Goal: Task Accomplishment & Management: Complete application form

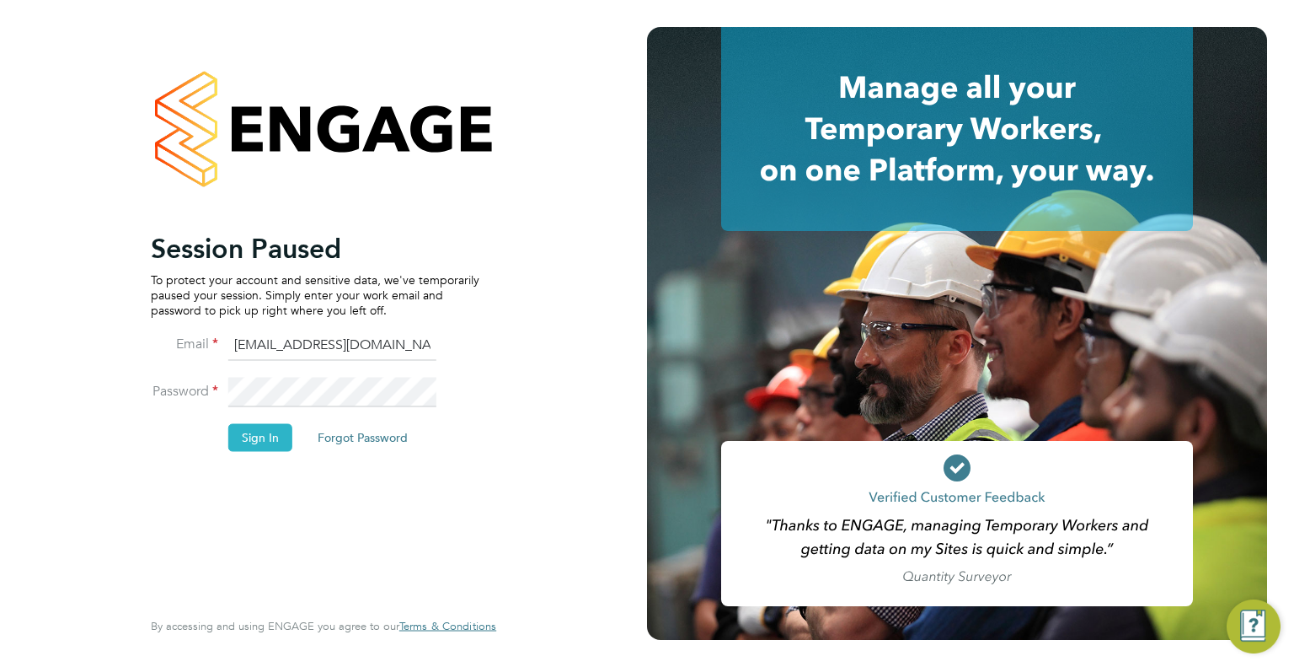
click at [268, 433] on button "Sign In" at bounding box center [260, 437] width 64 height 27
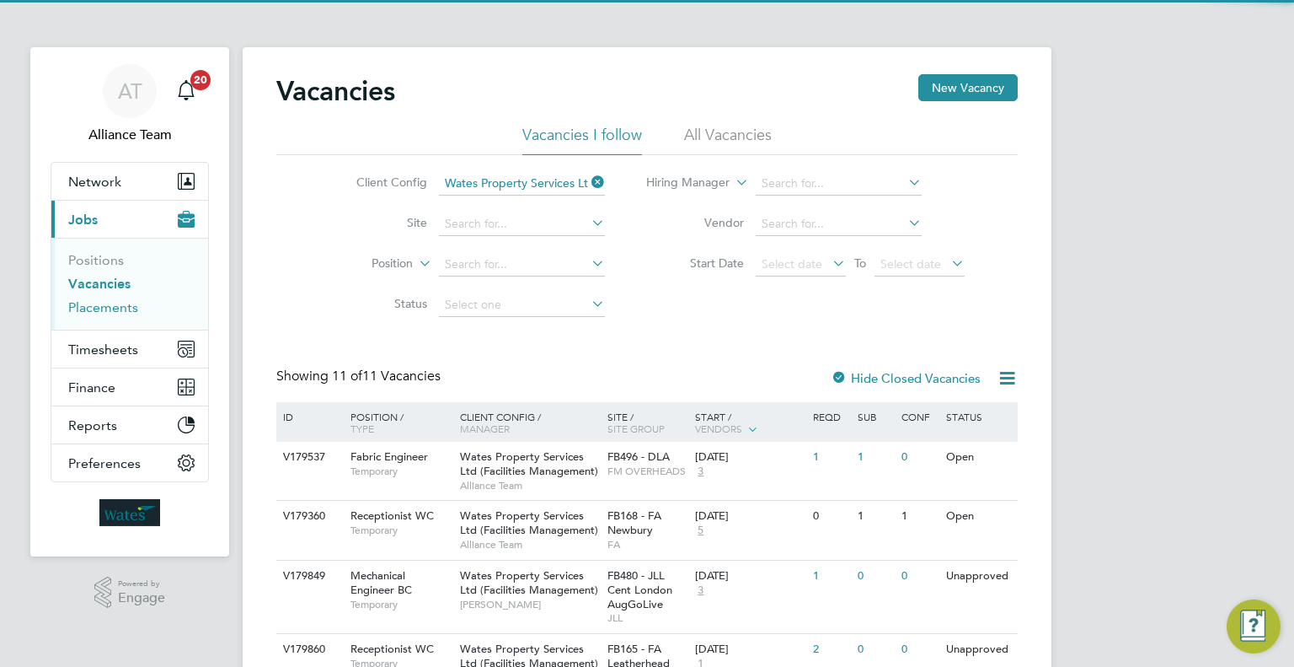
click at [121, 300] on link "Placements" at bounding box center [103, 307] width 70 height 16
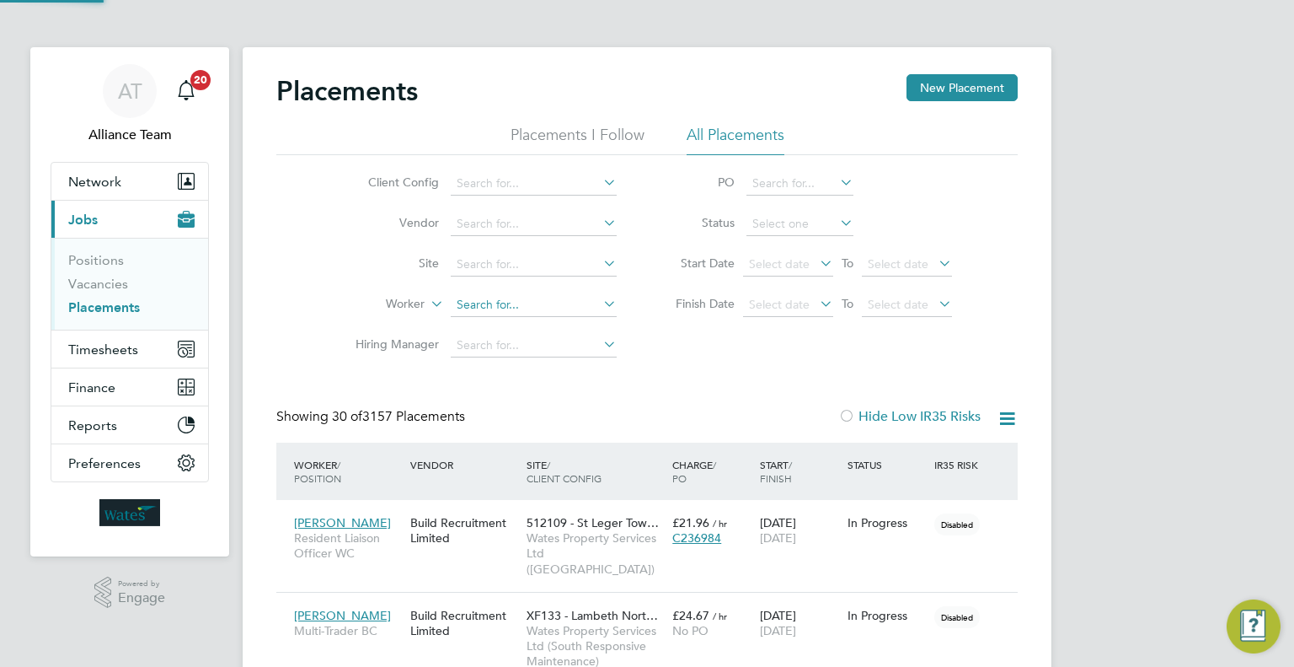
click at [499, 304] on input at bounding box center [534, 305] width 166 height 24
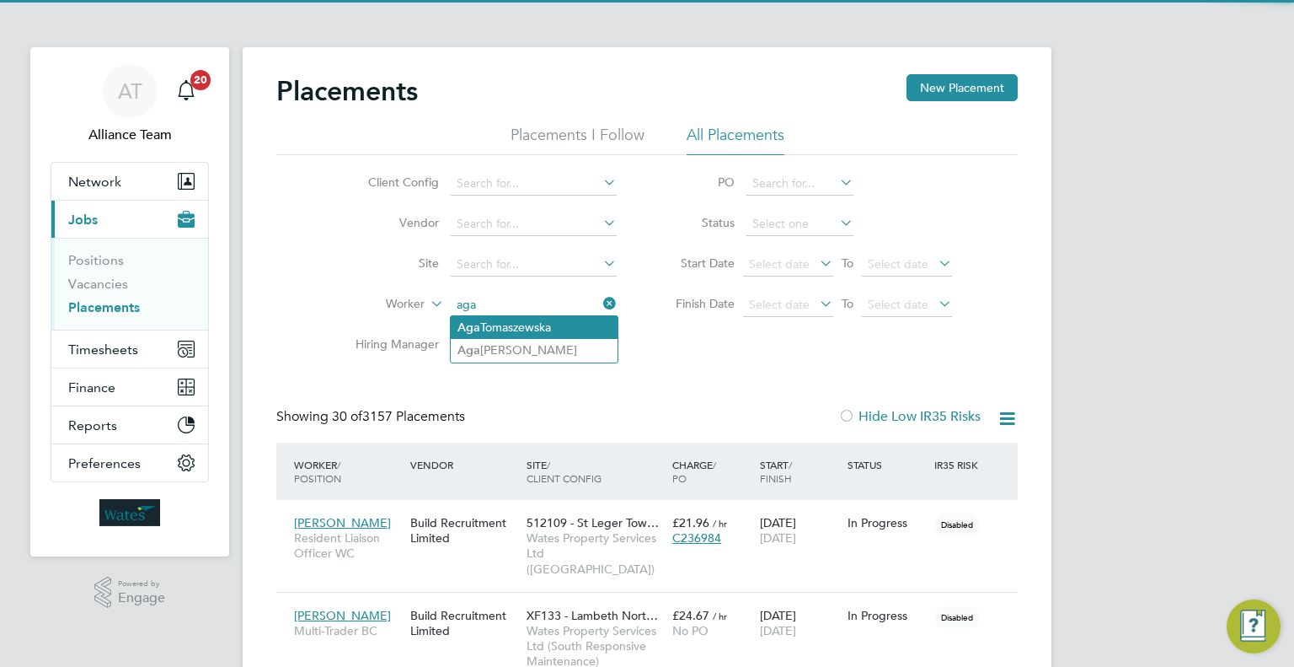
click at [553, 320] on li "Aga Tomaszewska" at bounding box center [534, 327] width 167 height 23
type input "Aga Tomaszewska"
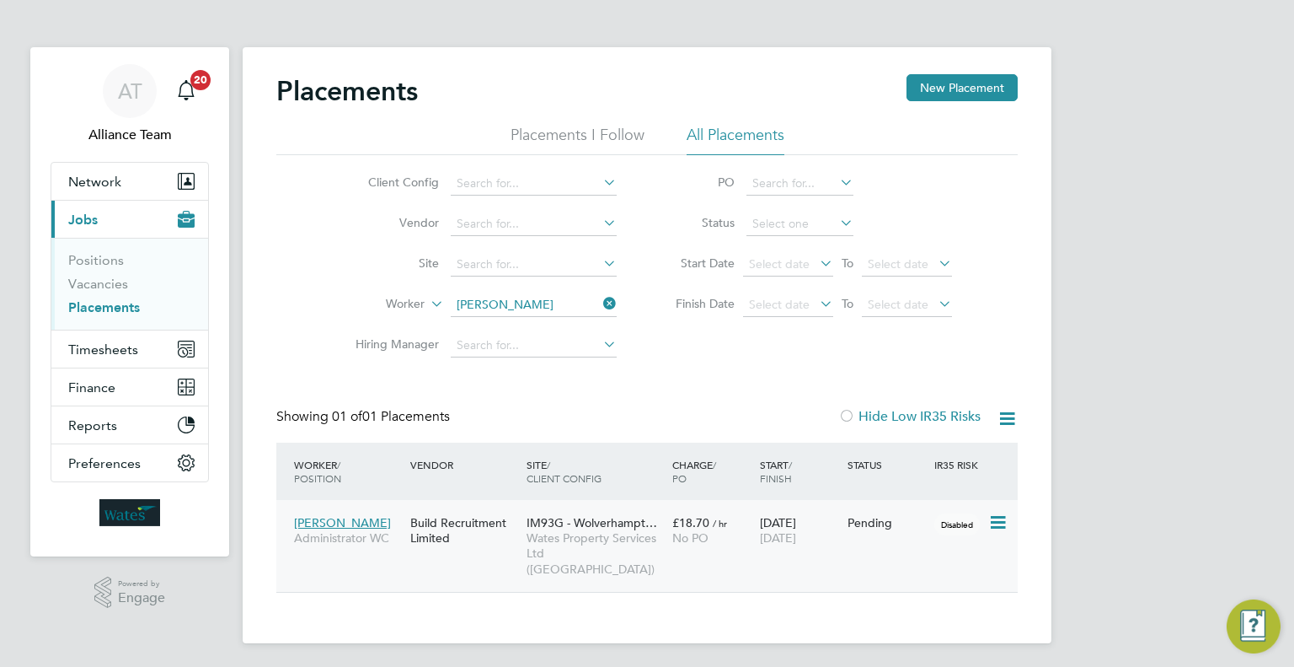
click at [560, 550] on span "Wates Property Services Ltd ([GEOGRAPHIC_DATA])" at bounding box center [595, 553] width 137 height 46
click at [95, 282] on link "Vacancies" at bounding box center [98, 284] width 60 height 16
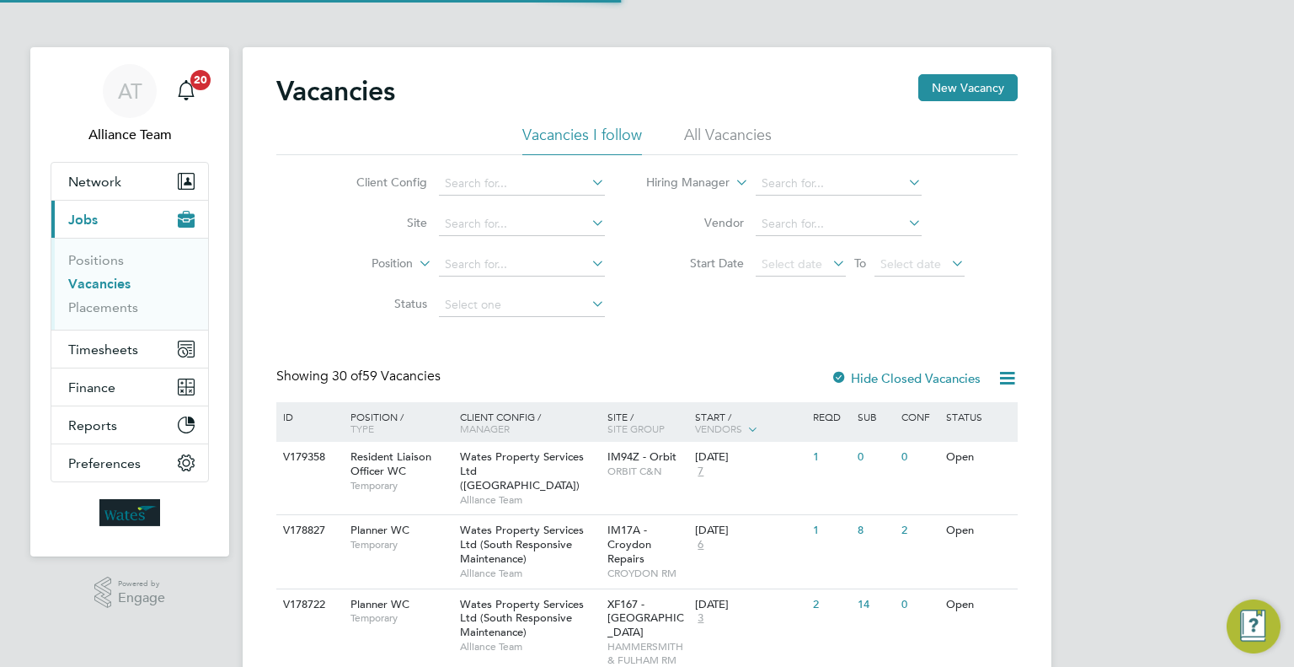
click at [623, 486] on div "V179358 Resident Liaison Officer WC Temporary Wates Property Services Ltd (Cent…" at bounding box center [647, 478] width 742 height 72
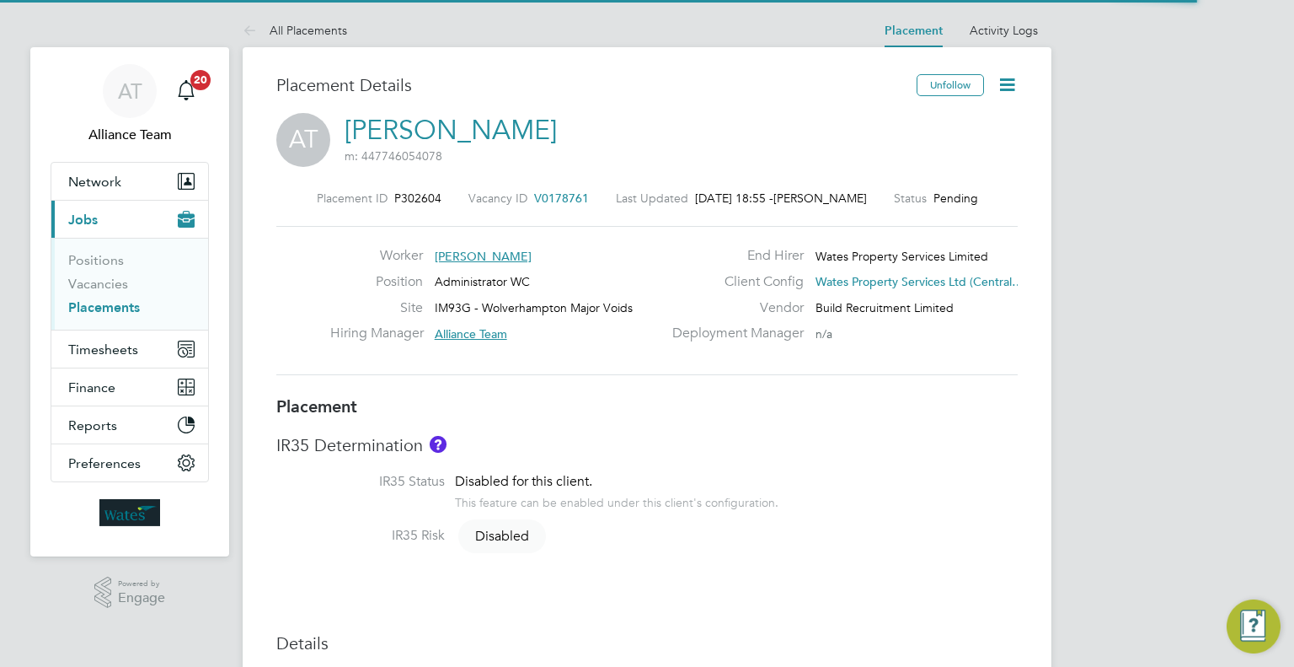
click at [567, 192] on span "V0178761" at bounding box center [561, 197] width 55 height 15
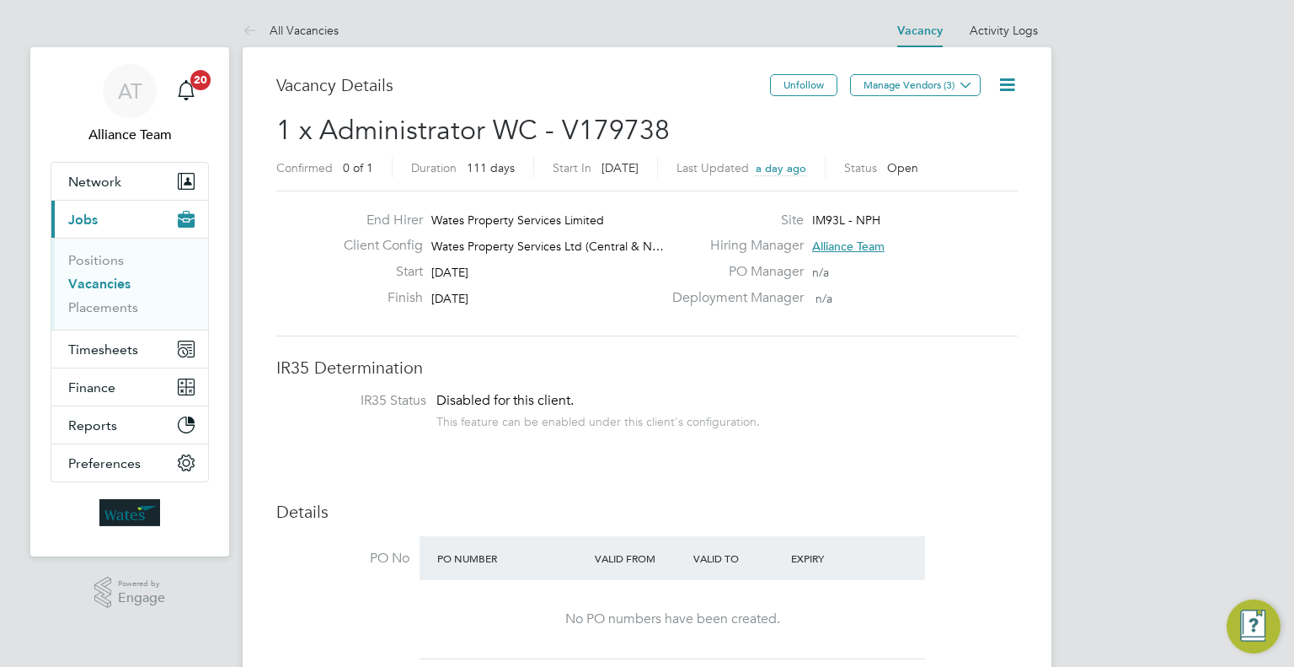
click at [88, 282] on link "Vacancies" at bounding box center [99, 284] width 62 height 16
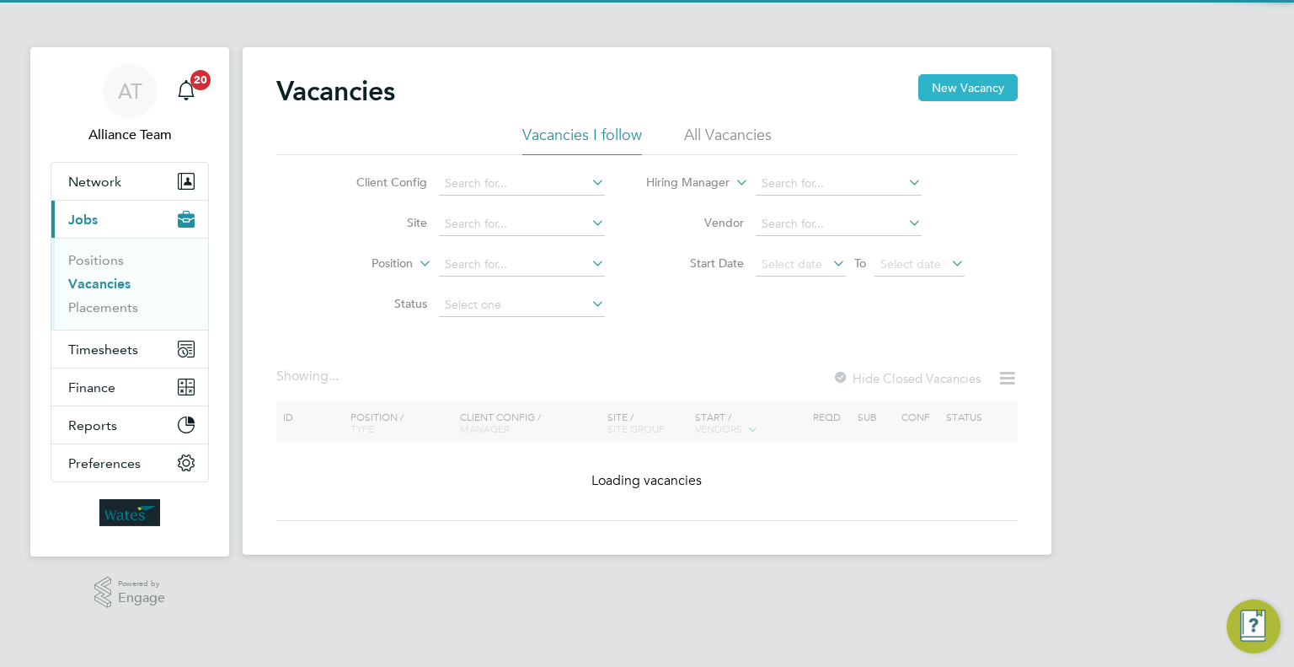
click at [954, 92] on button "New Vacancy" at bounding box center [968, 87] width 99 height 27
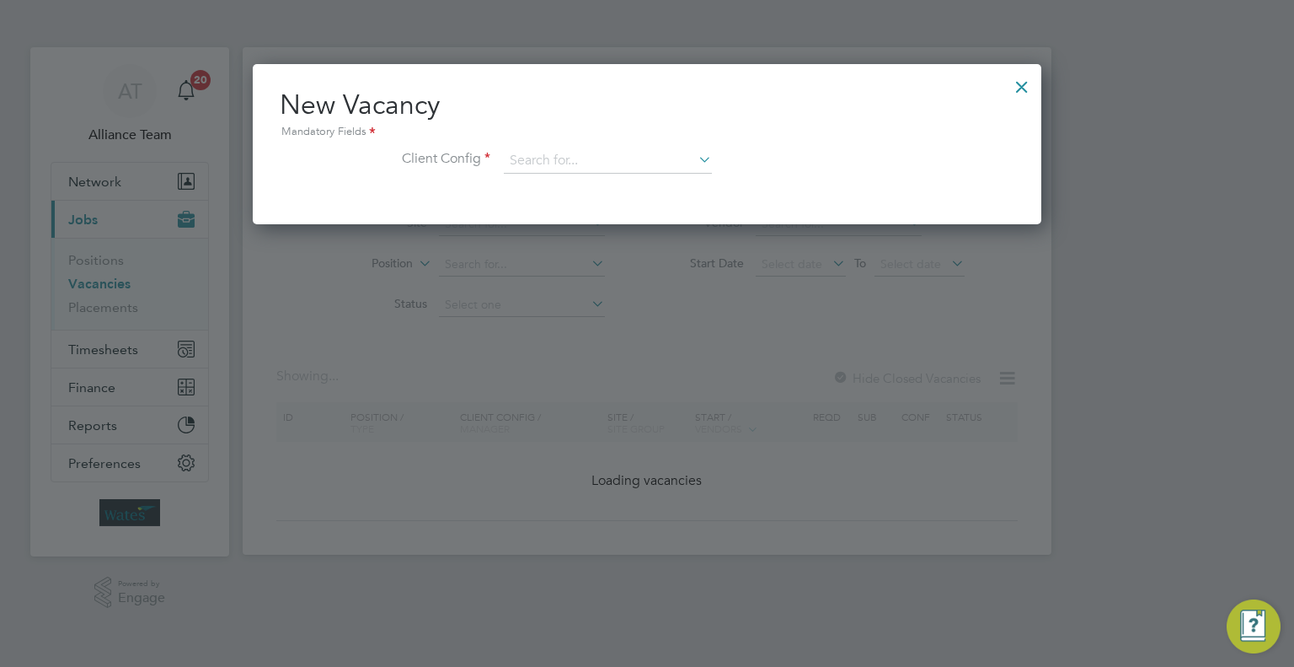
scroll to position [159, 790]
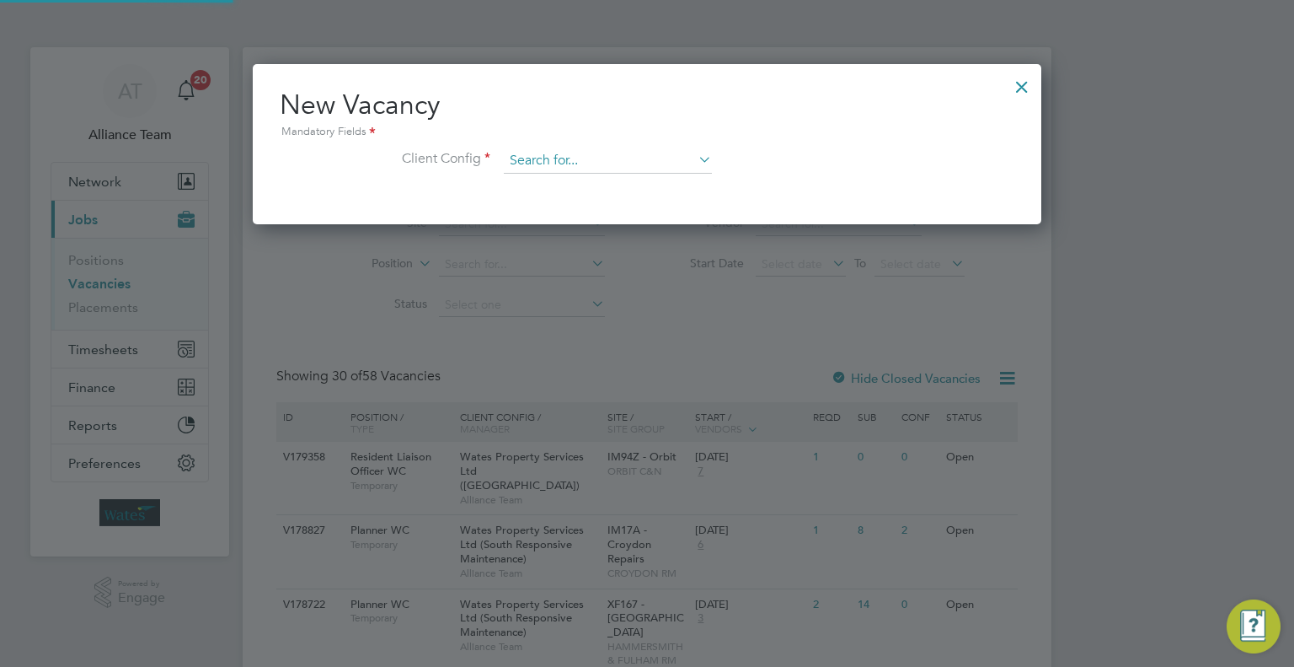
click at [572, 151] on input at bounding box center [608, 160] width 208 height 25
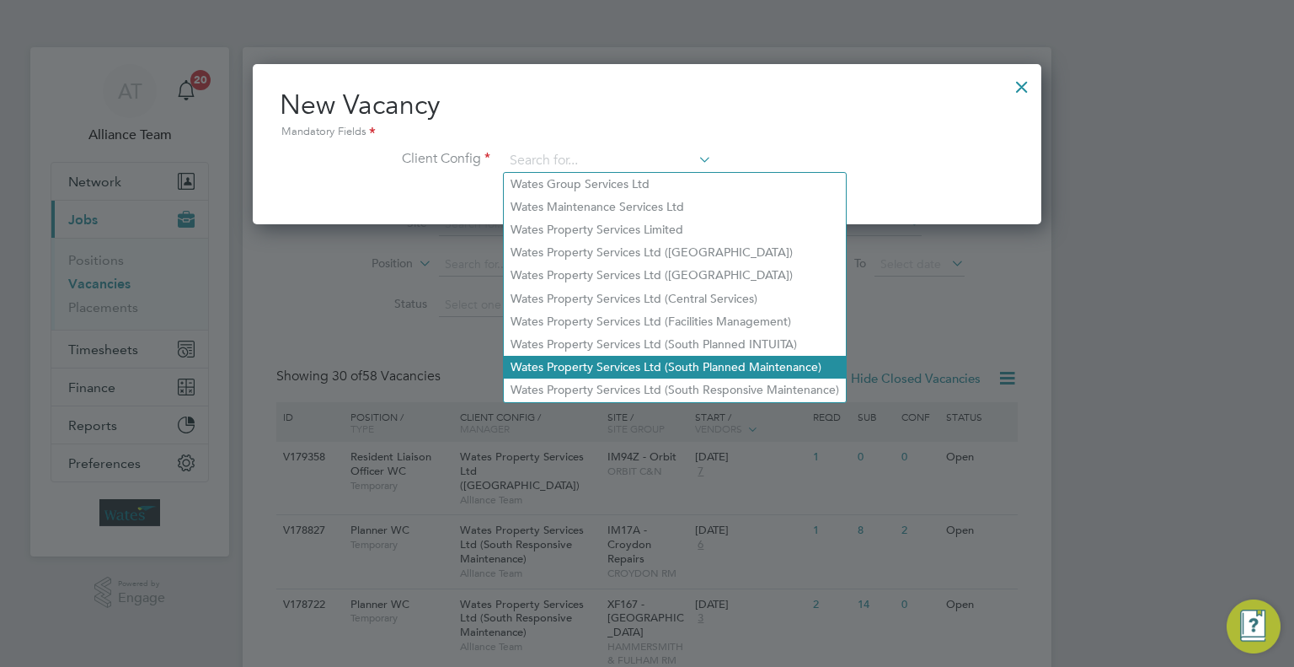
click at [649, 359] on li "Wates Property Services Ltd (South Planned Maintenance)" at bounding box center [675, 367] width 342 height 23
type input "Wates Property Services Ltd (South Planned Maintenance)"
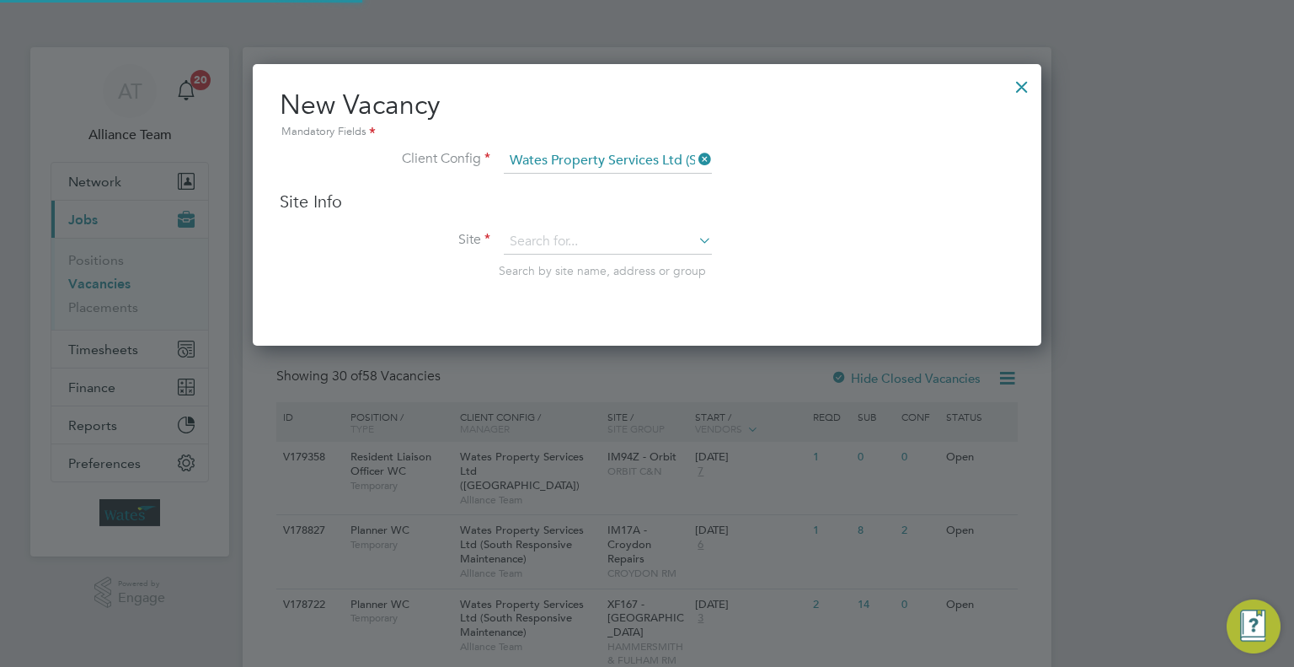
scroll to position [8, 8]
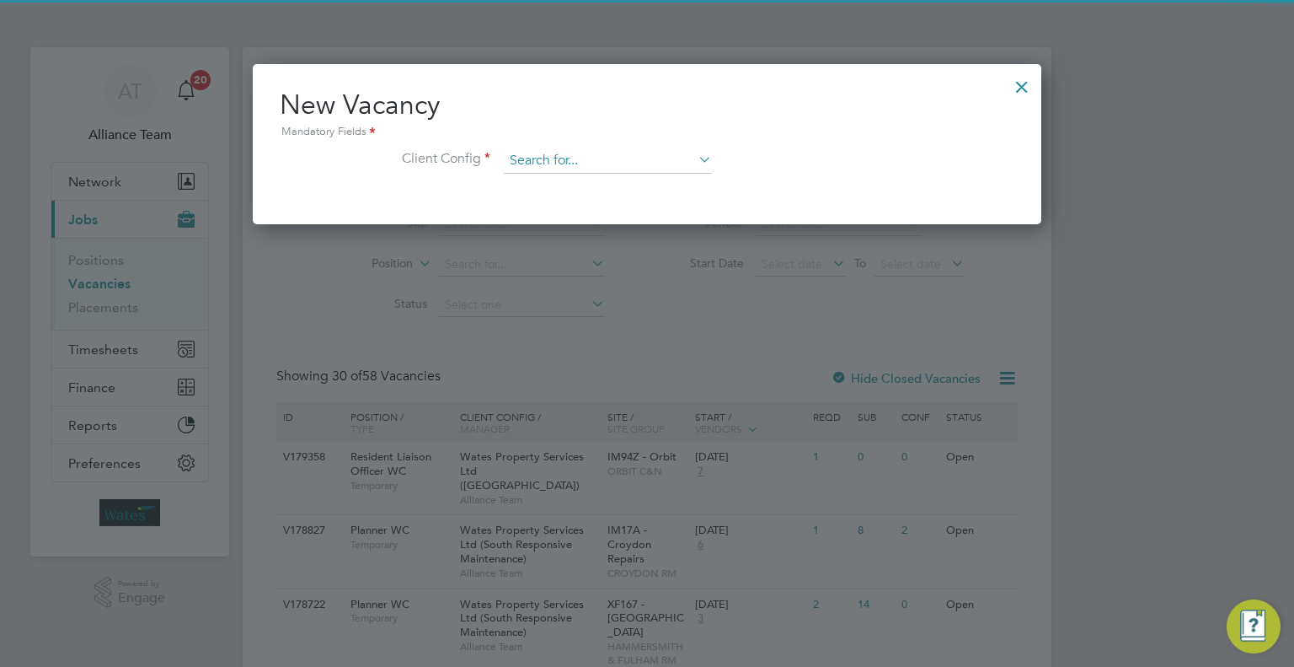
click at [662, 158] on input at bounding box center [608, 160] width 208 height 25
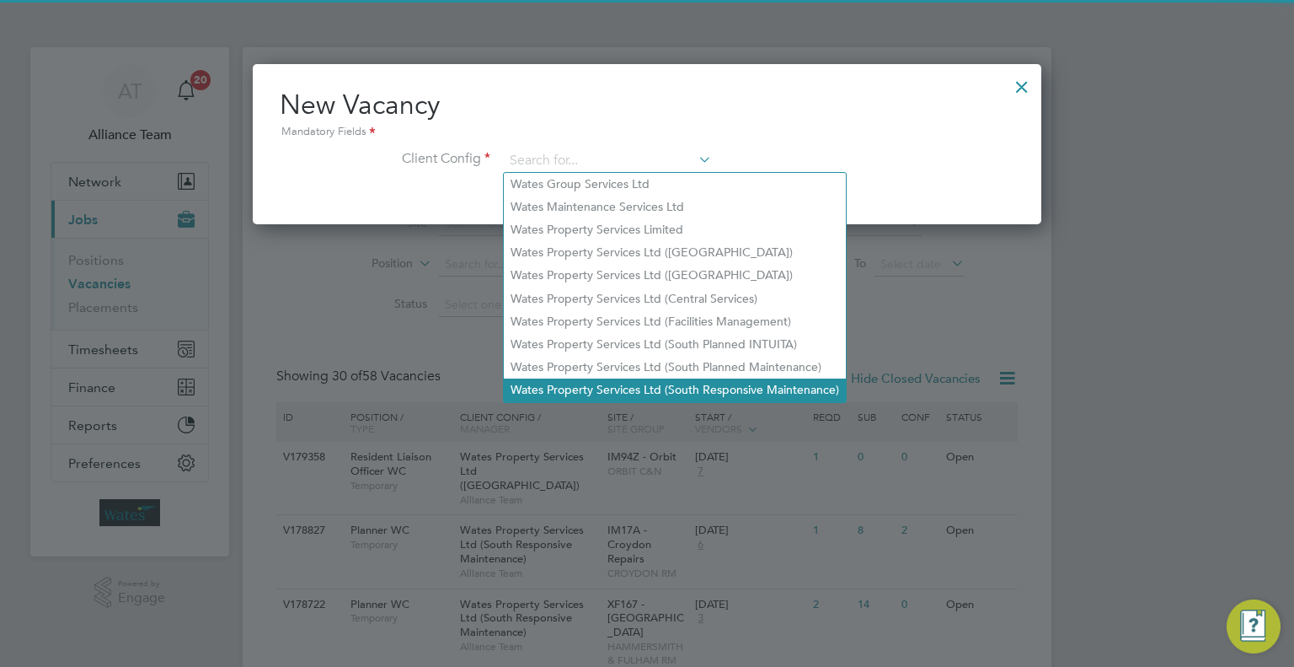
click at [666, 388] on li "Wates Property Services Ltd (South Responsive Maintenance)" at bounding box center [675, 389] width 342 height 23
type input "Wates Property Services Ltd (South Responsive Maintenance)"
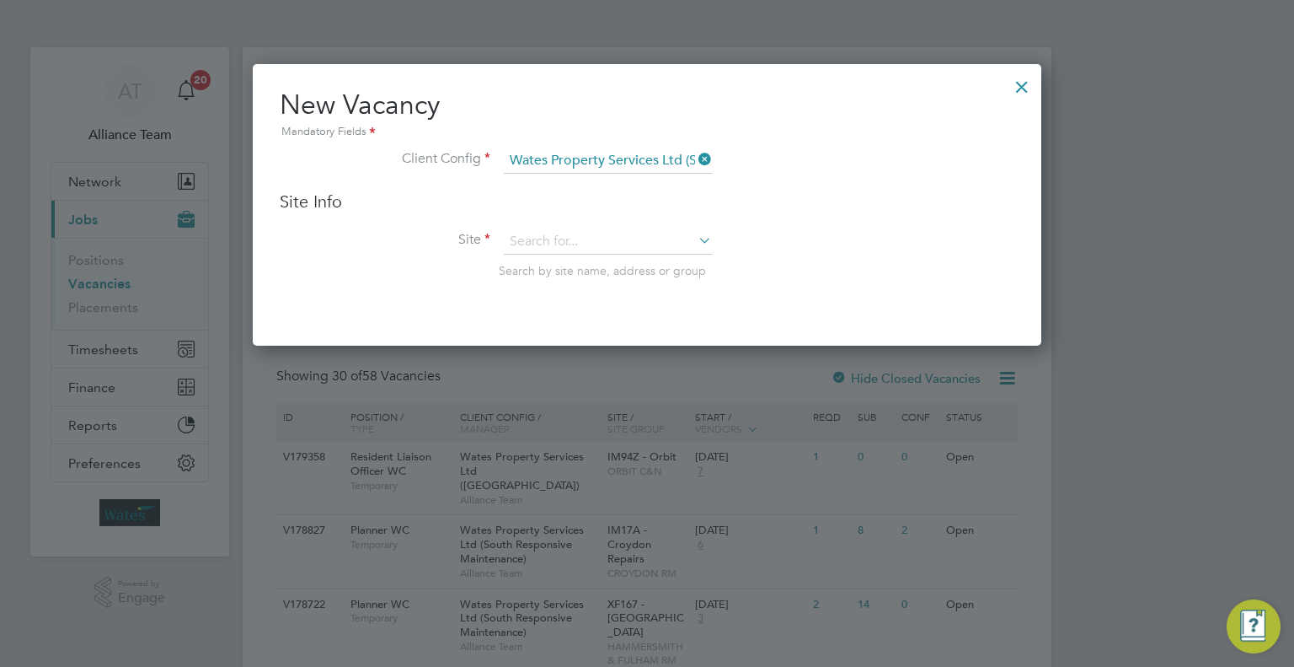
scroll to position [280, 790]
click at [593, 249] on input at bounding box center [608, 241] width 208 height 25
type input "im90f"
click at [1025, 88] on div at bounding box center [1022, 82] width 30 height 30
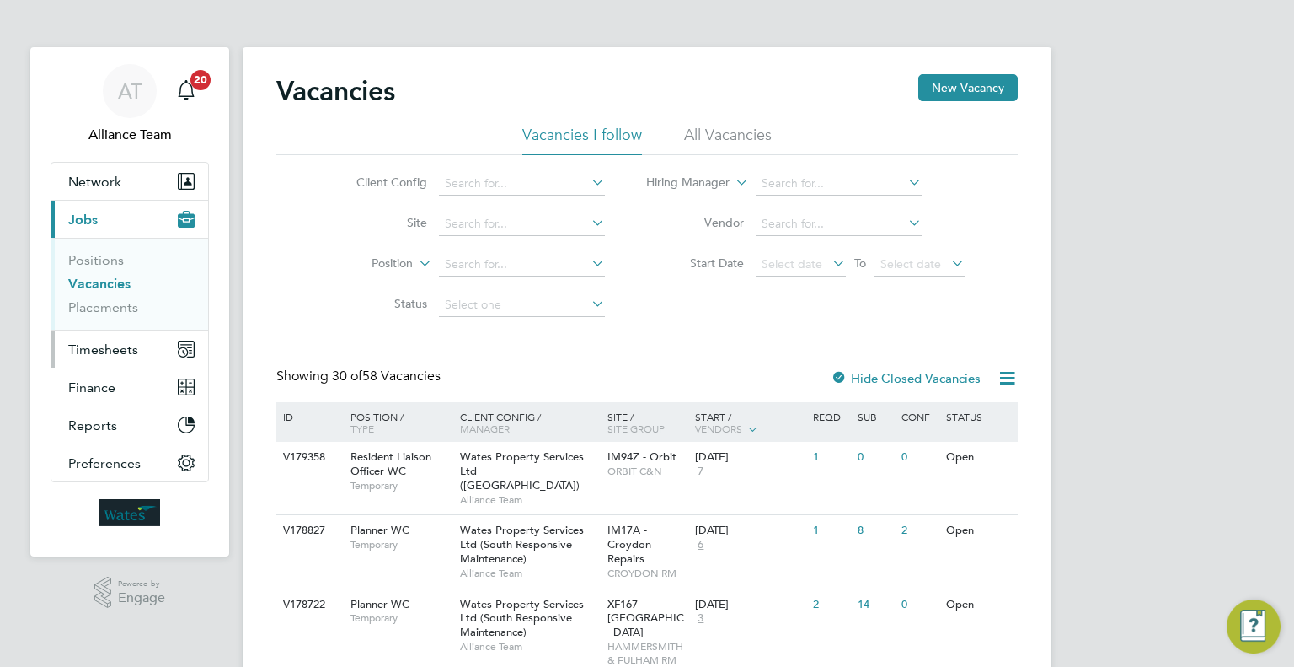
click at [146, 340] on button "Timesheets" at bounding box center [129, 348] width 157 height 37
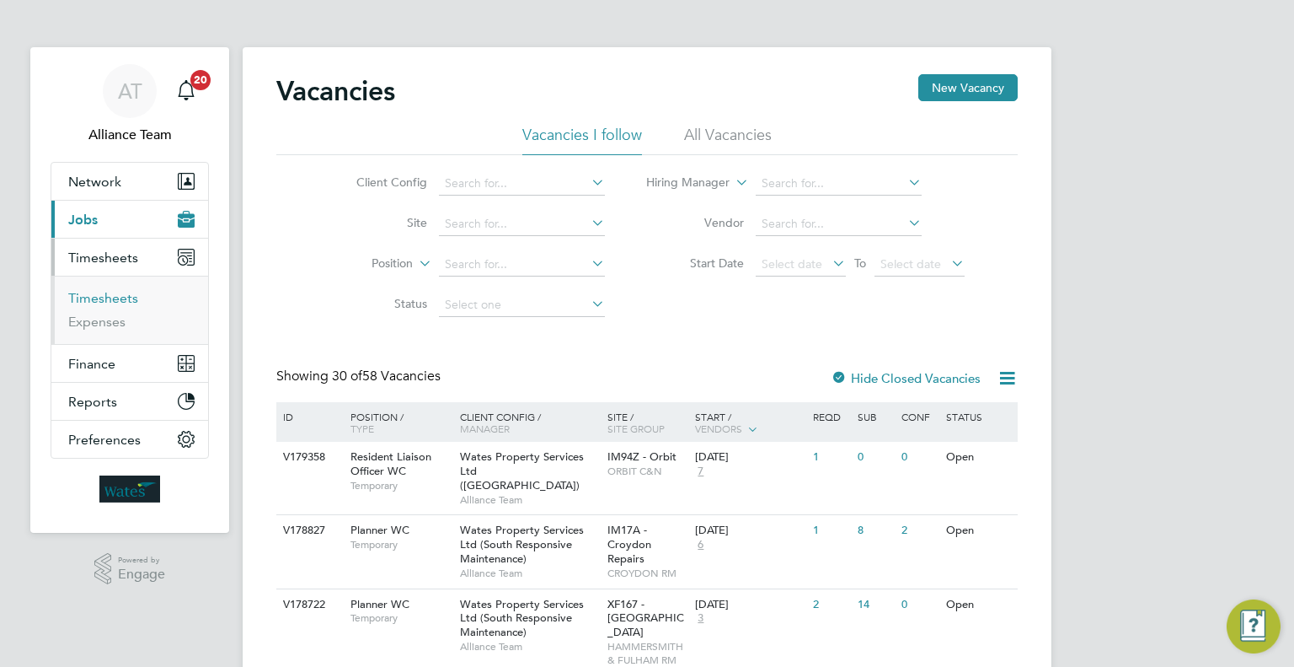
click at [107, 305] on link "Timesheets" at bounding box center [103, 298] width 70 height 16
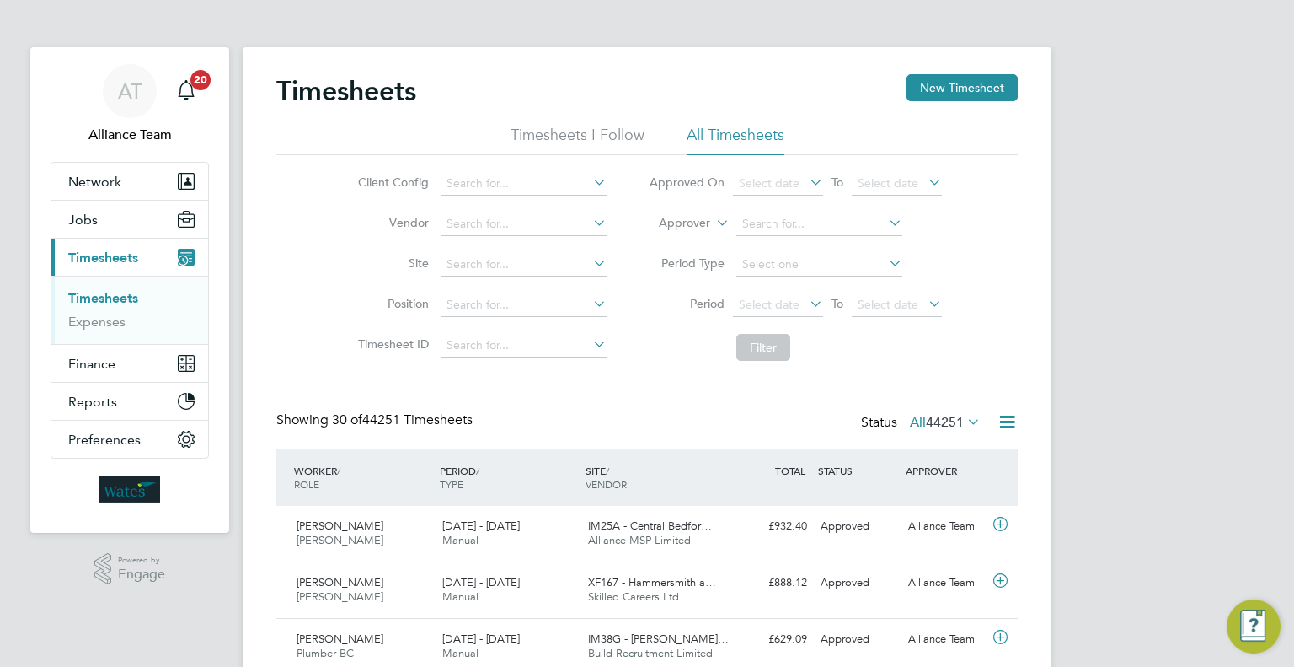
scroll to position [42, 147]
click at [701, 219] on label "Approver" at bounding box center [673, 223] width 76 height 17
click at [662, 237] on li "Worker" at bounding box center [669, 243] width 83 height 22
click at [796, 215] on input at bounding box center [820, 224] width 166 height 24
click at [796, 239] on b "Pow" at bounding box center [792, 246] width 24 height 14
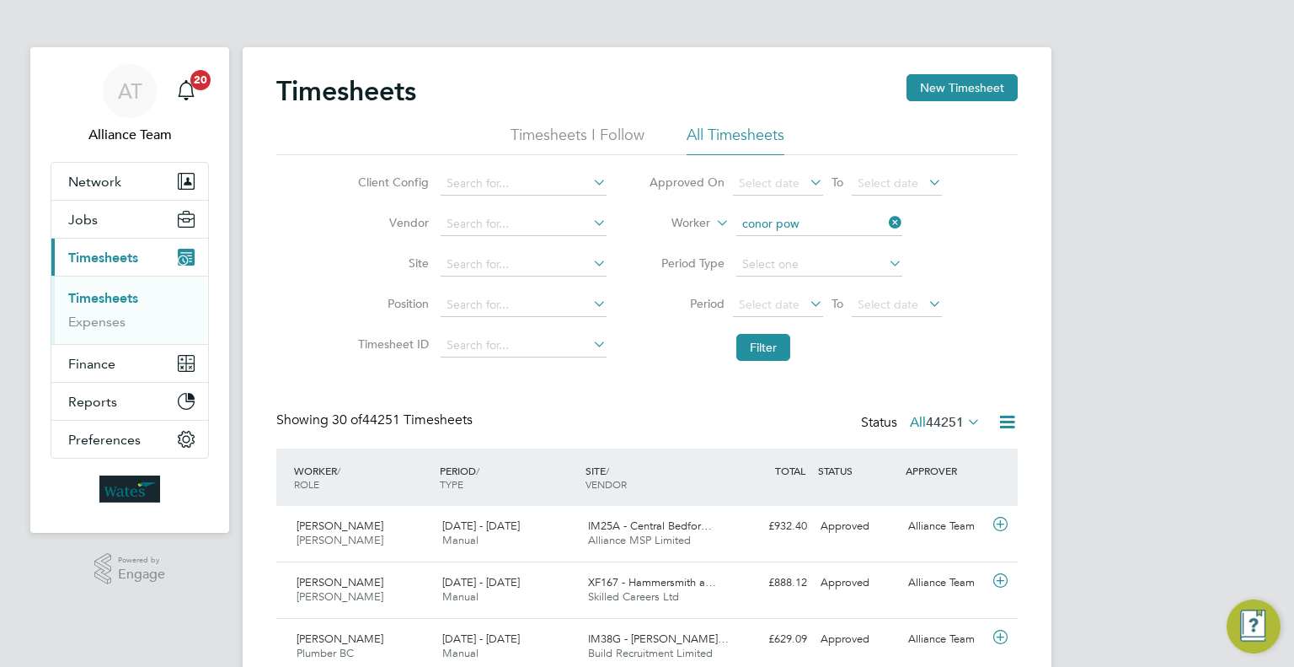
type input "Conor Powell"
click at [769, 333] on li "Filter" at bounding box center [795, 347] width 335 height 44
click at [785, 356] on button "Filter" at bounding box center [764, 347] width 54 height 27
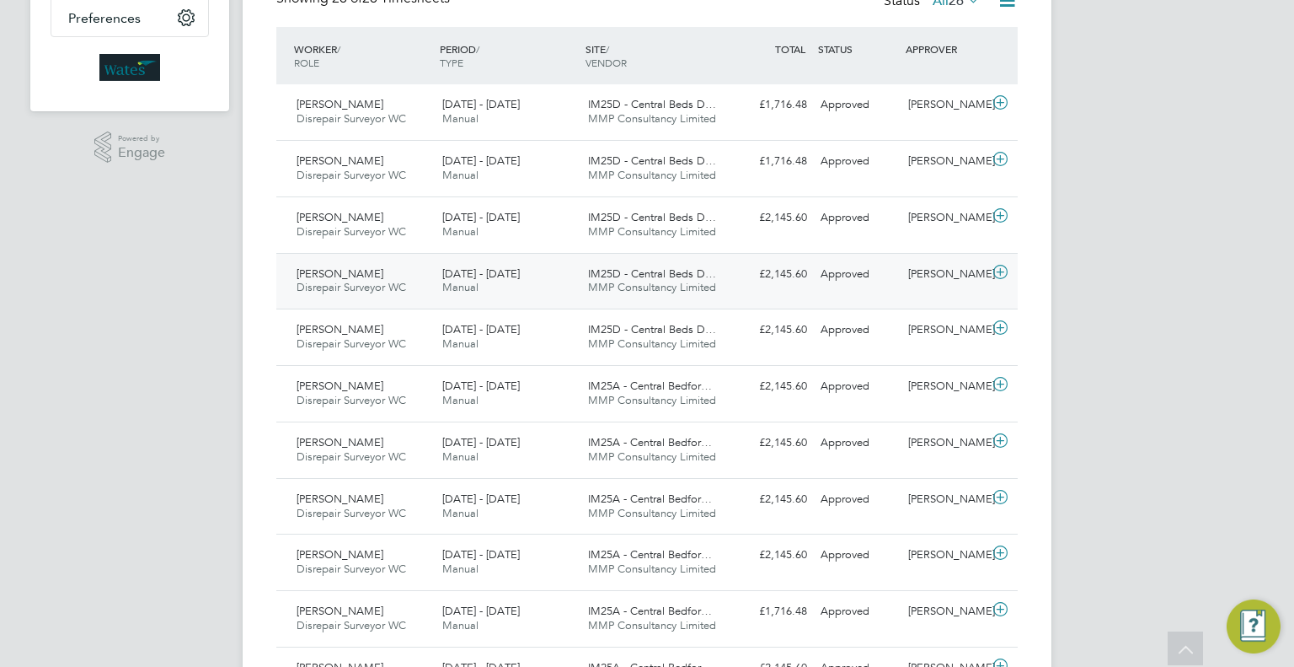
click at [954, 281] on div "Summer Sampson" at bounding box center [946, 274] width 88 height 28
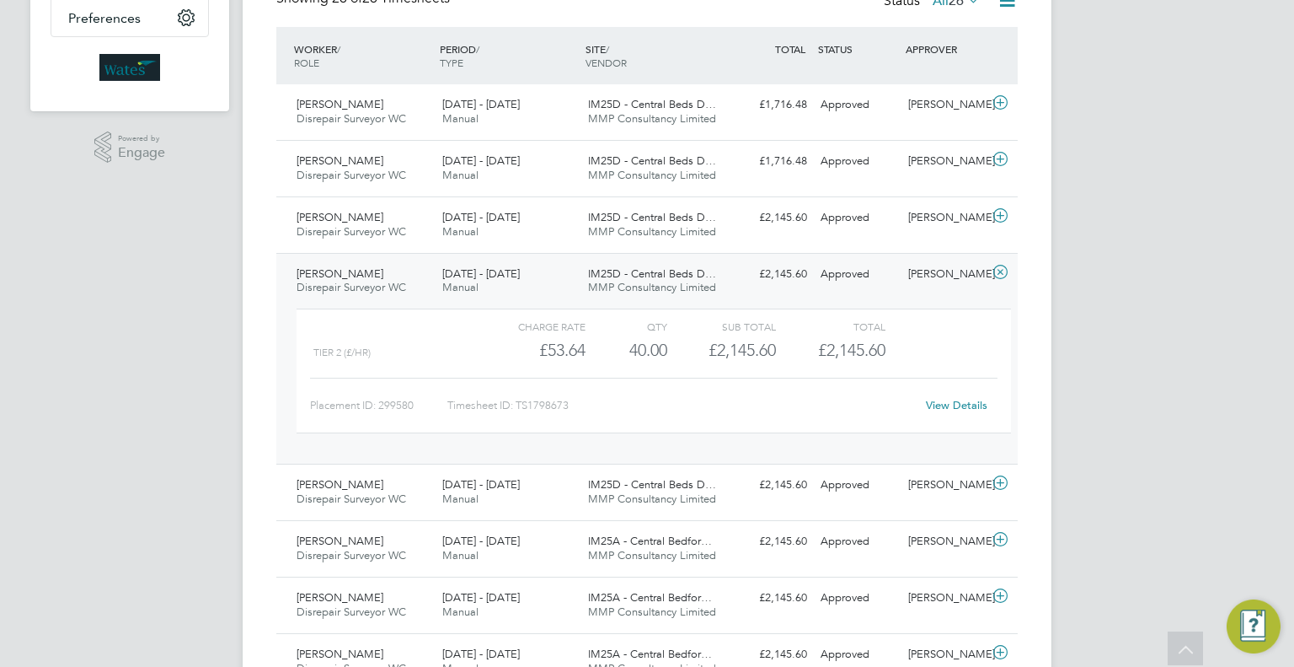
click at [962, 415] on div "View Details" at bounding box center [956, 405] width 83 height 27
click at [962, 405] on link "View Details" at bounding box center [957, 405] width 62 height 14
click at [927, 218] on div "Summer Sampson" at bounding box center [946, 218] width 88 height 28
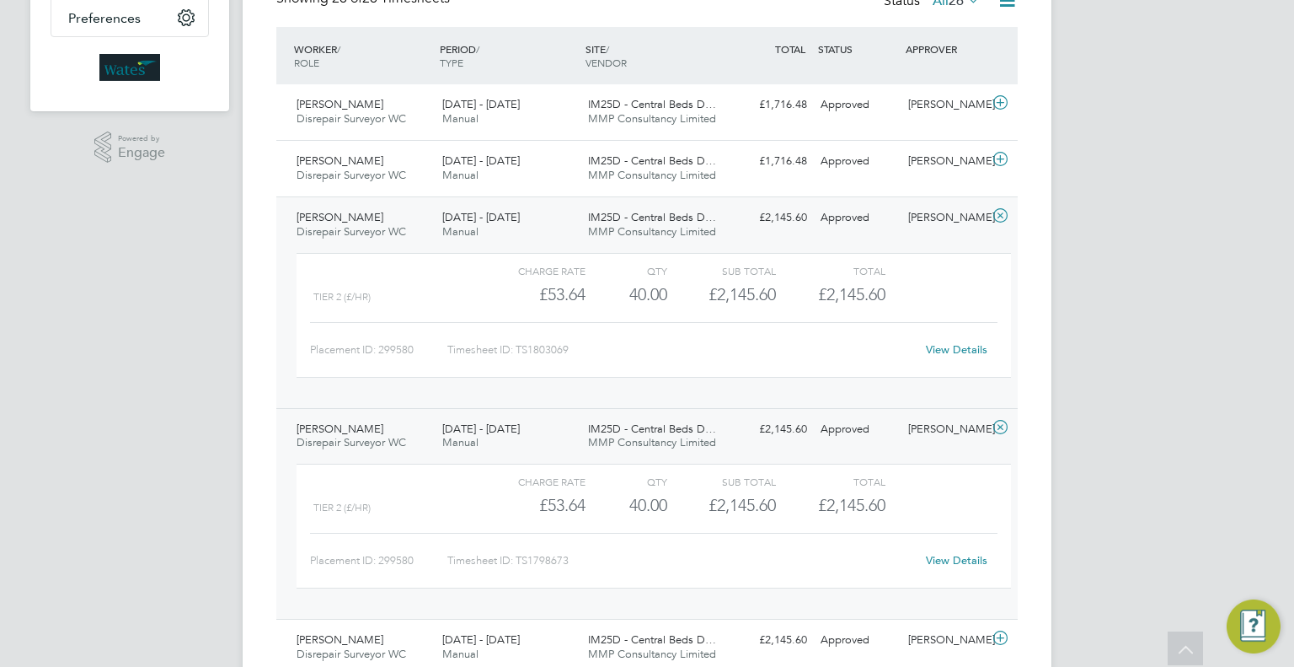
click at [952, 359] on div "View Details" at bounding box center [956, 349] width 83 height 27
click at [957, 351] on link "View Details" at bounding box center [957, 349] width 62 height 14
click at [967, 175] on div "Summer Sampson" at bounding box center [946, 161] width 88 height 28
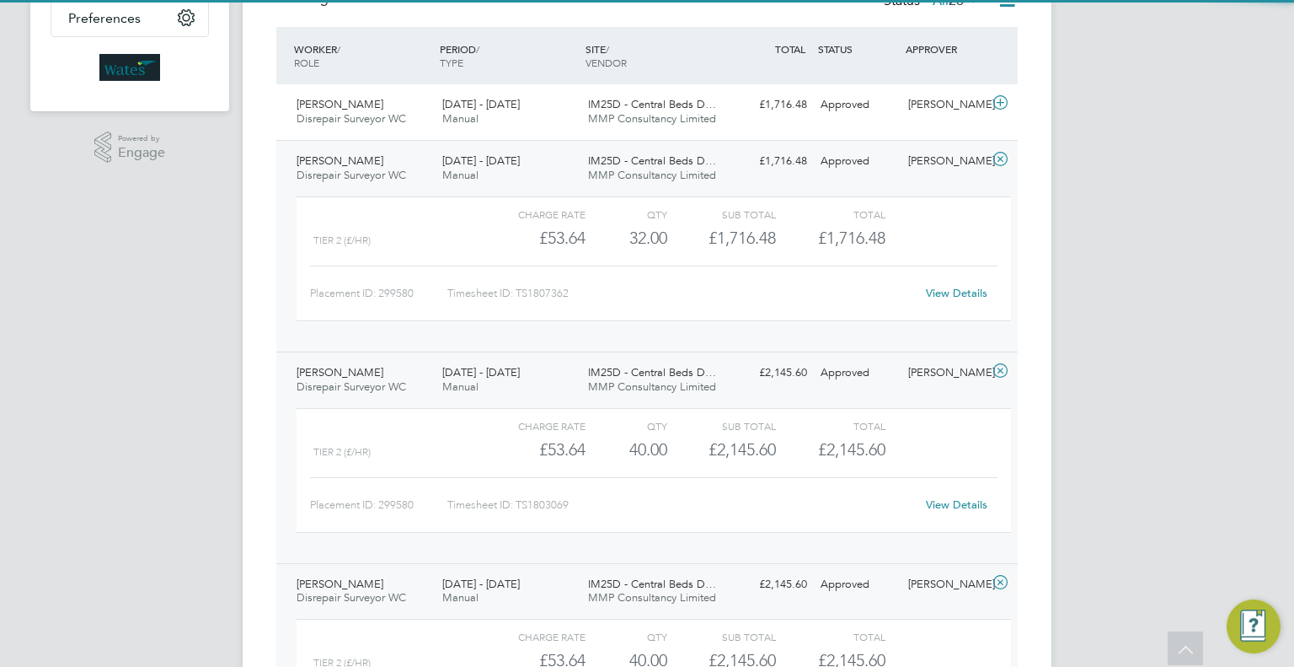
click at [946, 283] on div "View Details" at bounding box center [956, 293] width 83 height 27
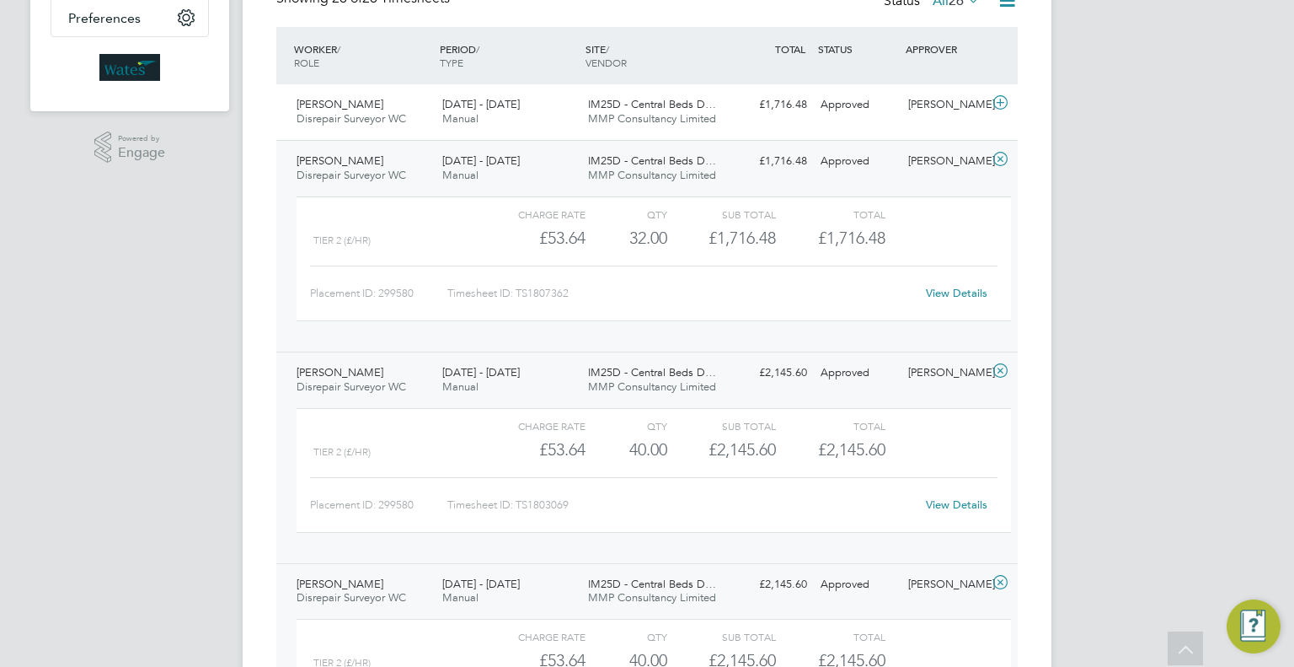
click at [956, 296] on link "View Details" at bounding box center [957, 293] width 62 height 14
click at [919, 107] on div "Summer Sampson" at bounding box center [946, 105] width 88 height 28
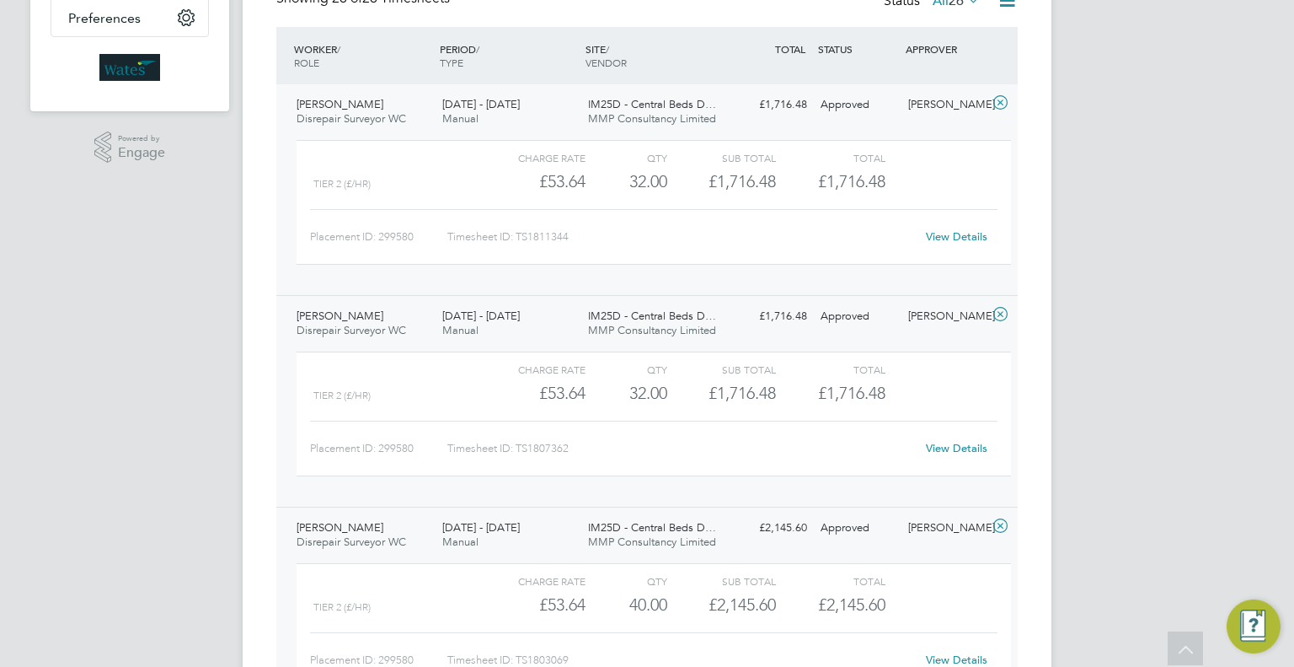
click at [974, 240] on link "View Details" at bounding box center [957, 236] width 62 height 14
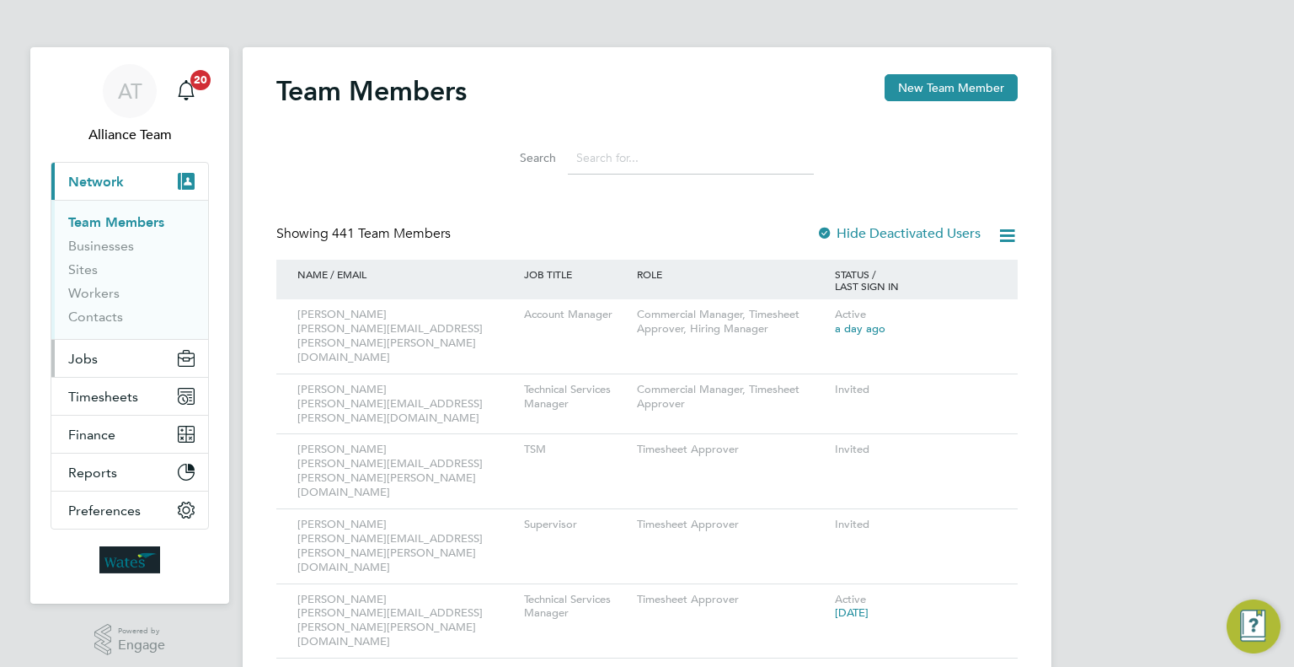
click at [107, 344] on button "Jobs" at bounding box center [129, 358] width 157 height 37
click at [718, 99] on div "Team Members New Team Member" at bounding box center [647, 99] width 742 height 51
click at [149, 356] on button "Jobs" at bounding box center [129, 358] width 157 height 37
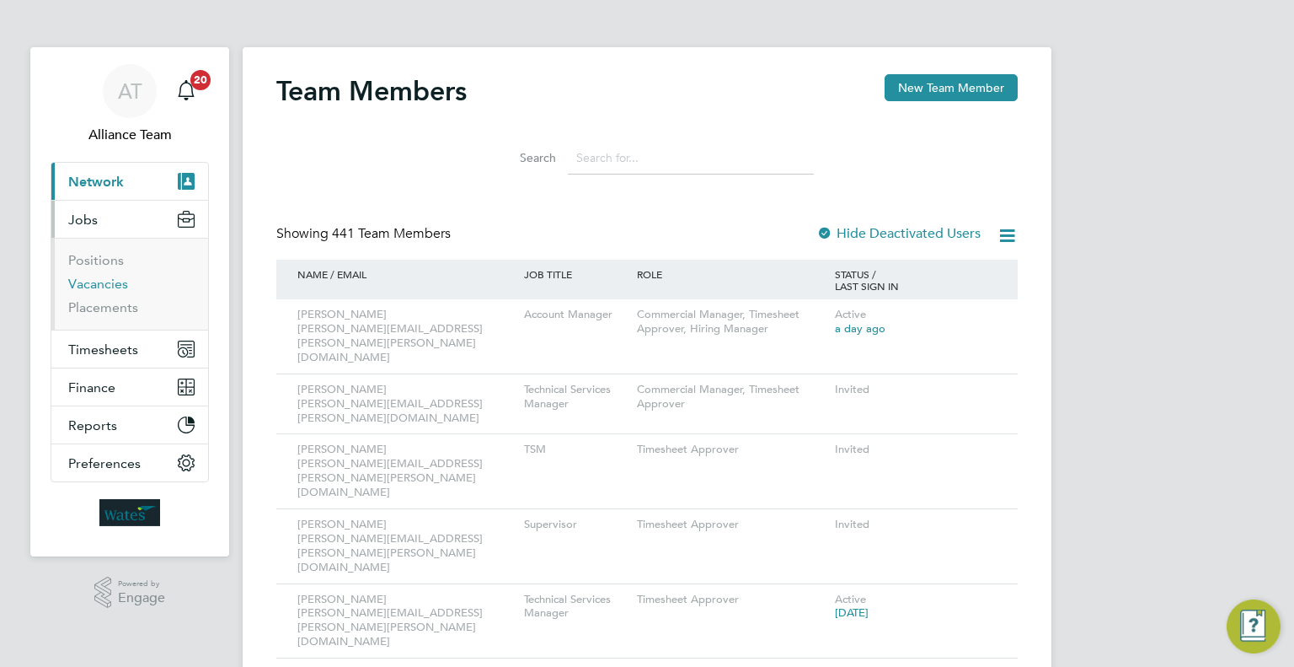
click at [103, 280] on link "Vacancies" at bounding box center [98, 284] width 60 height 16
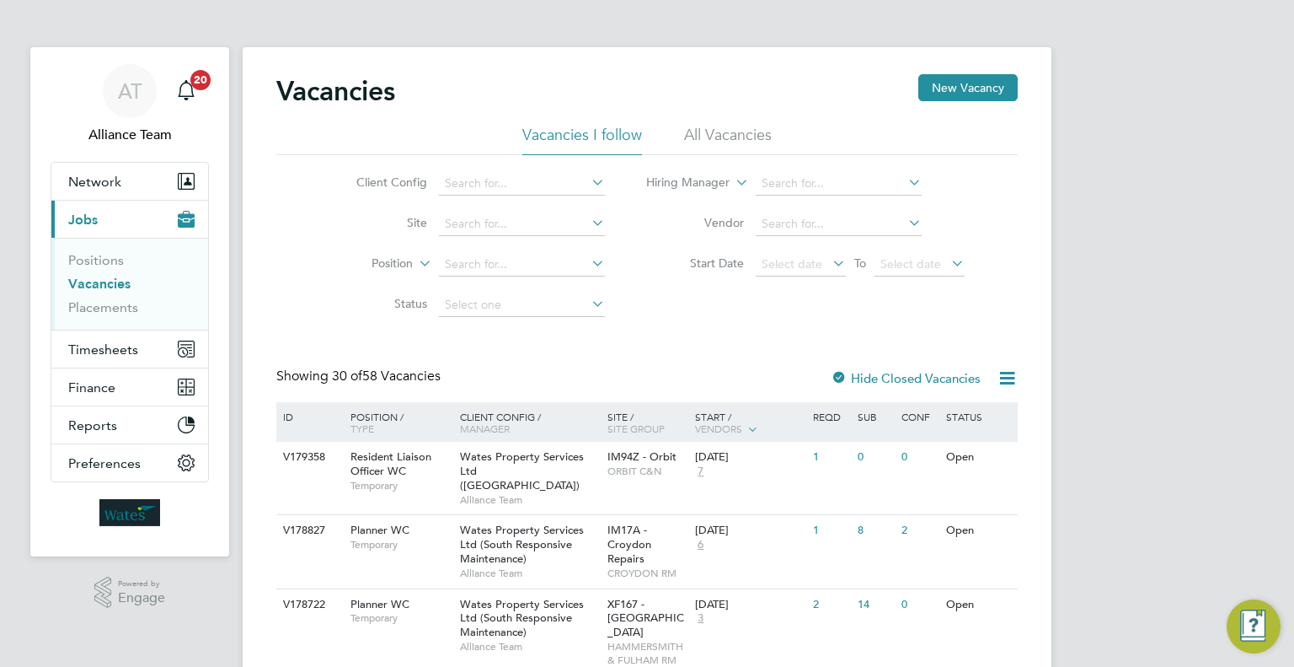
click at [647, 490] on div "V179358 Resident Liaison Officer WC Temporary Wates Property Services Ltd (Cent…" at bounding box center [647, 478] width 742 height 72
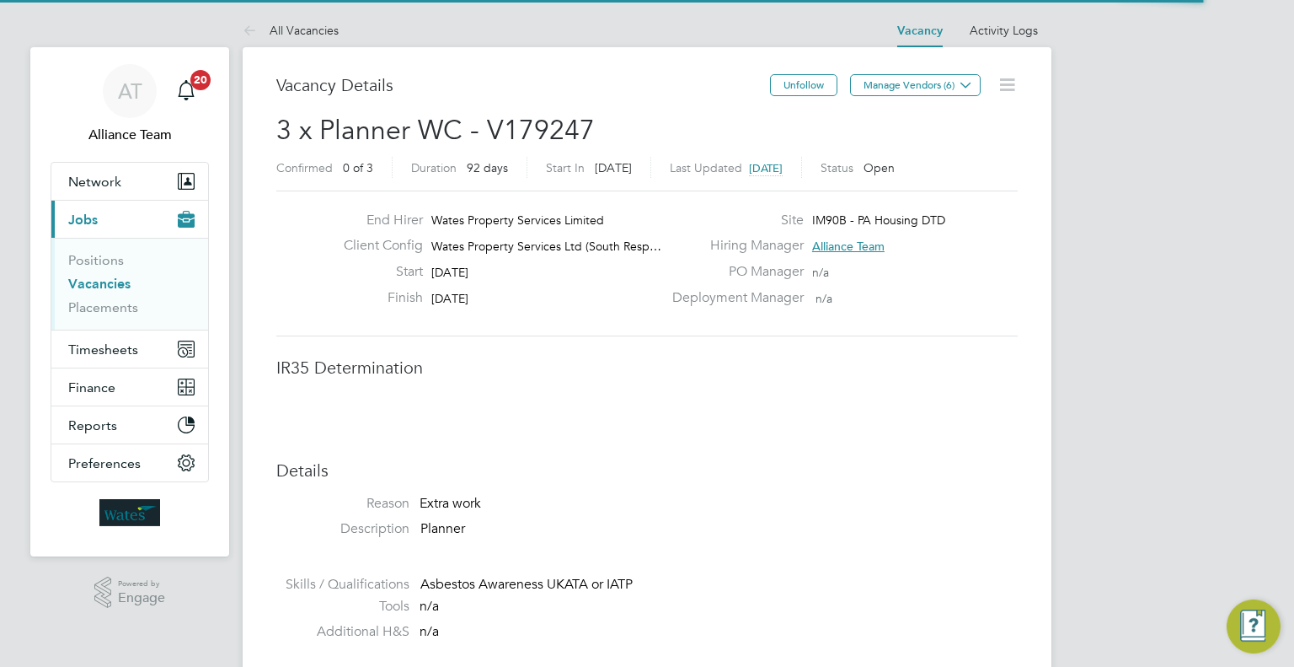
scroll to position [29, 263]
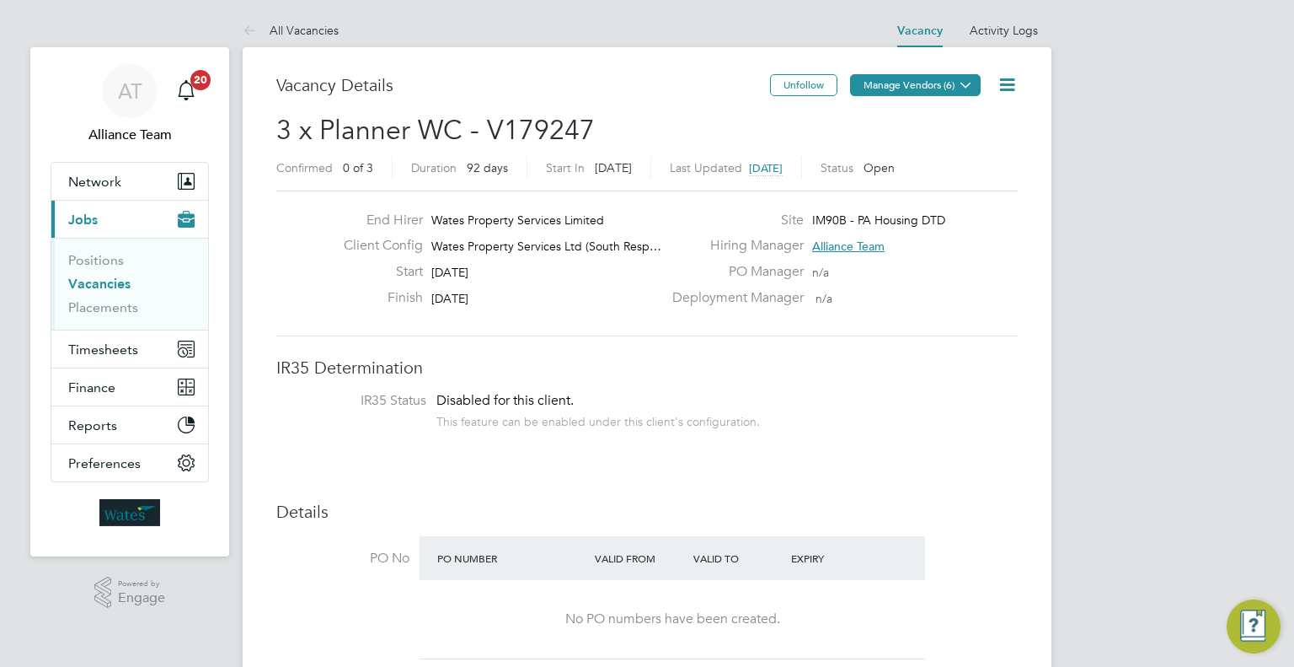
click at [927, 78] on button "Manage Vendors (6)" at bounding box center [915, 85] width 131 height 22
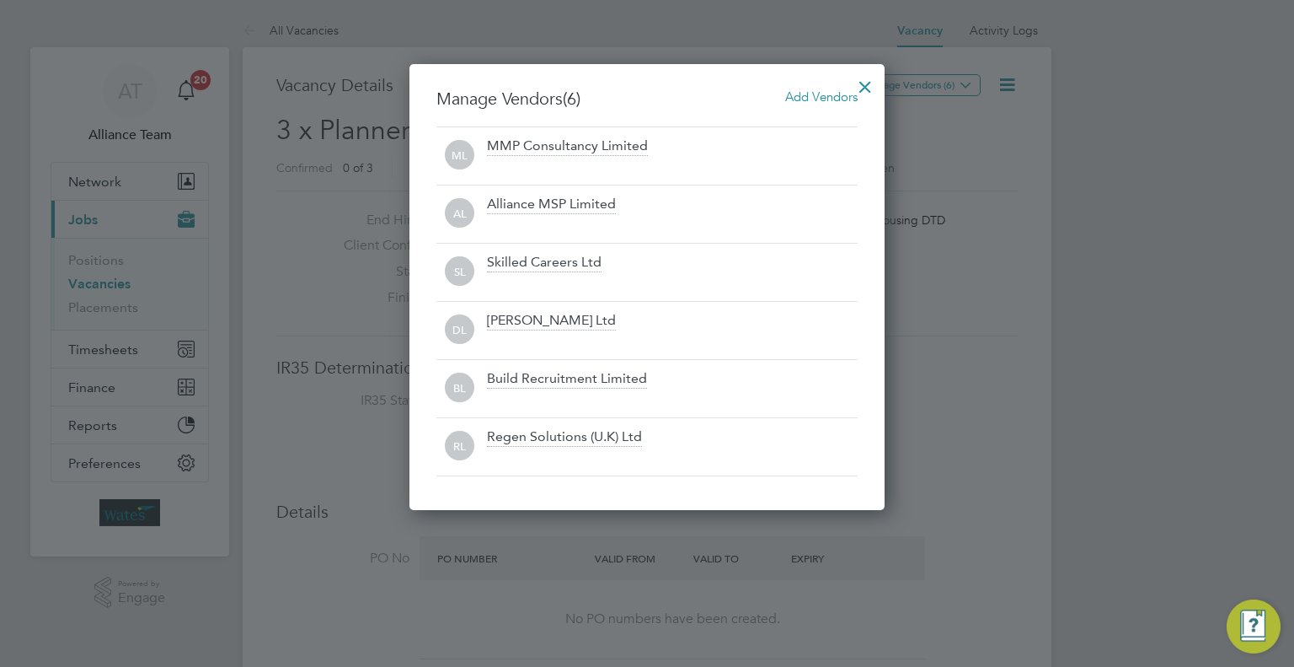
click at [868, 90] on div at bounding box center [865, 82] width 30 height 30
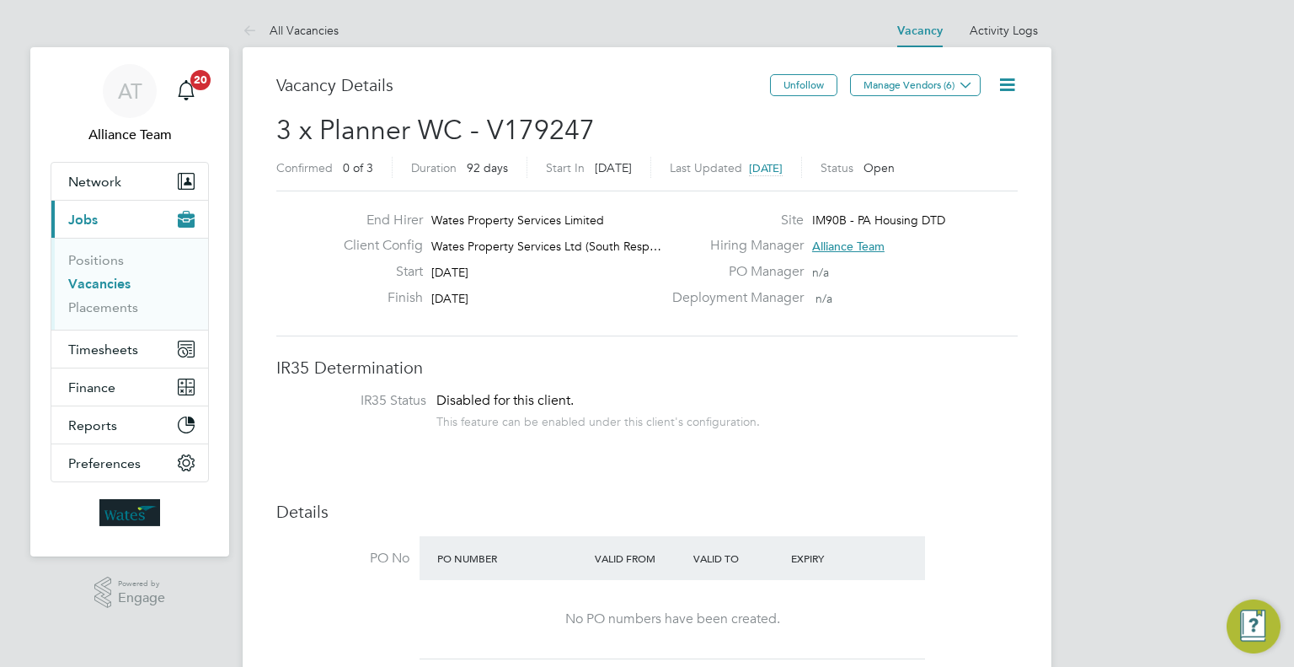
click at [99, 292] on li "Vacancies" at bounding box center [131, 288] width 126 height 24
click at [105, 287] on link "Vacancies" at bounding box center [99, 284] width 62 height 16
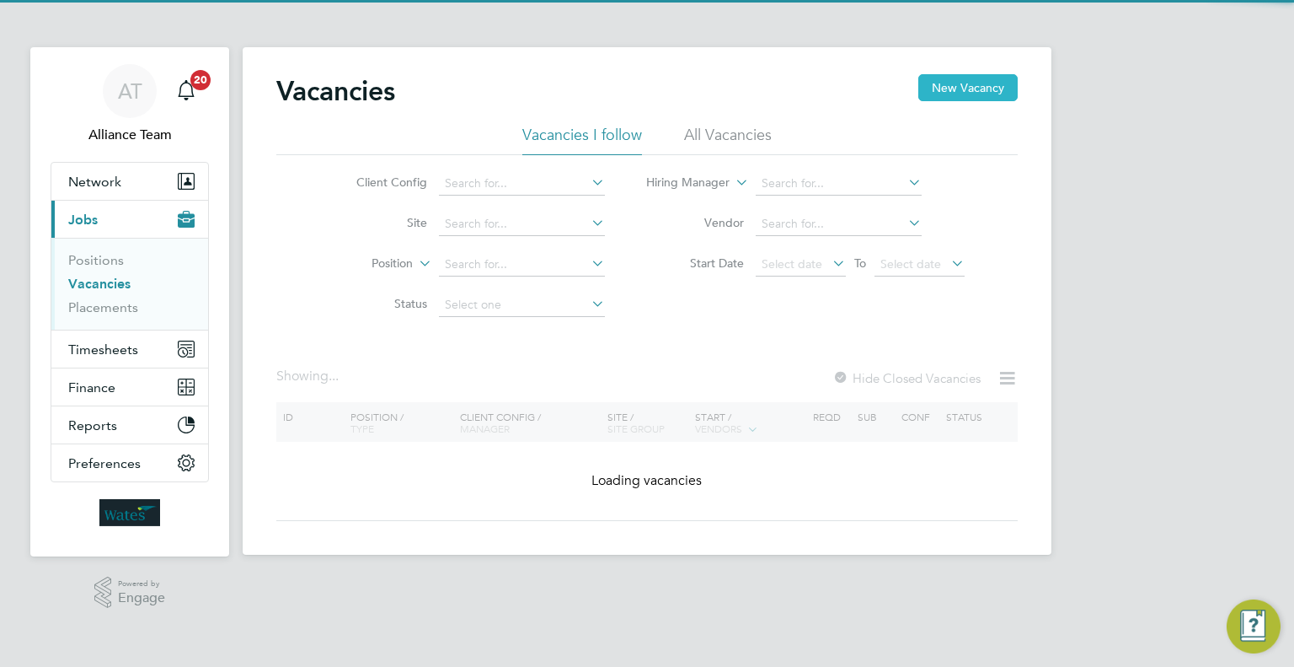
click at [976, 74] on button "New Vacancy" at bounding box center [968, 87] width 99 height 27
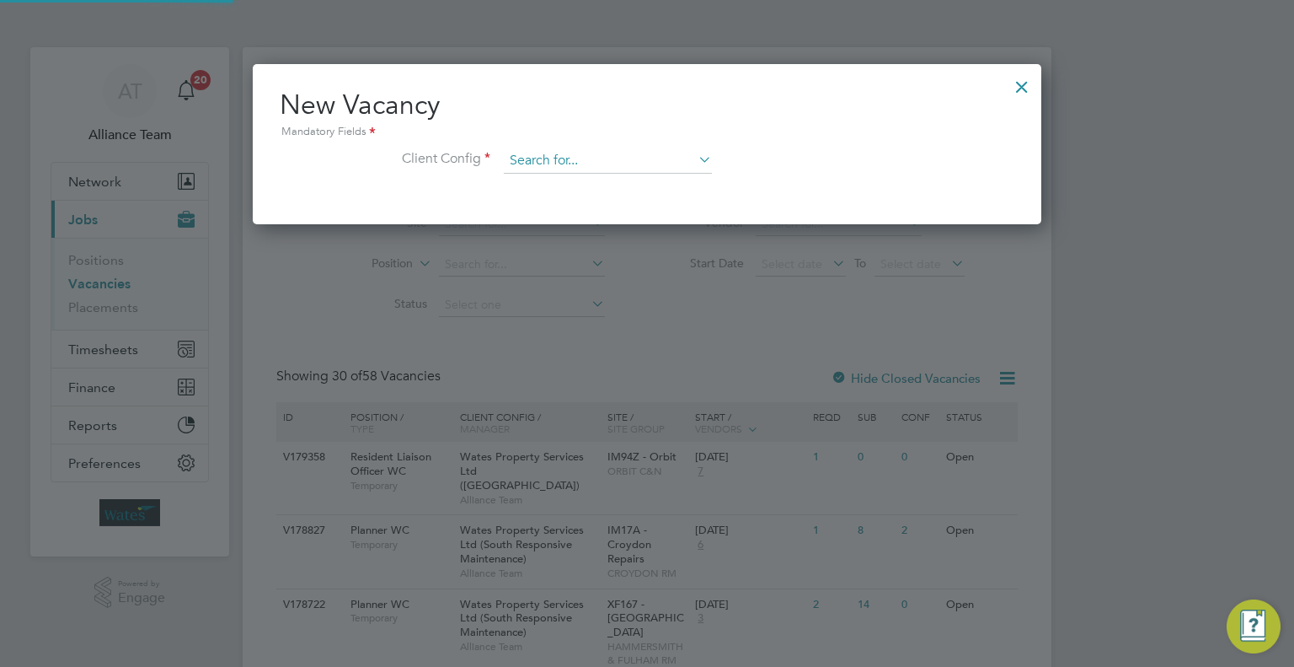
scroll to position [159, 790]
click at [572, 162] on input at bounding box center [608, 160] width 208 height 25
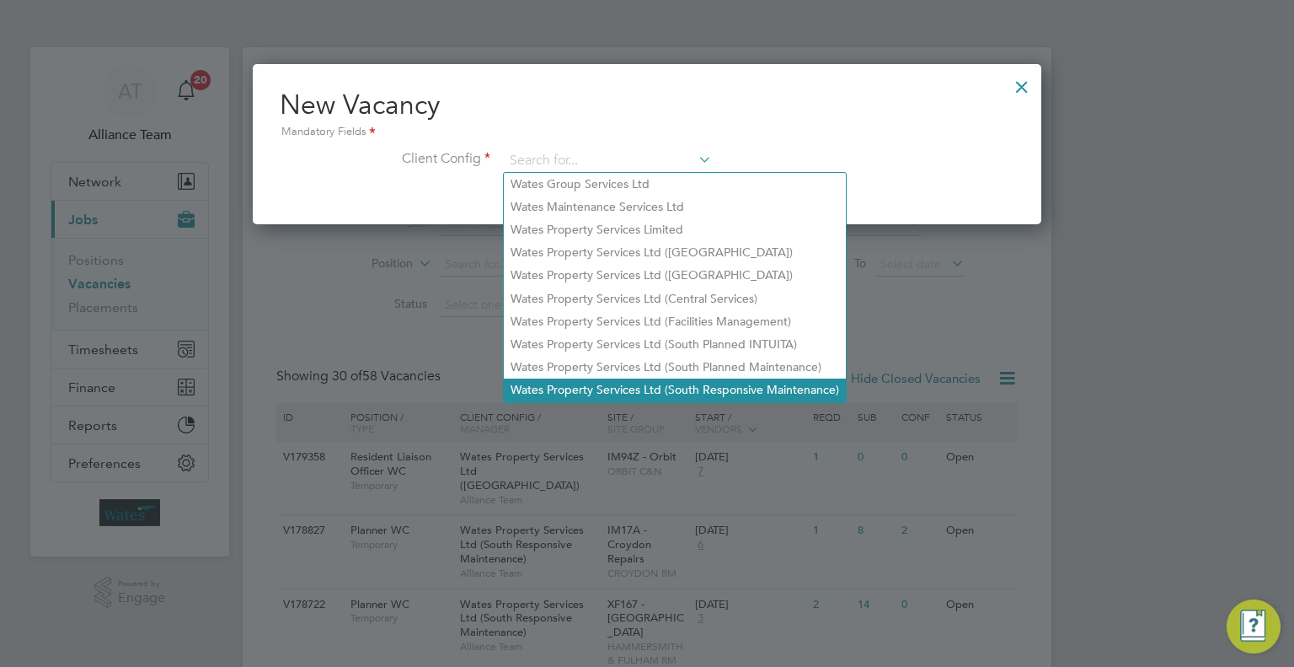
click at [690, 383] on li "Wates Property Services Ltd (South Responsive Maintenance)" at bounding box center [675, 389] width 342 height 23
type input "Wates Property Services Ltd (South Responsive Maintenance)"
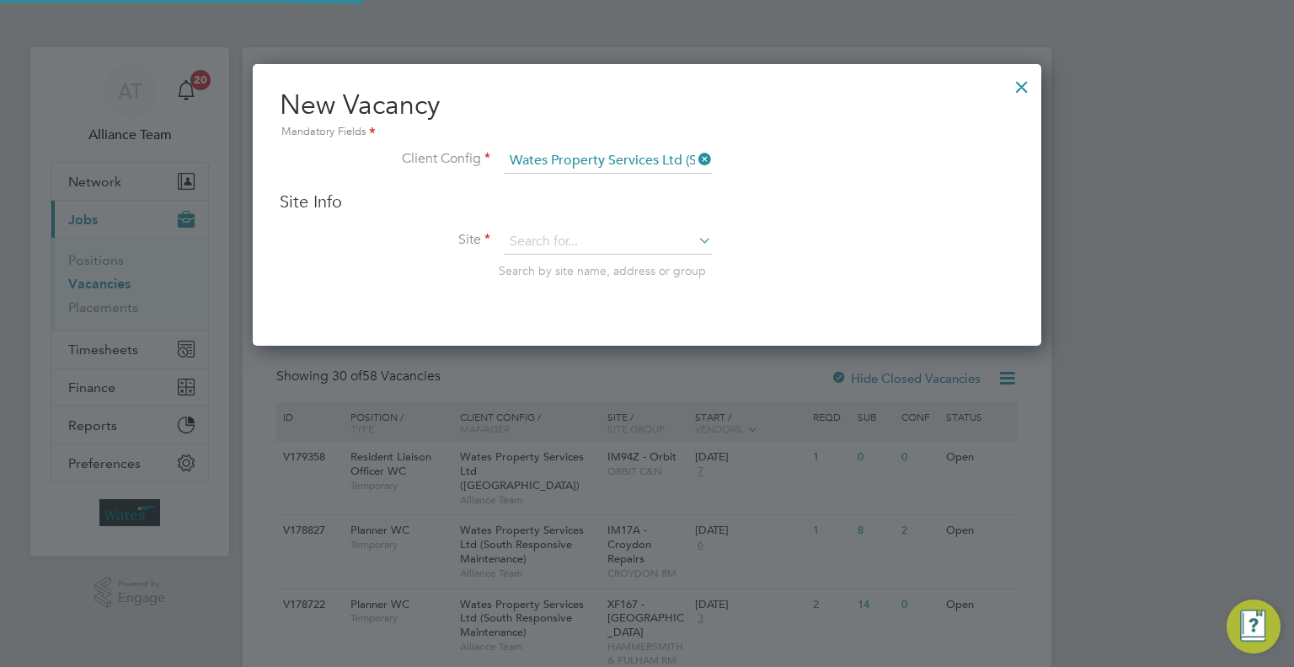
scroll to position [280, 790]
click at [535, 239] on input at bounding box center [608, 241] width 208 height 25
click at [619, 260] on li "IM50 A - BRENT - DTD" at bounding box center [657, 264] width 307 height 23
type input "IM50A - BRENT - DTD"
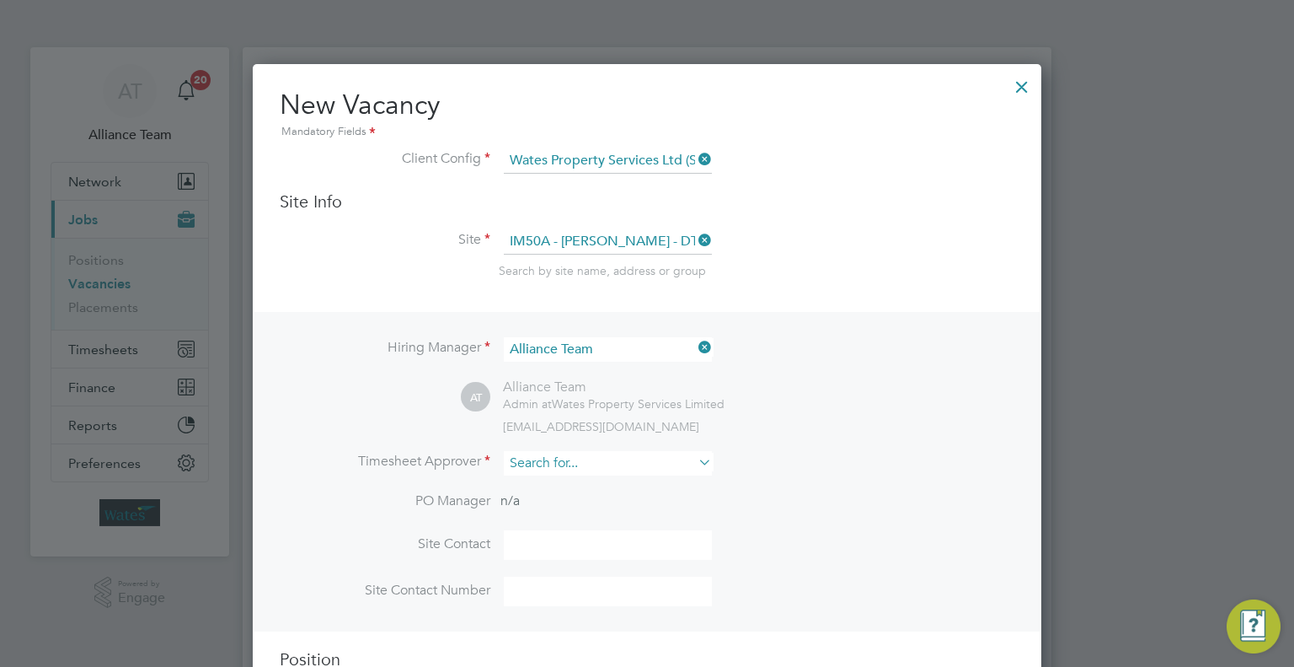
click at [560, 464] on input at bounding box center [608, 463] width 208 height 24
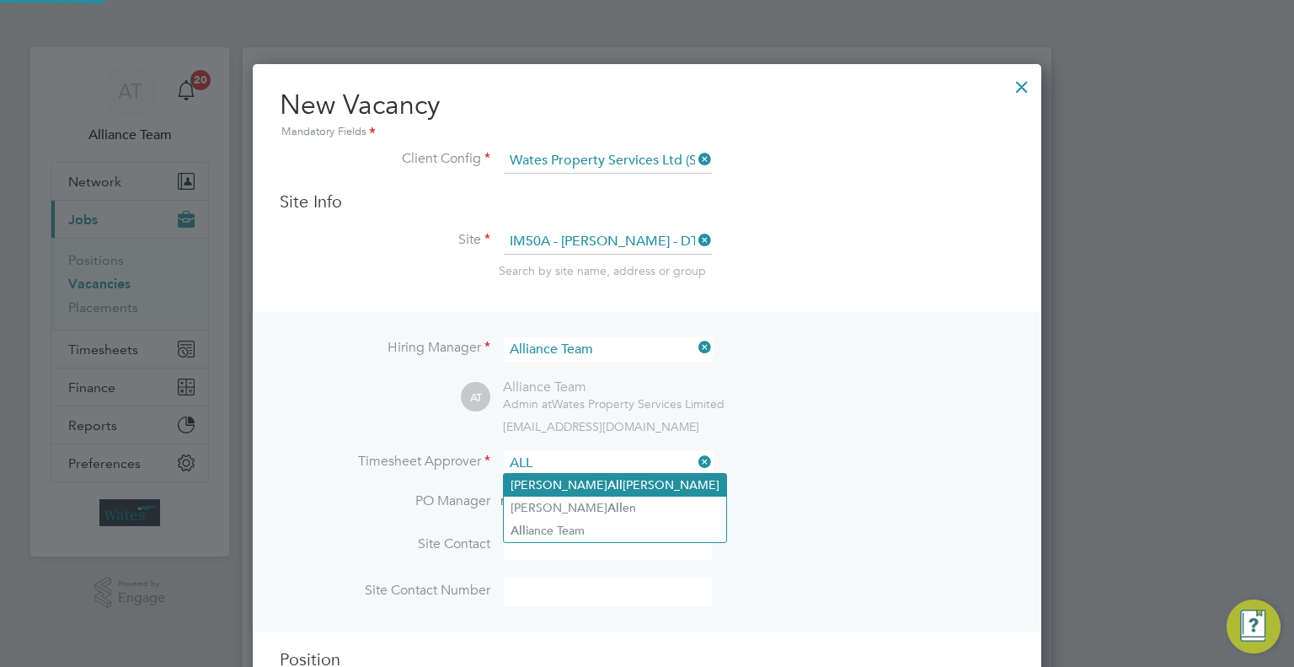
click at [590, 481] on li "Joseph All ison" at bounding box center [615, 485] width 222 height 23
type input "Joseph Allison"
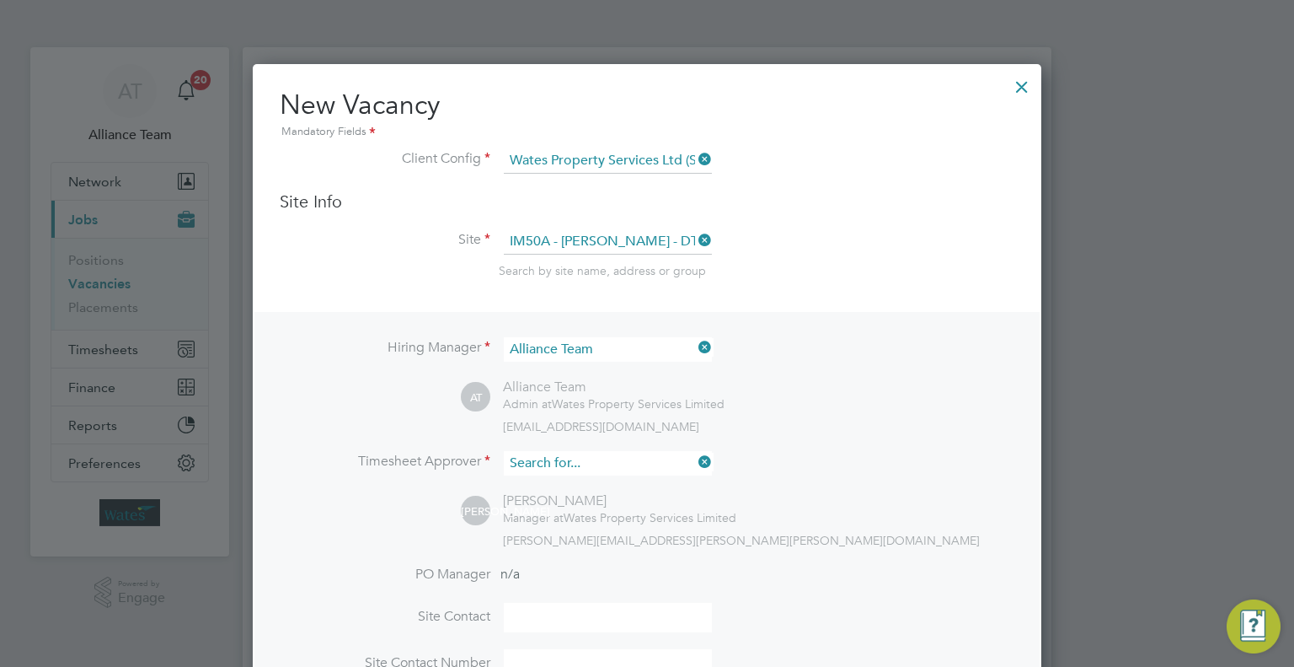
click at [594, 468] on input at bounding box center [608, 463] width 208 height 24
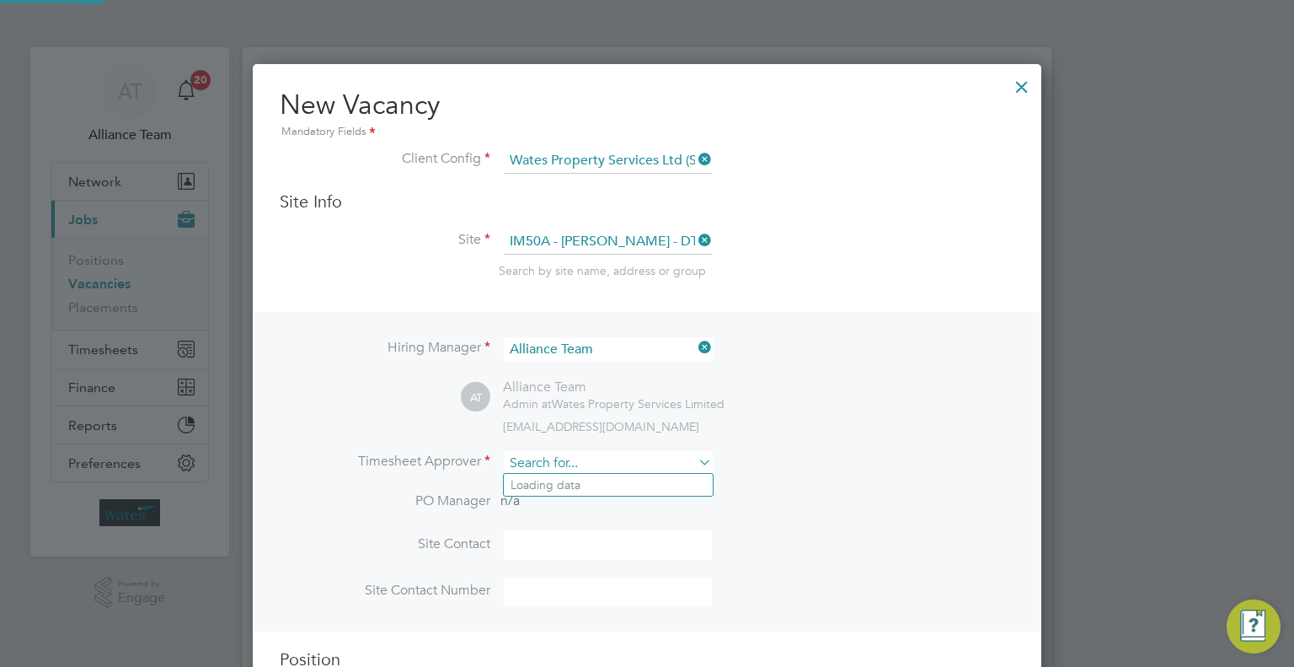
scroll to position [8, 8]
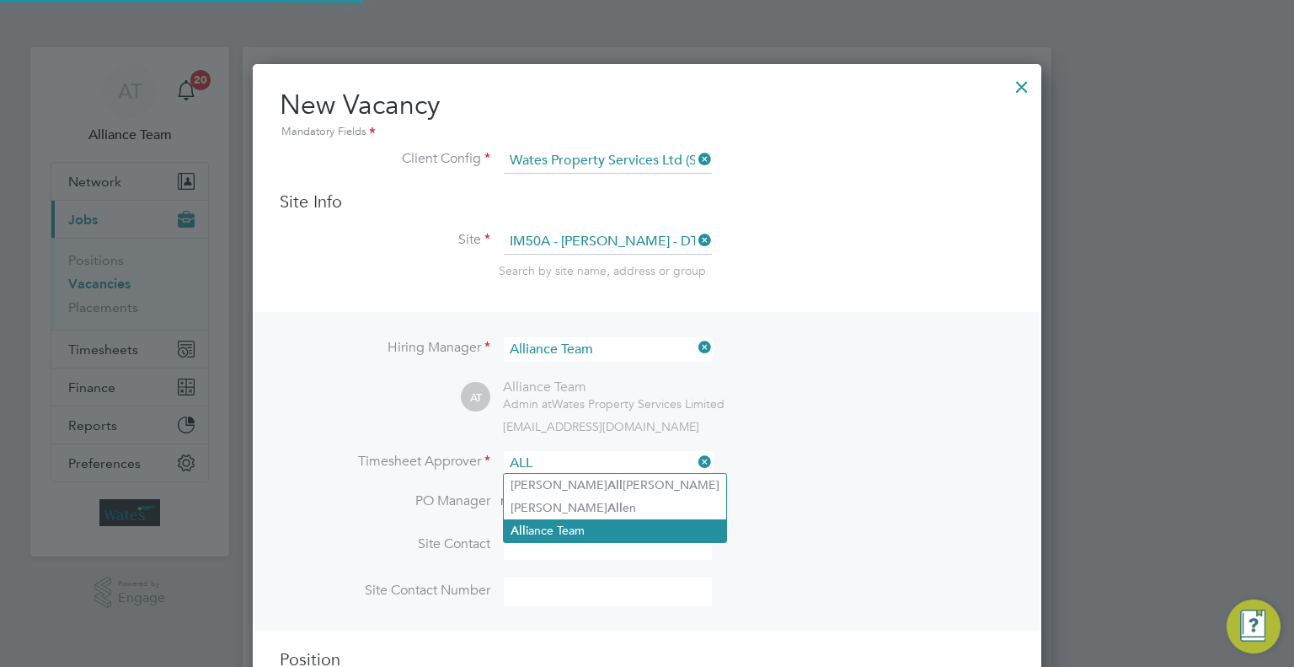
click at [593, 521] on li "All iance Team" at bounding box center [615, 530] width 222 height 23
type input "Alliance Team"
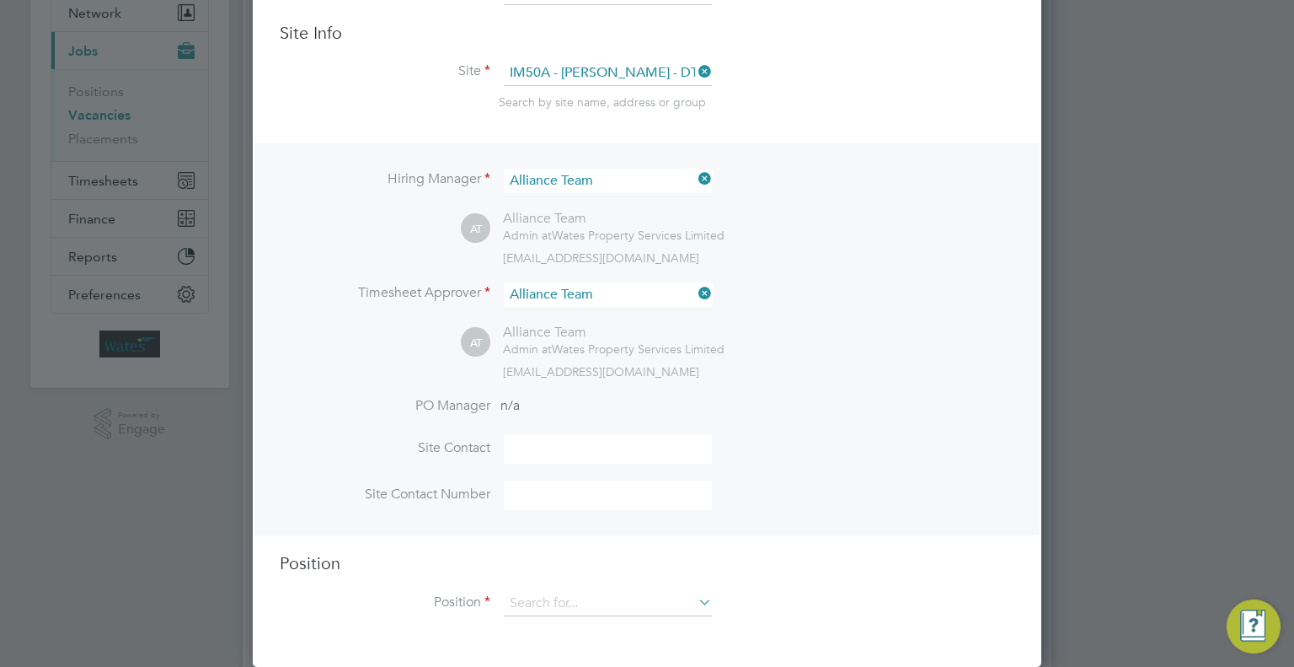
scroll to position [337, 0]
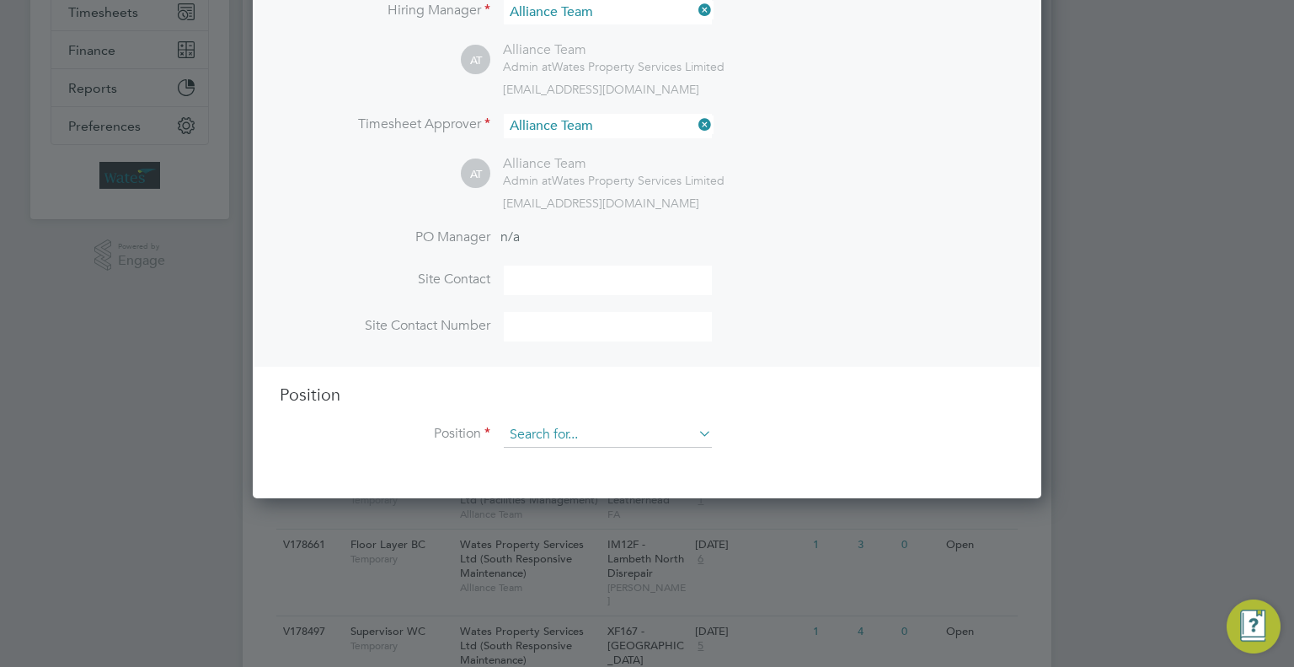
click at [542, 438] on input at bounding box center [608, 434] width 208 height 25
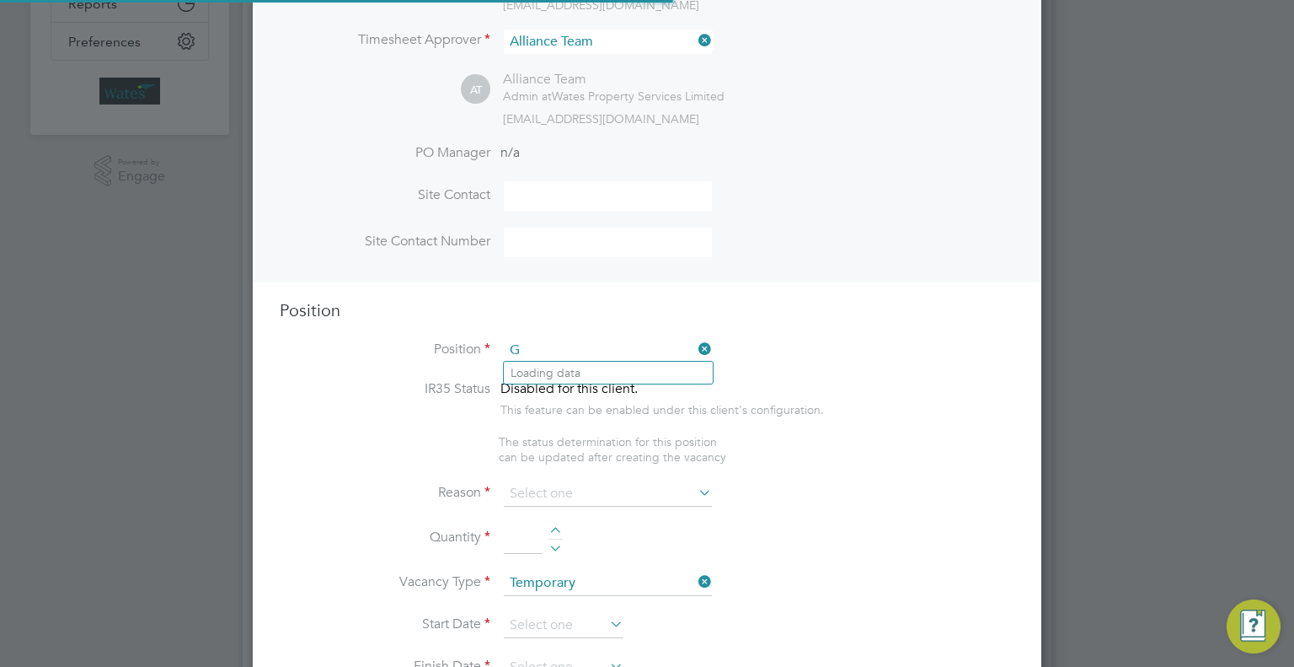
scroll to position [2414, 790]
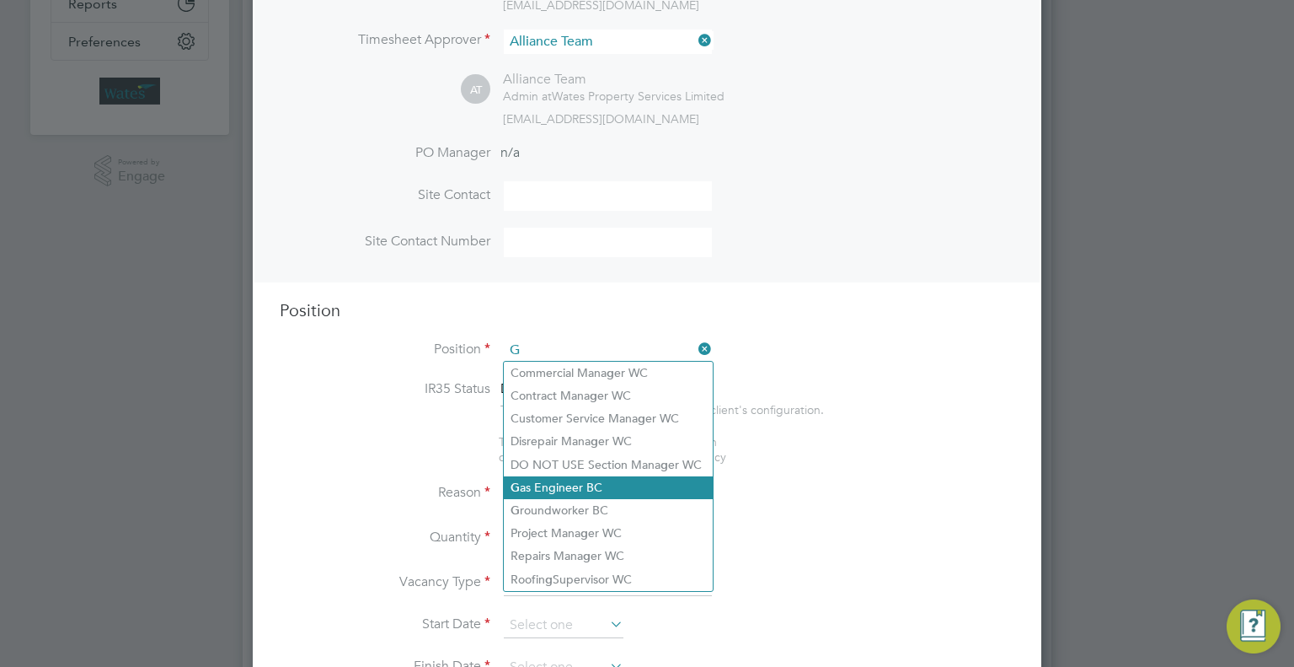
type input "G"
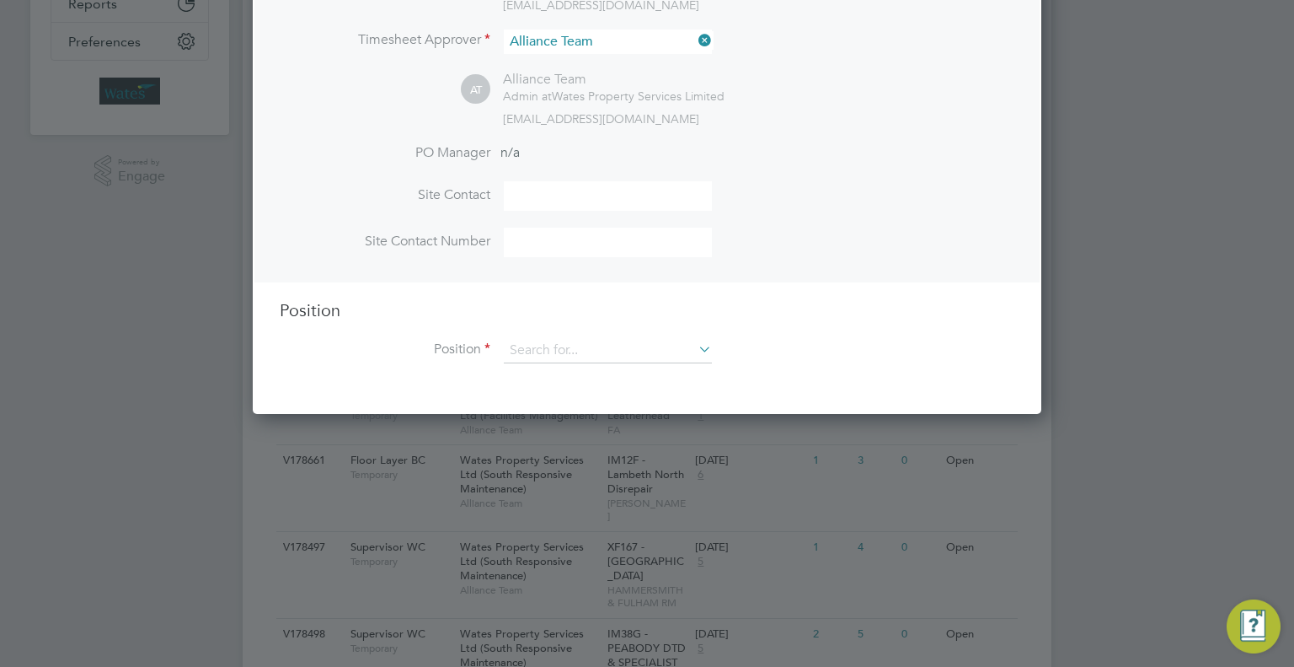
scroll to position [8, 8]
click at [566, 353] on input at bounding box center [608, 350] width 208 height 25
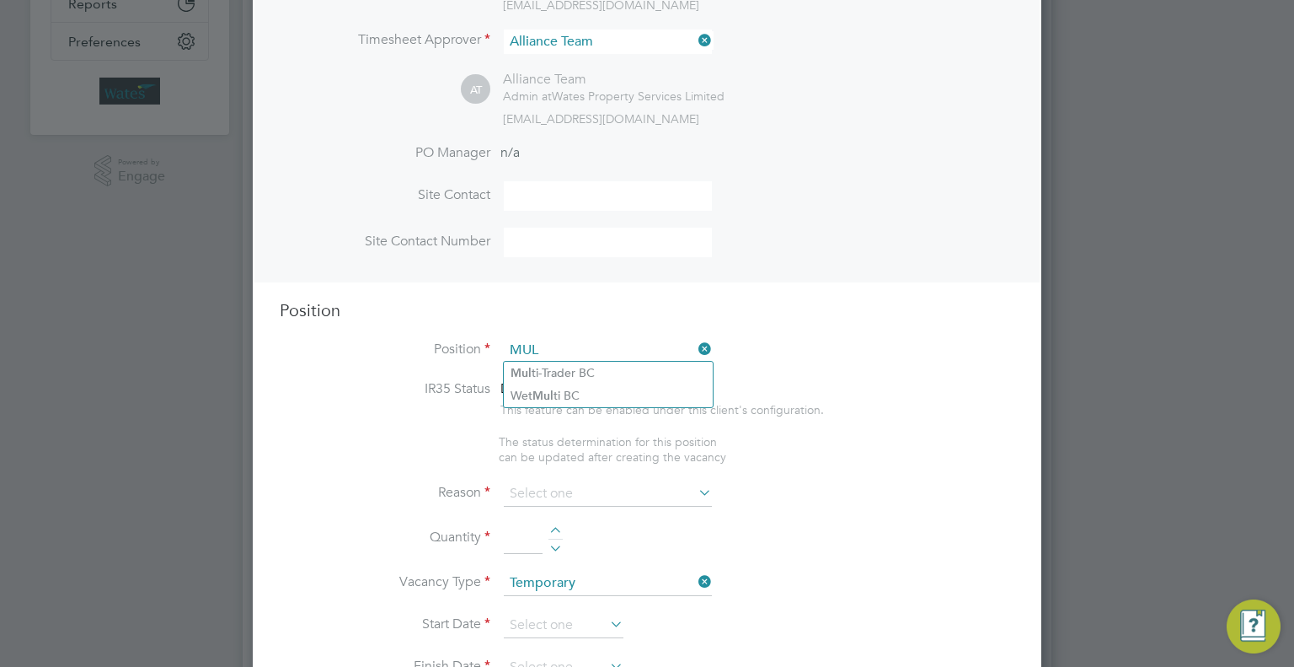
drag, startPoint x: 597, startPoint y: 362, endPoint x: 620, endPoint y: 409, distance: 52.0
click at [597, 363] on li "Mul ti-Trader BC" at bounding box center [608, 373] width 209 height 23
type input "Multi-Trader BC"
type textarea "Multi-Trader"
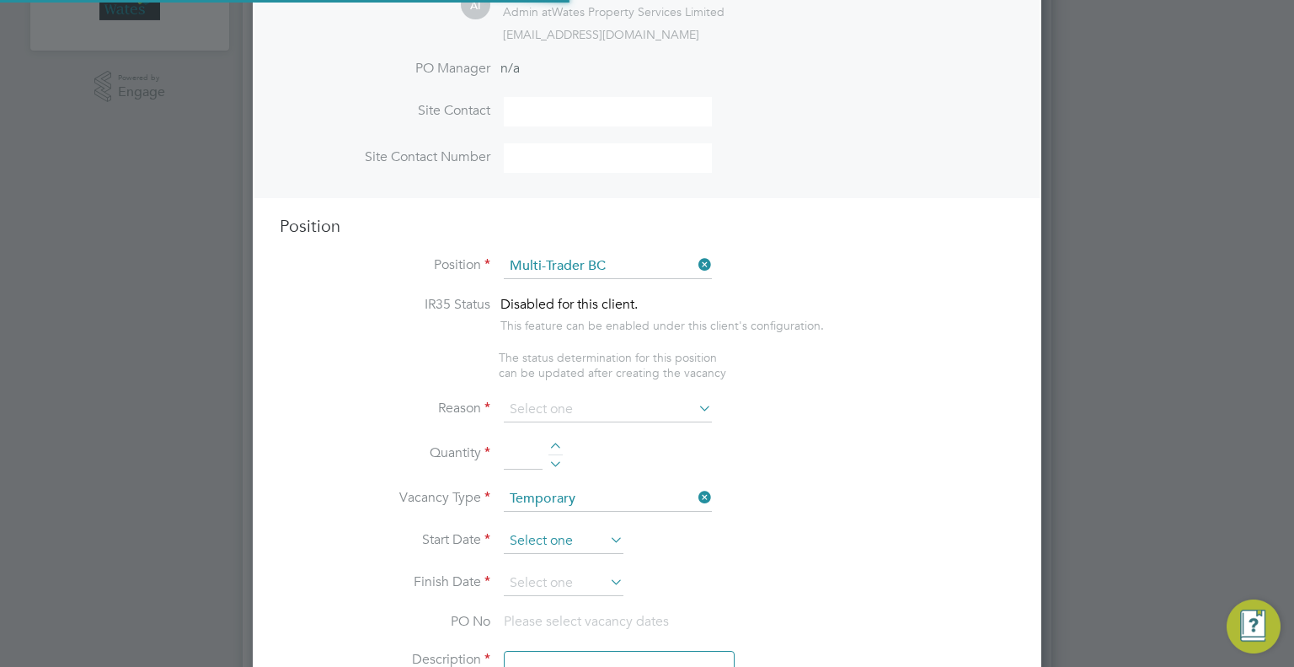
scroll to position [50, 88]
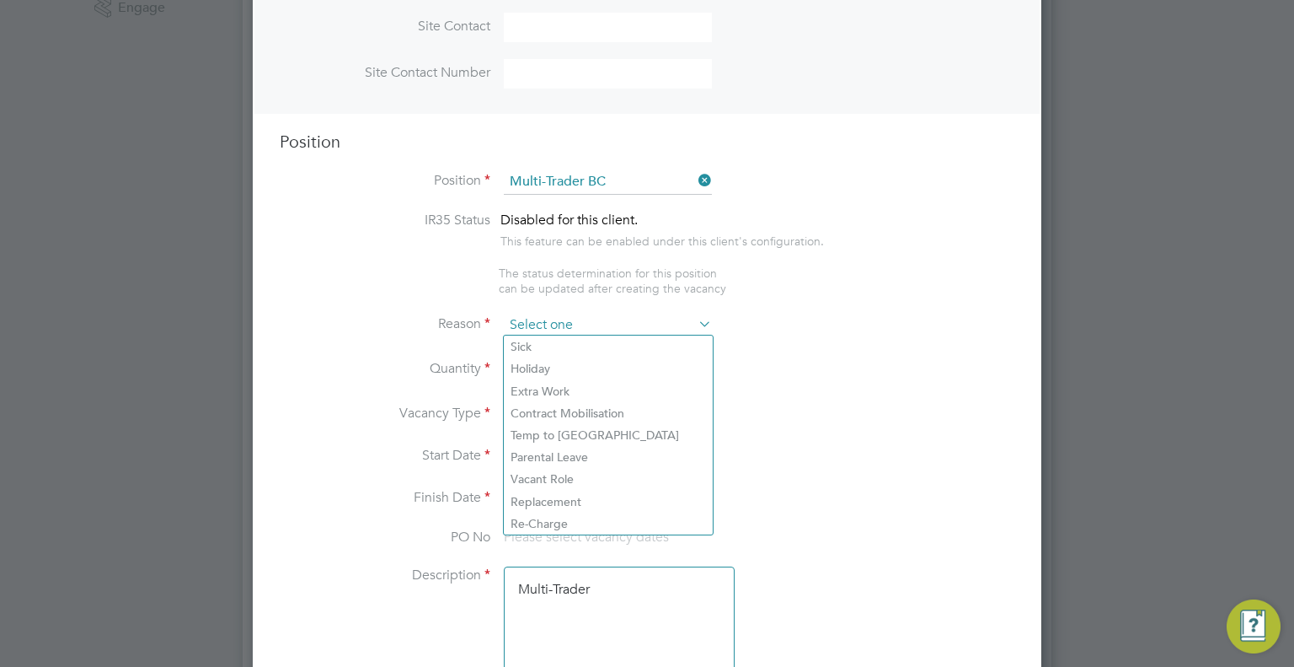
click at [529, 333] on input at bounding box center [608, 325] width 208 height 25
click at [536, 387] on li "Extra Work" at bounding box center [608, 391] width 209 height 22
type input "Extra Work"
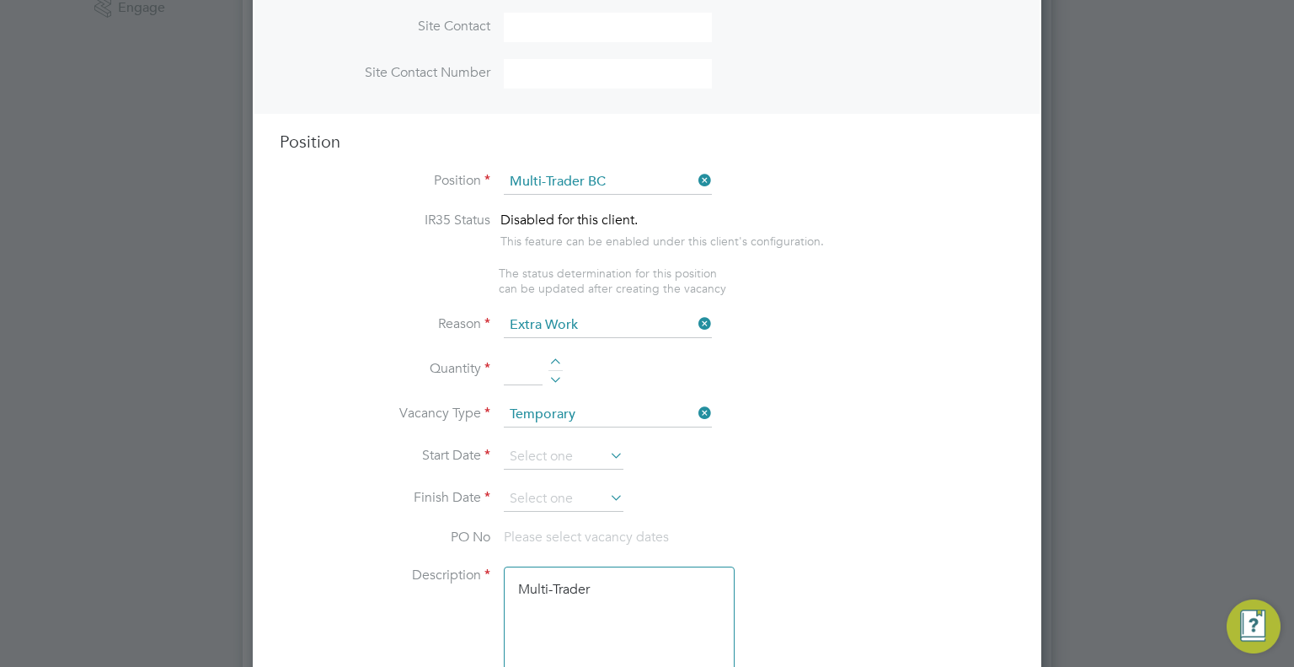
click at [496, 359] on li "Quantity" at bounding box center [647, 378] width 735 height 47
click at [512, 378] on input at bounding box center [523, 370] width 39 height 30
type input "1"
click at [574, 446] on input at bounding box center [564, 456] width 120 height 25
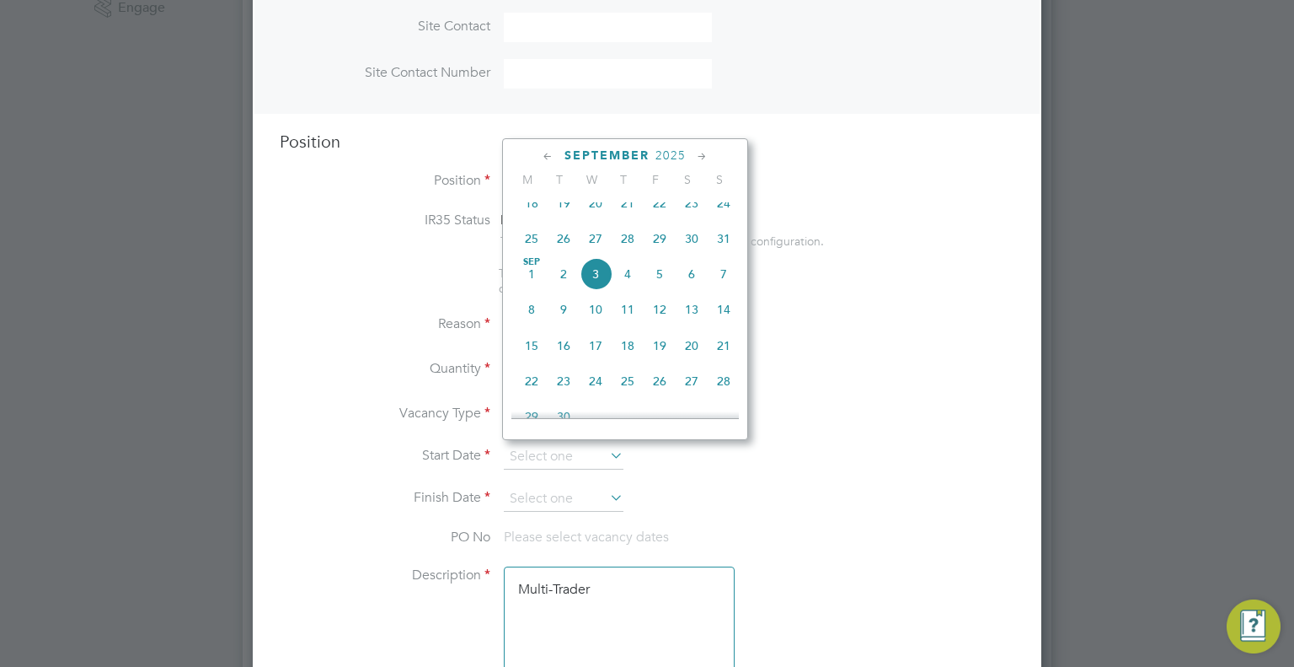
click at [526, 362] on span "15" at bounding box center [532, 346] width 32 height 32
type input "15 Sep 2025"
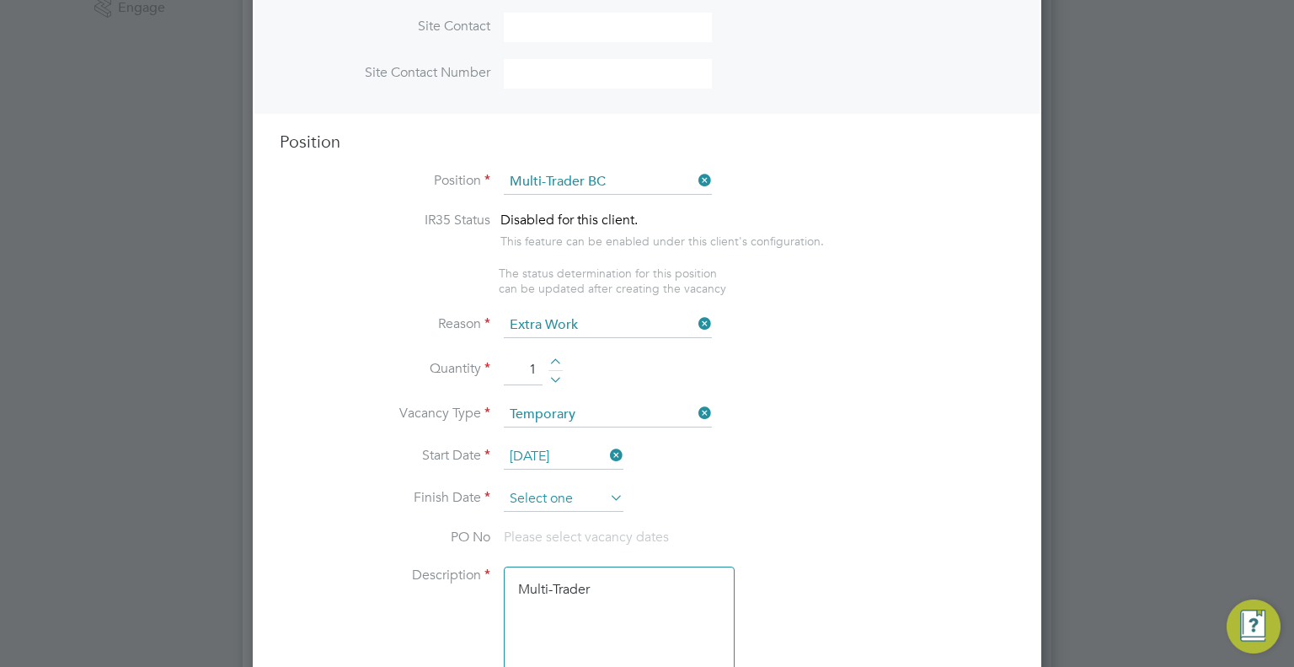
click at [578, 502] on input at bounding box center [564, 498] width 120 height 25
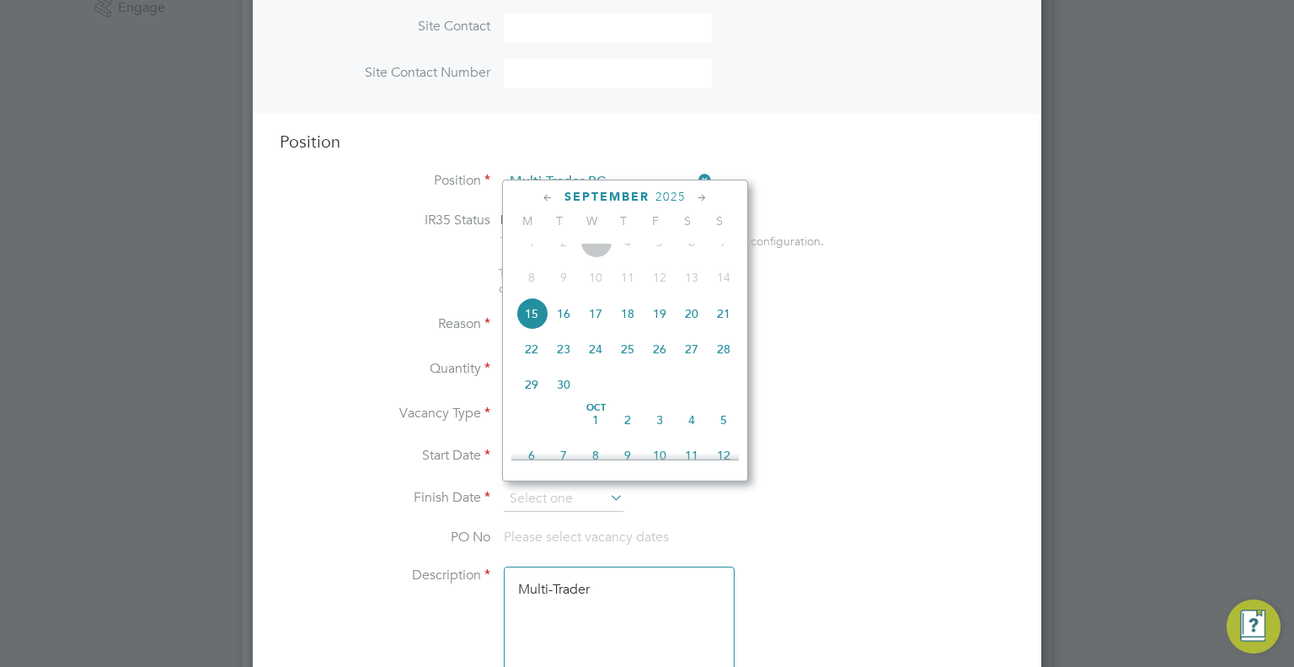
click at [694, 192] on icon at bounding box center [702, 198] width 16 height 19
click at [699, 195] on icon at bounding box center [702, 198] width 16 height 19
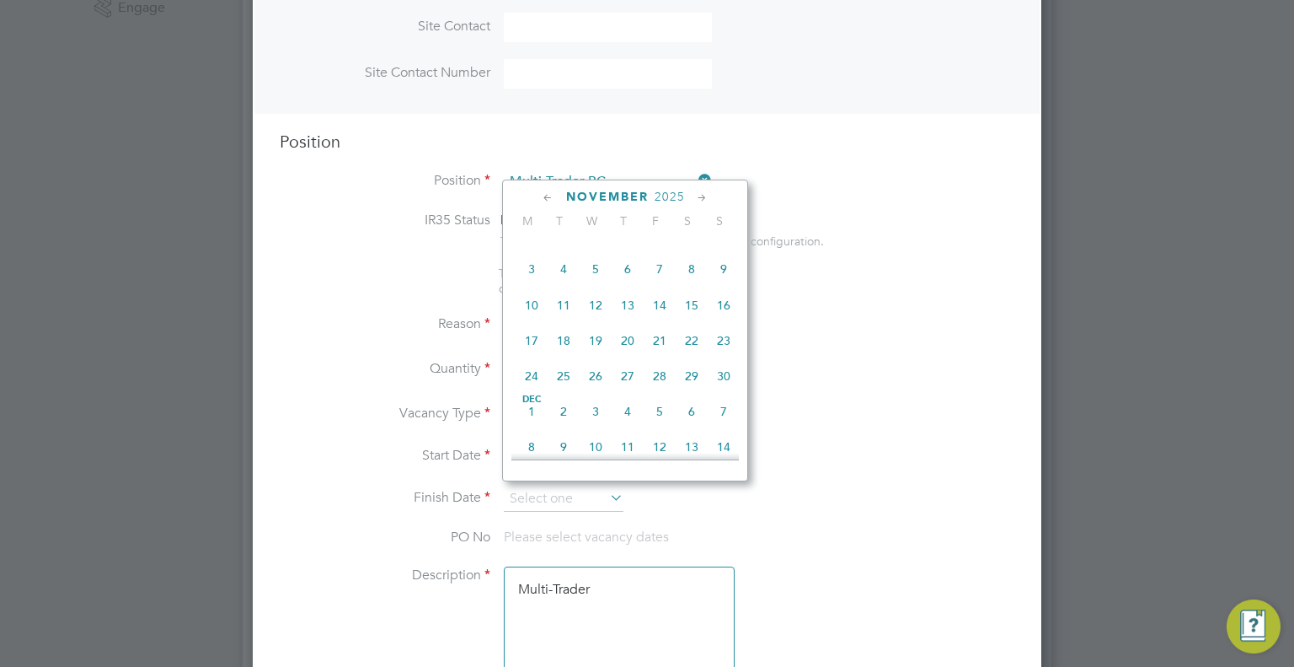
click at [663, 392] on span "28" at bounding box center [660, 376] width 32 height 32
type input "28 Nov 2025"
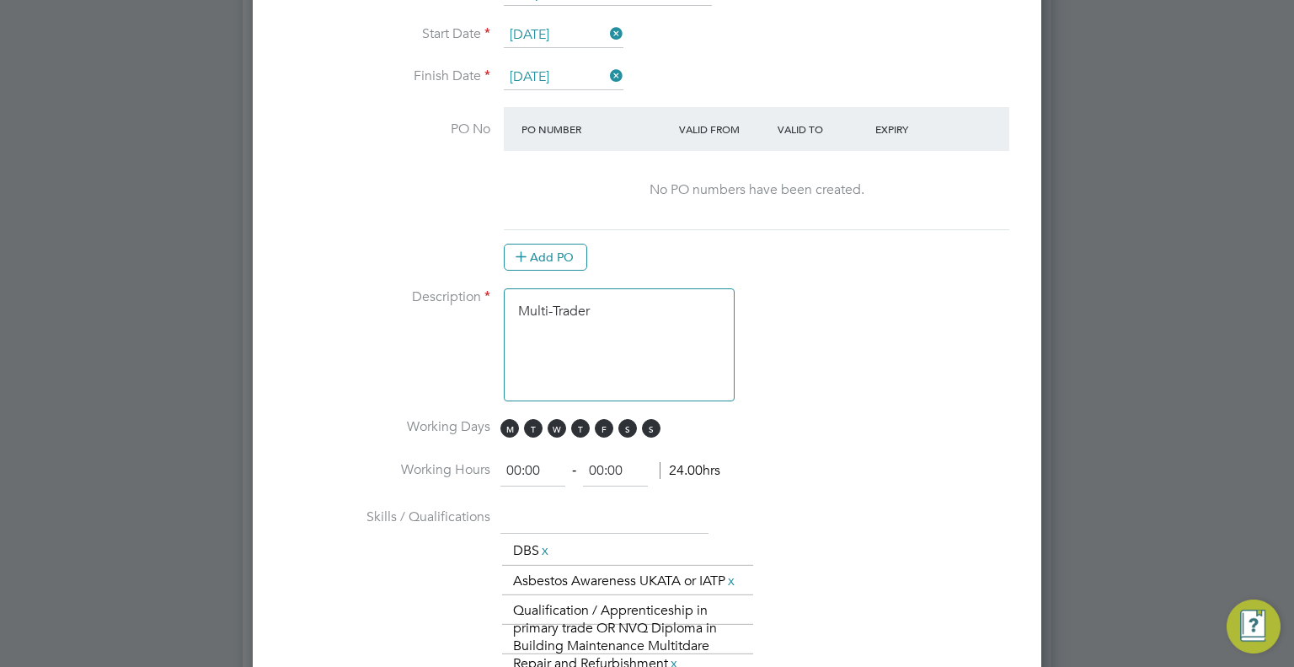
click at [523, 303] on textarea "Multi-Trader" at bounding box center [619, 344] width 231 height 113
type textarea "Carpenter Multi-Trader"
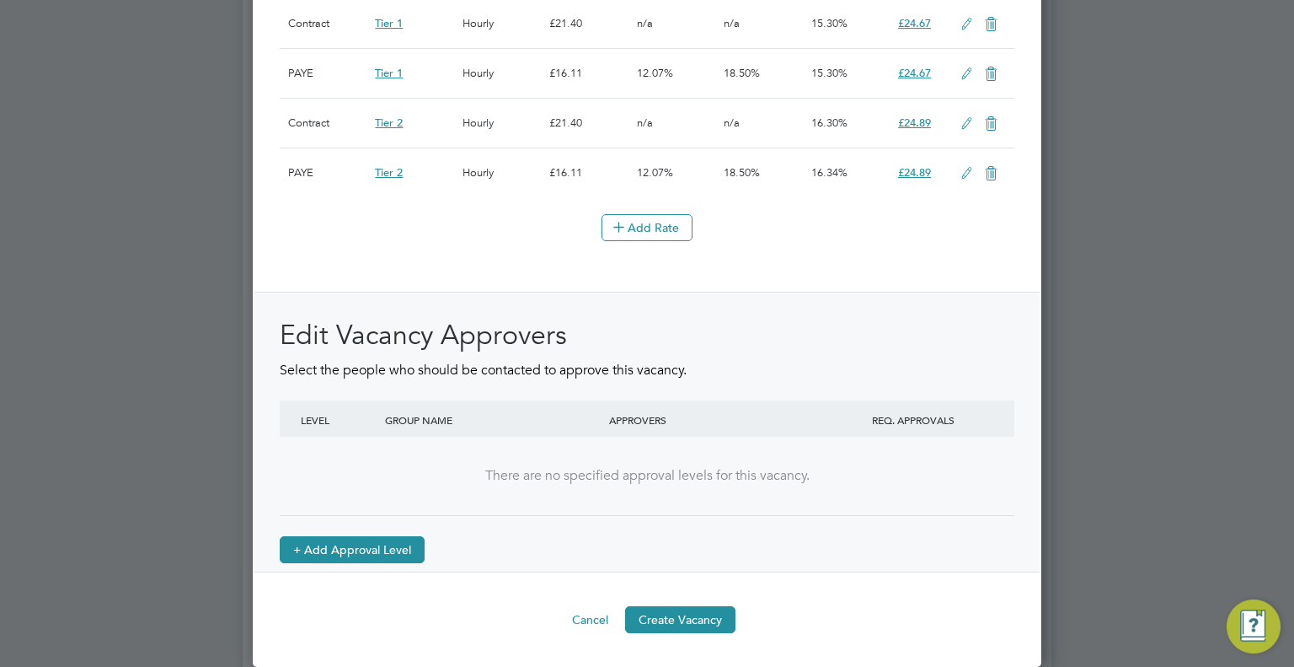
click at [355, 563] on button "+ Add Approval Level" at bounding box center [352, 549] width 145 height 27
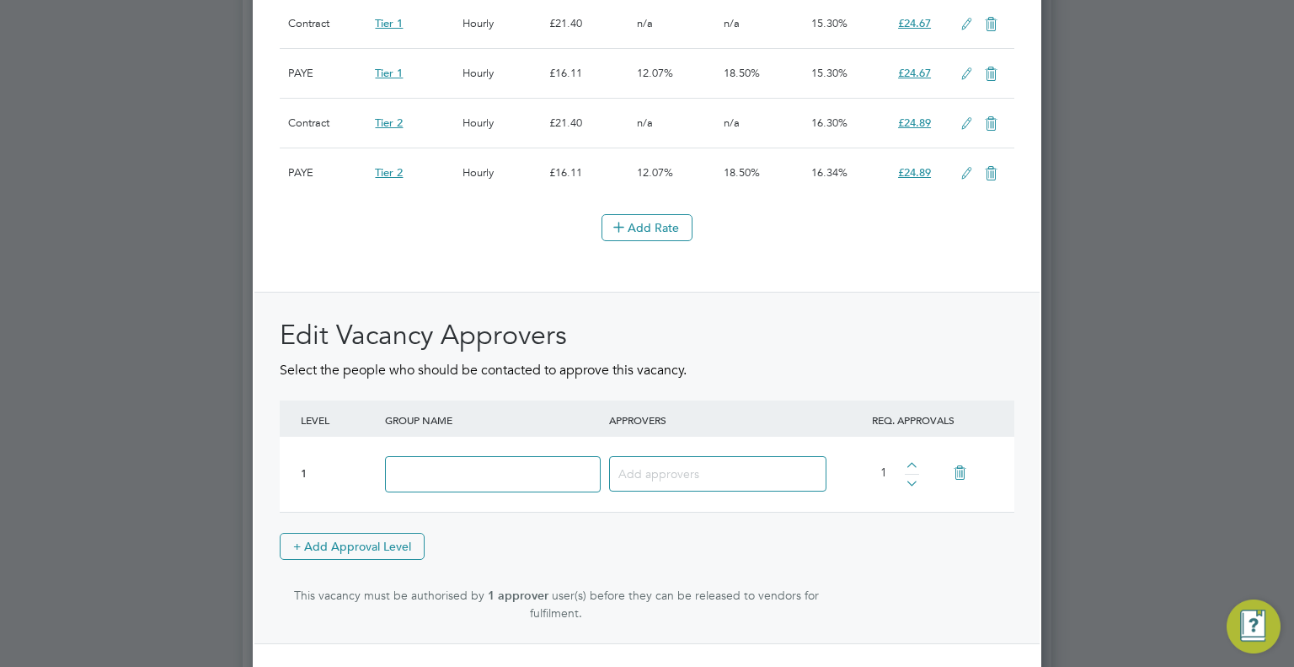
click at [457, 481] on input at bounding box center [493, 474] width 216 height 36
click at [666, 484] on input at bounding box center [712, 473] width 186 height 22
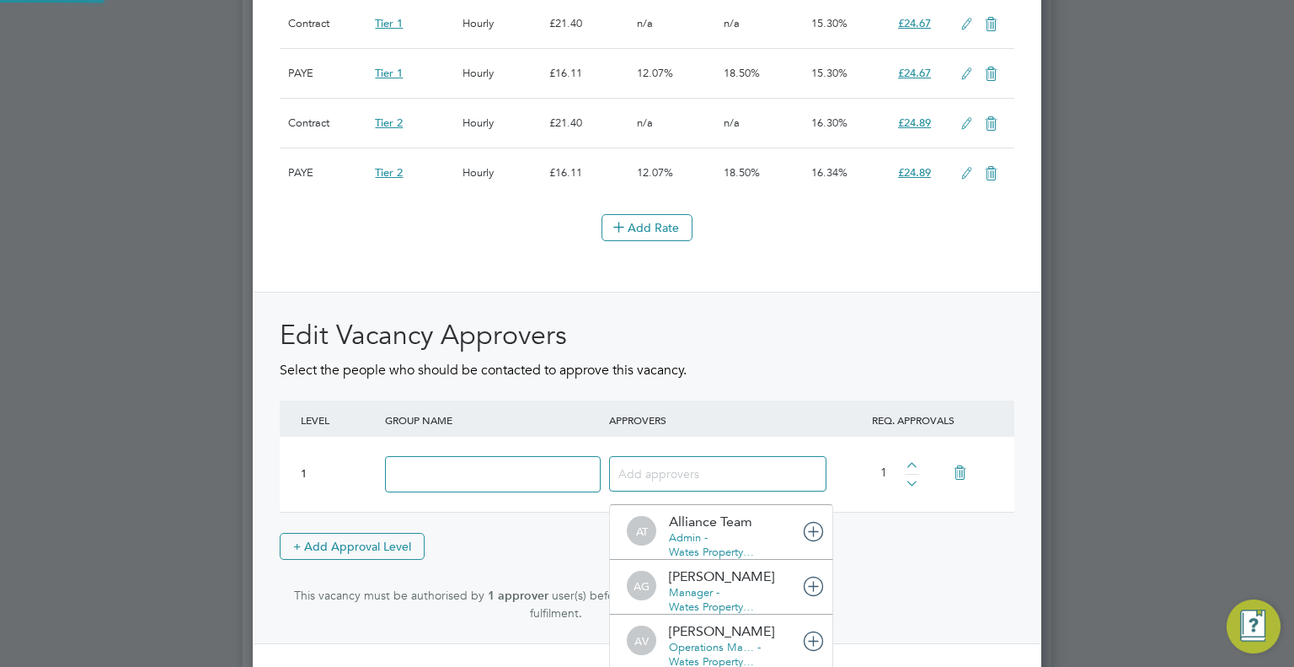
click at [500, 491] on input at bounding box center [493, 474] width 216 height 36
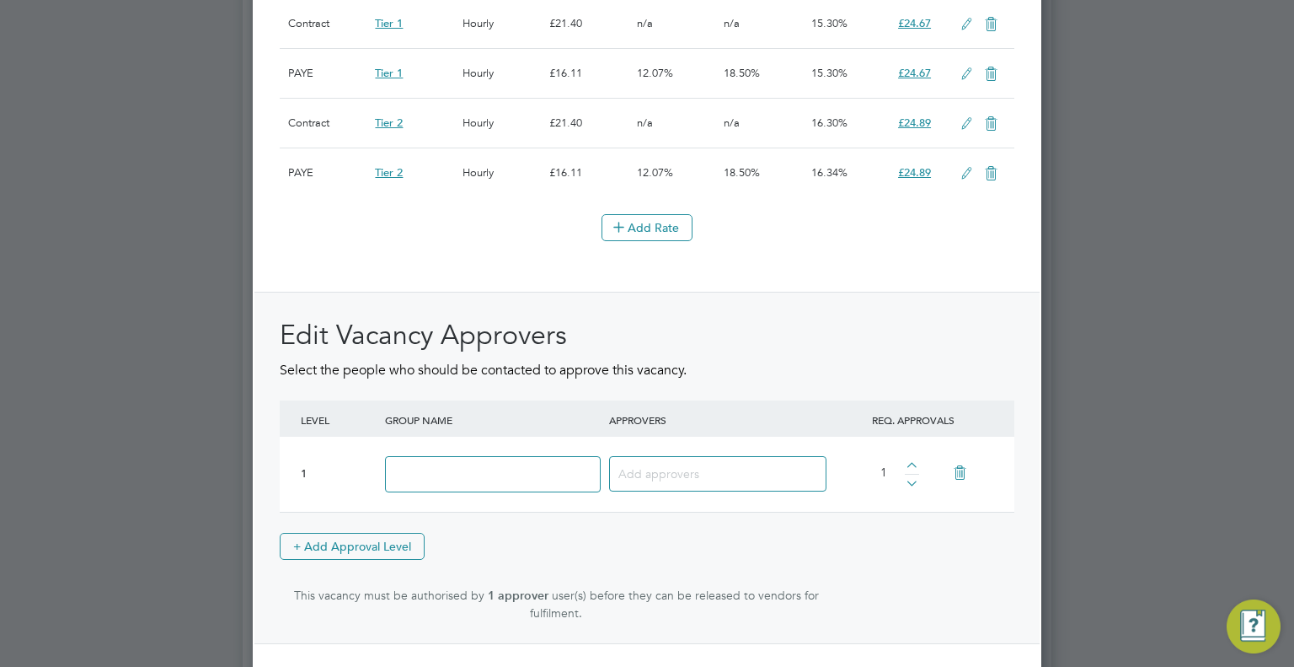
drag, startPoint x: 472, startPoint y: 469, endPoint x: 486, endPoint y: 495, distance: 29.8
click at [472, 469] on input at bounding box center [493, 474] width 216 height 36
type input "Approver"
click at [628, 491] on div at bounding box center [717, 473] width 217 height 35
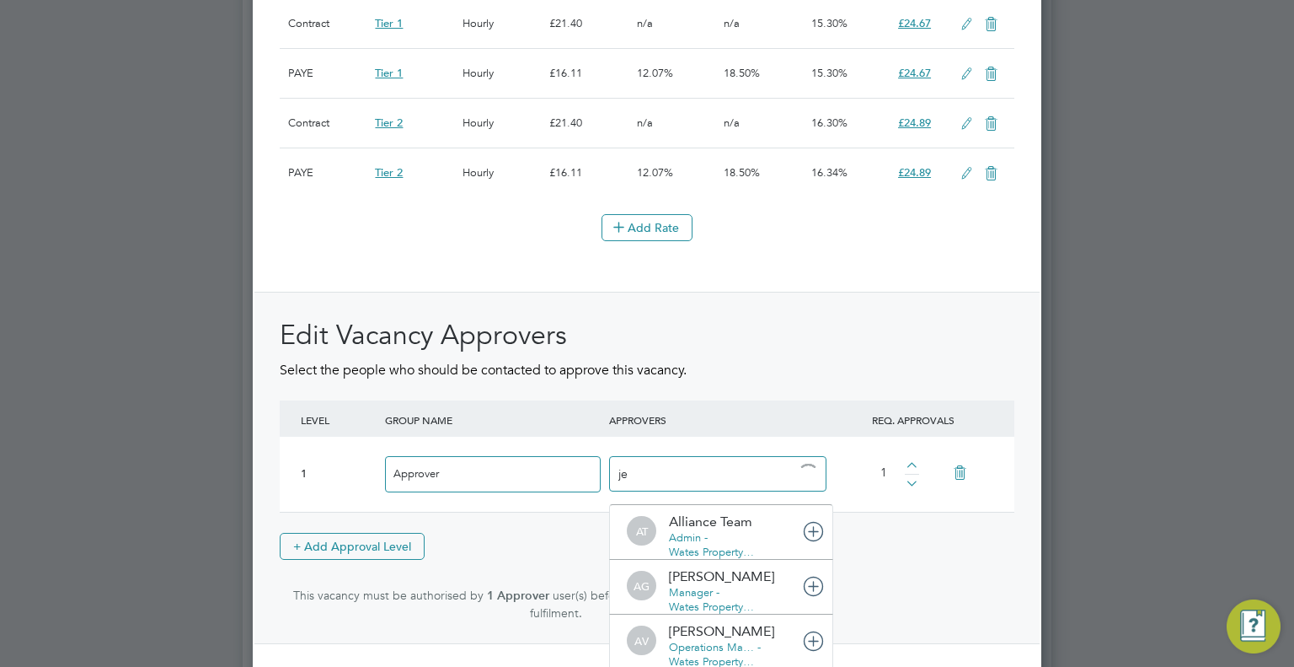
type input "jed"
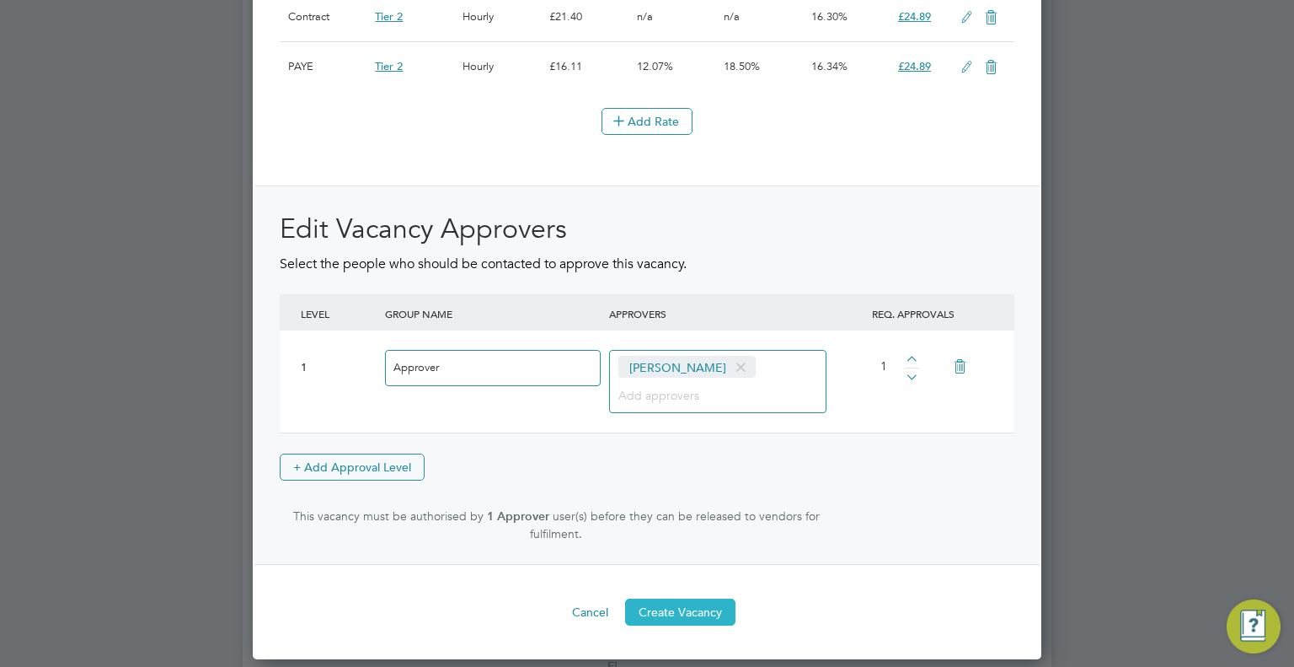
click at [710, 606] on button "Create Vacancy" at bounding box center [680, 611] width 110 height 27
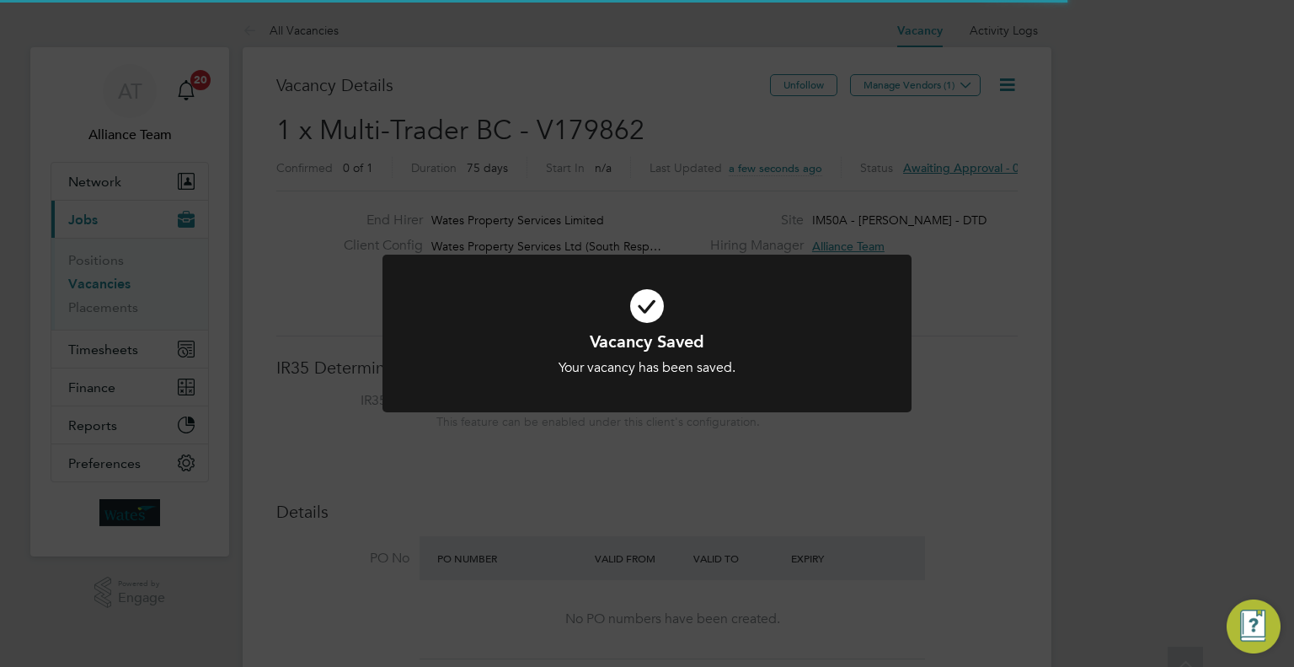
click at [1179, 158] on div "Vacancy Saved Your vacancy has been saved. Cancel Okay" at bounding box center [647, 333] width 1294 height 667
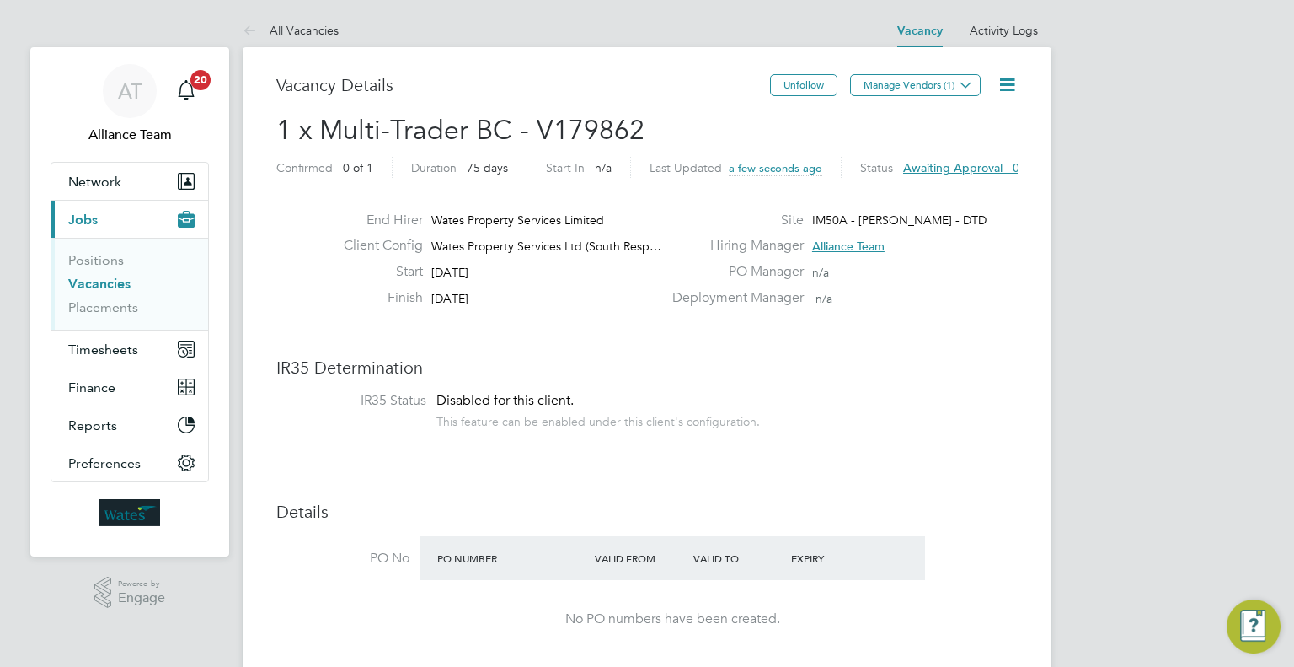
click at [935, 97] on span "Manage Vendors (1)" at bounding box center [917, 91] width 134 height 16
click at [938, 87] on button "Manage Vendors (1)" at bounding box center [915, 85] width 131 height 22
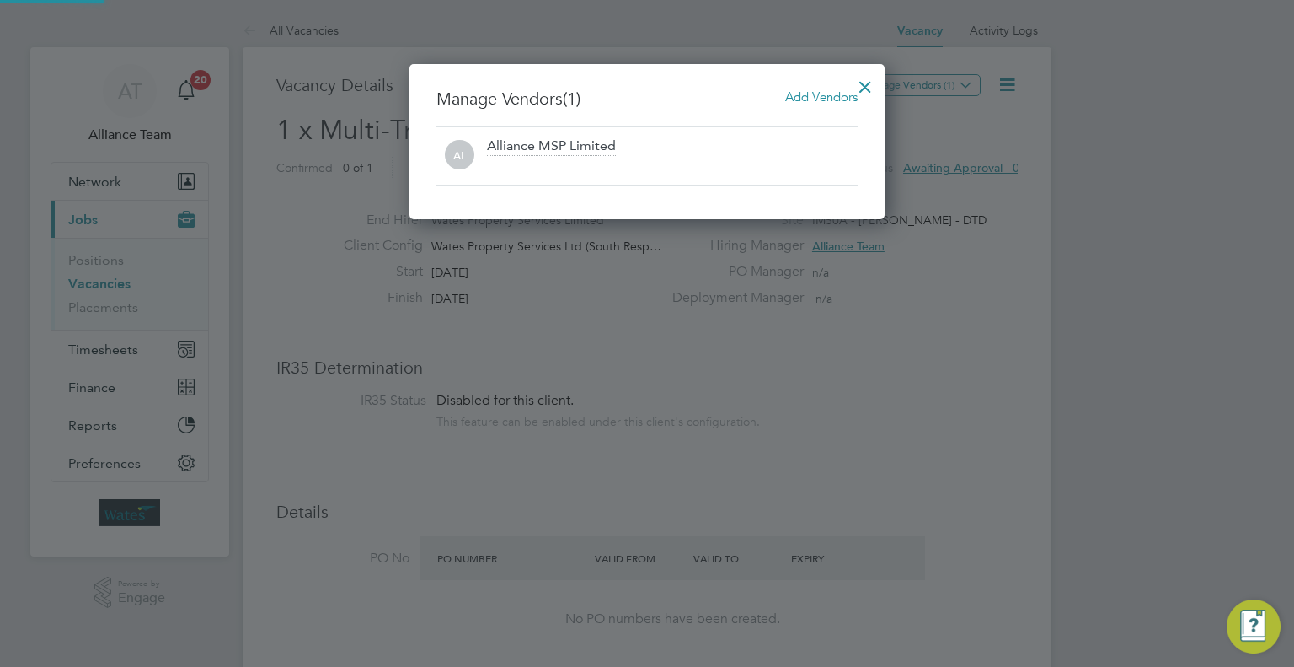
click at [824, 99] on span "Add Vendors" at bounding box center [821, 96] width 72 height 16
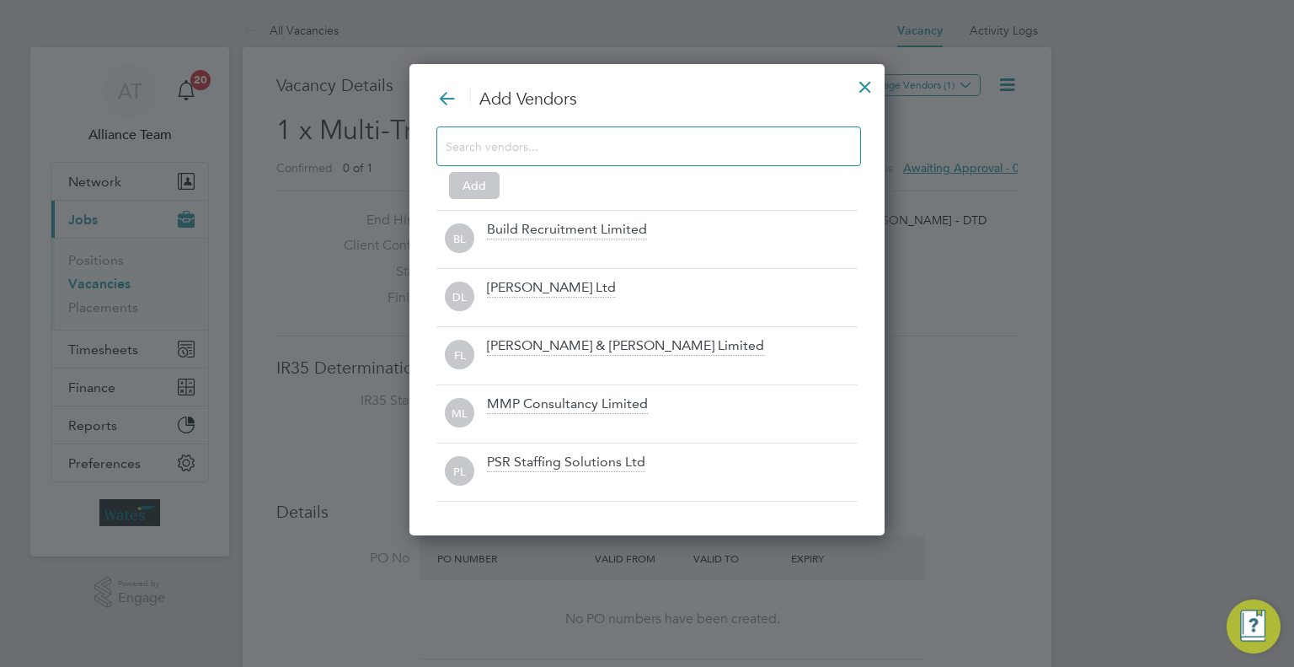
click at [539, 230] on div "Build Recruitment Limited" at bounding box center [567, 230] width 160 height 19
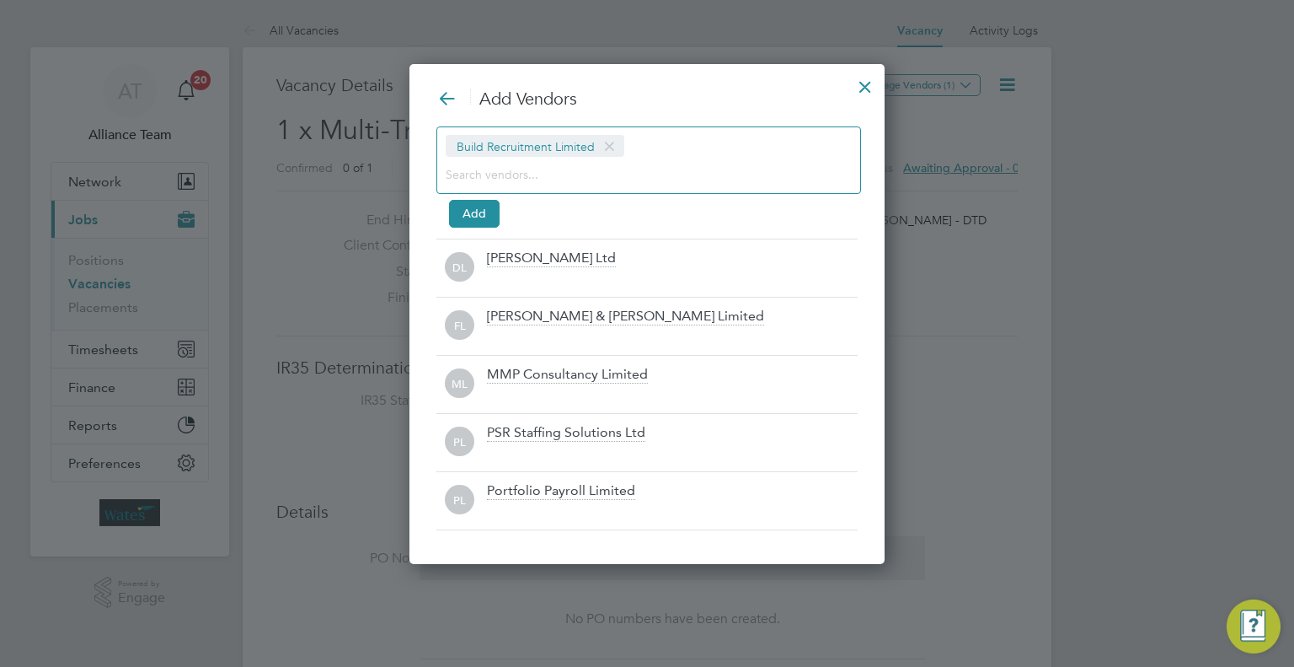
click at [512, 164] on input at bounding box center [635, 174] width 379 height 22
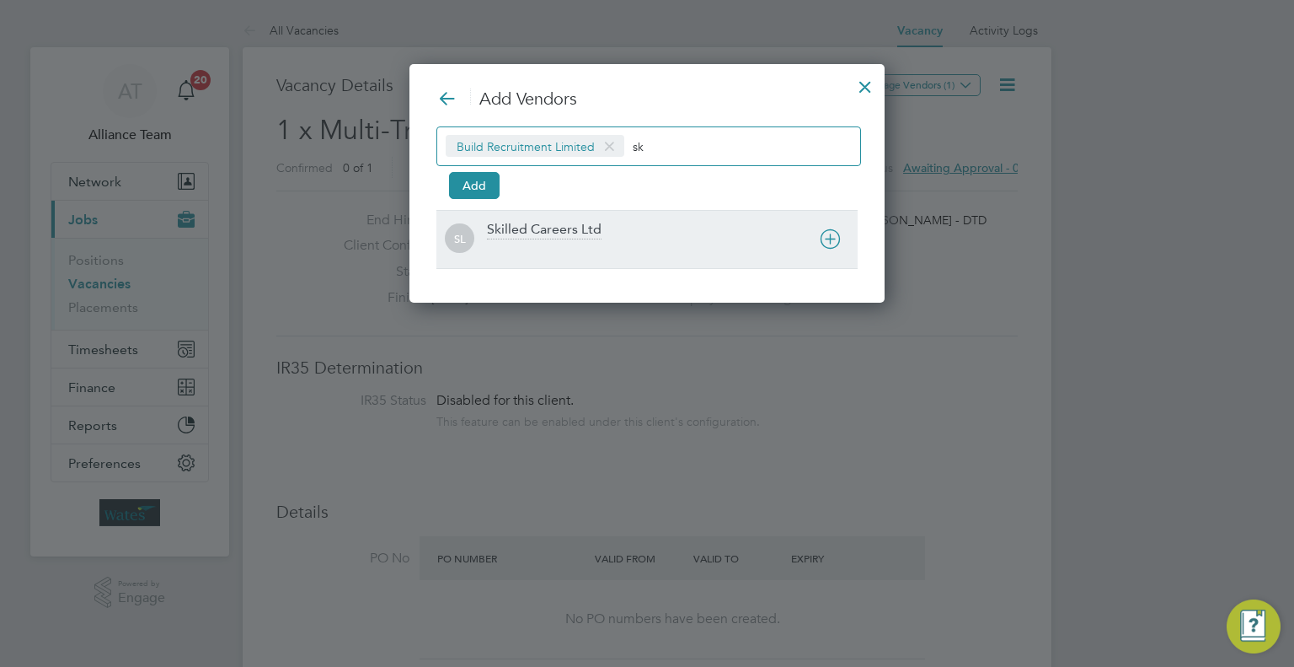
type input "sk"
click at [525, 242] on div at bounding box center [672, 250] width 371 height 17
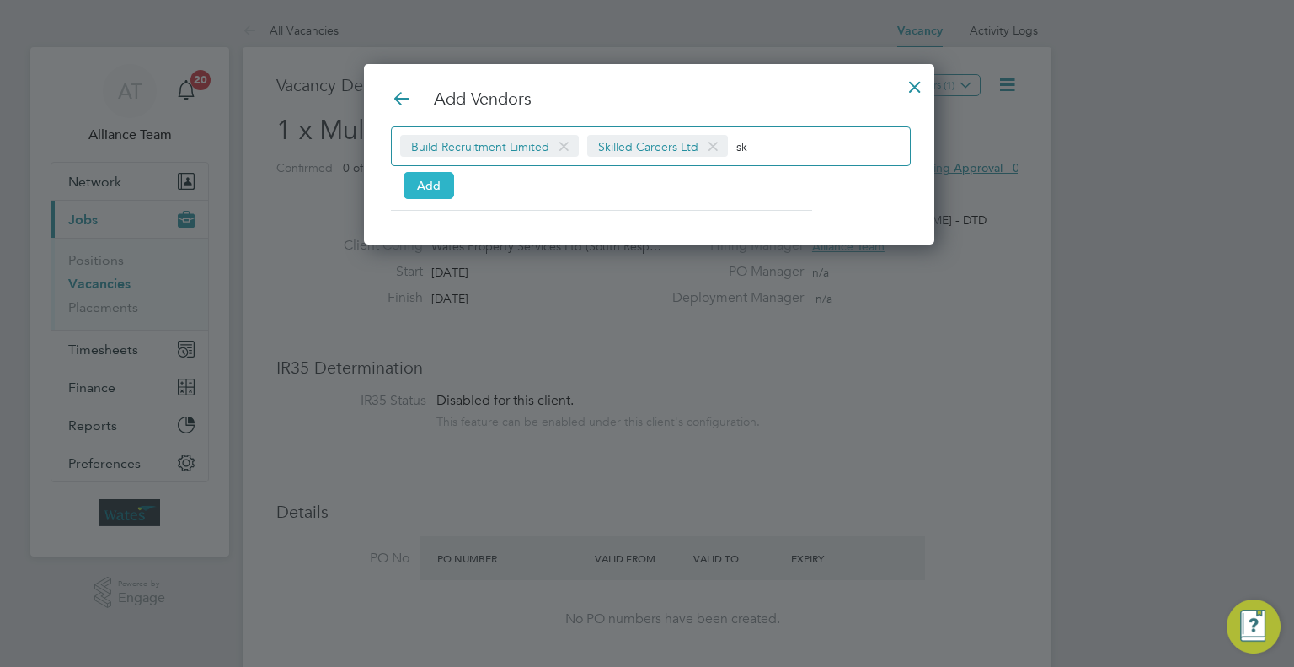
click at [443, 180] on button "Add" at bounding box center [429, 185] width 51 height 27
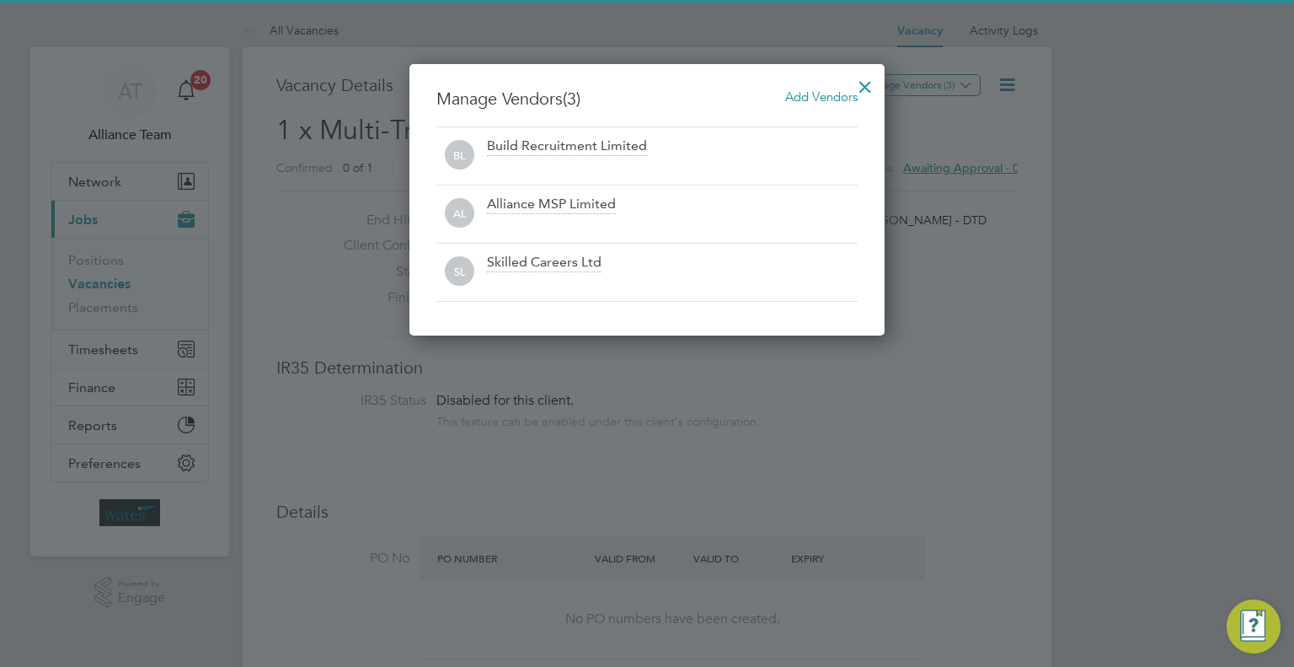
click at [870, 94] on div at bounding box center [865, 82] width 30 height 30
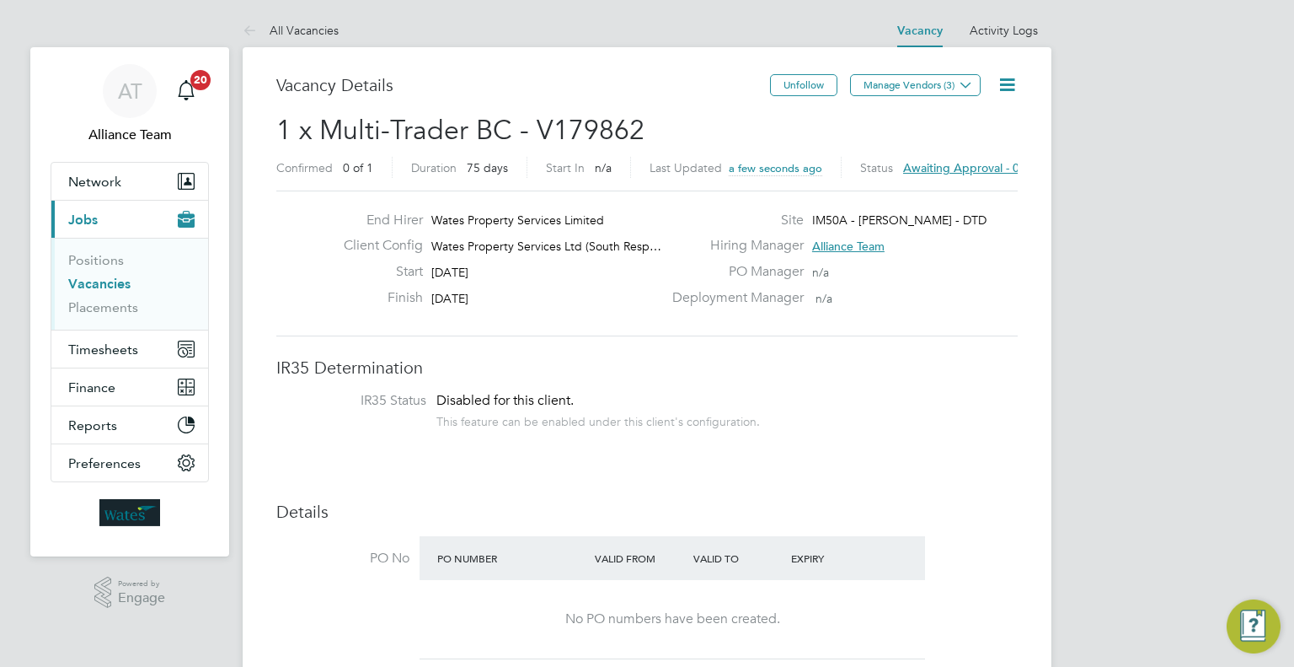
click at [1002, 77] on icon at bounding box center [1007, 84] width 21 height 21
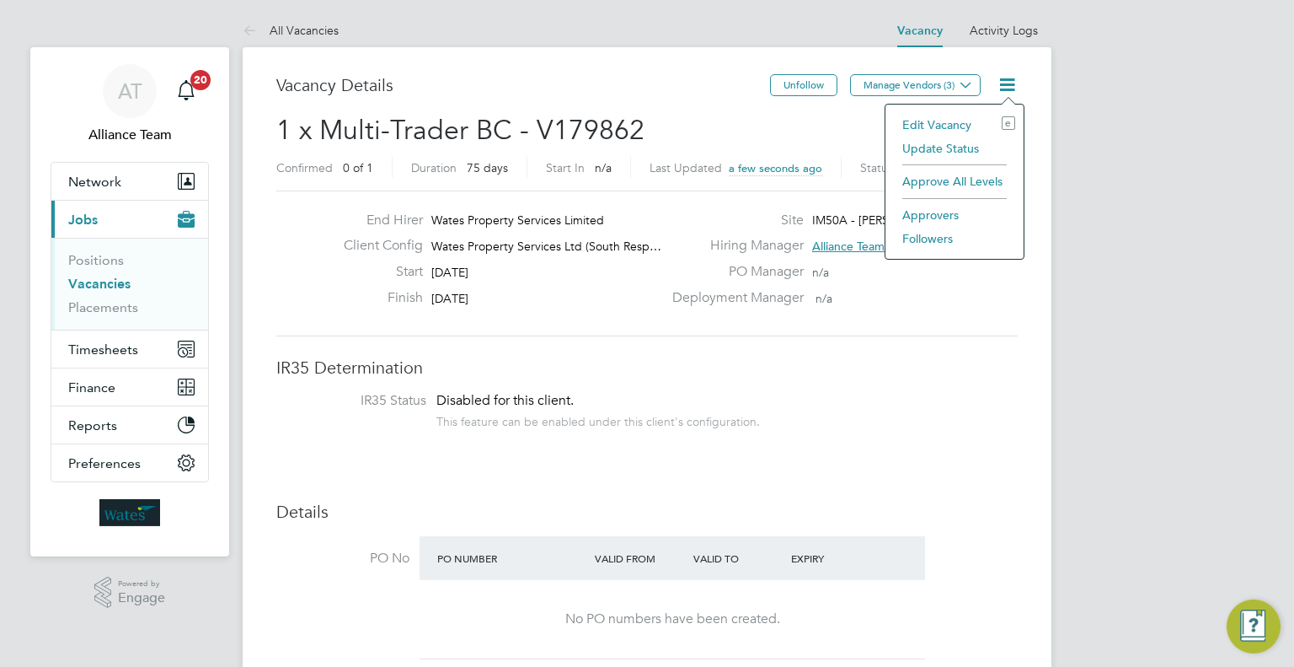
click at [936, 242] on li "Followers" at bounding box center [954, 239] width 121 height 24
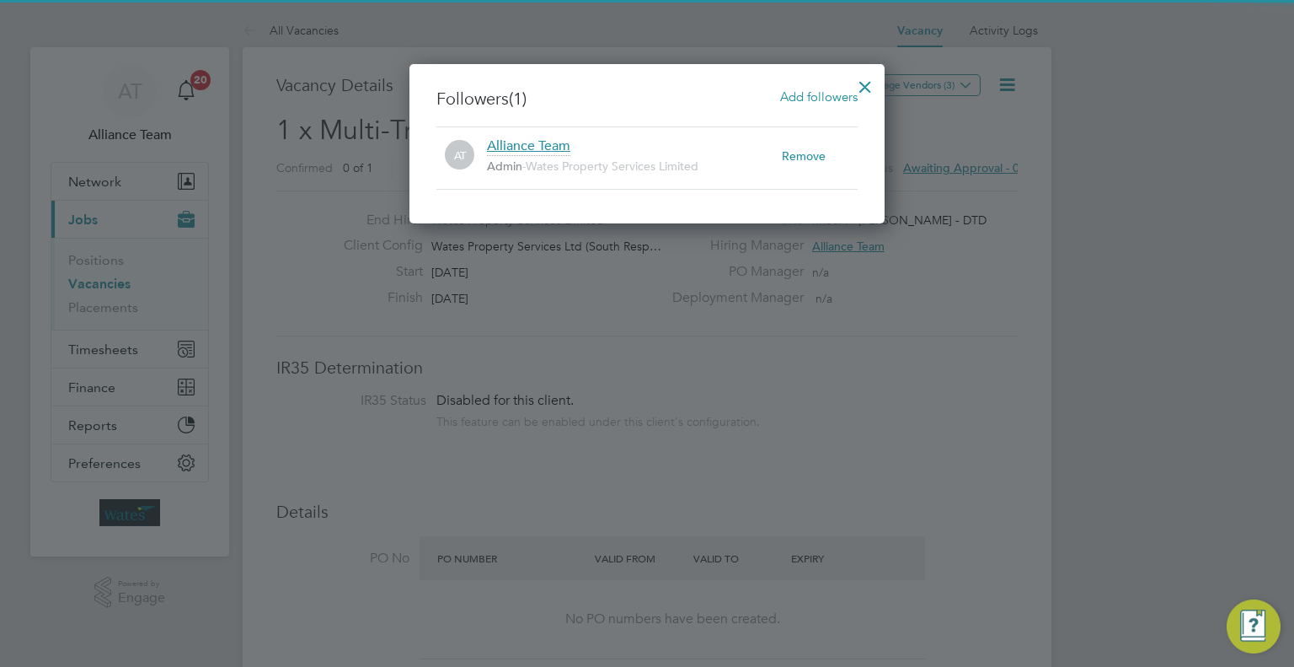
click at [812, 92] on span "Add followers" at bounding box center [819, 96] width 78 height 16
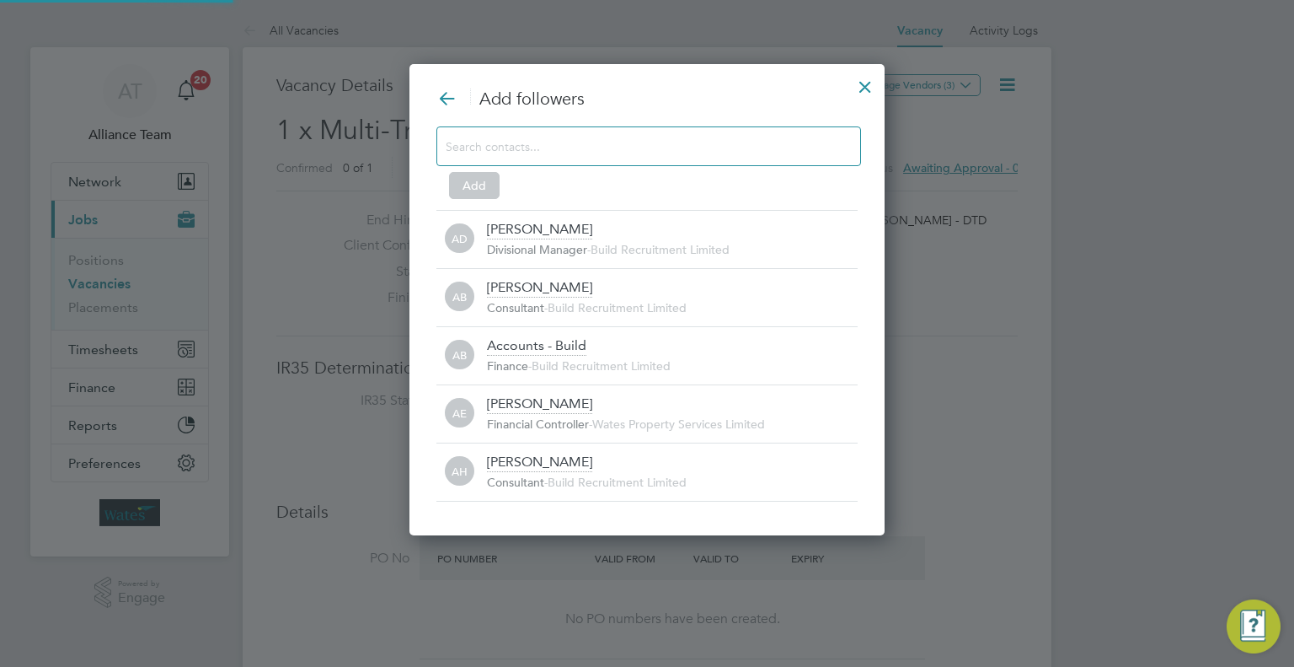
click at [648, 151] on input at bounding box center [635, 146] width 379 height 22
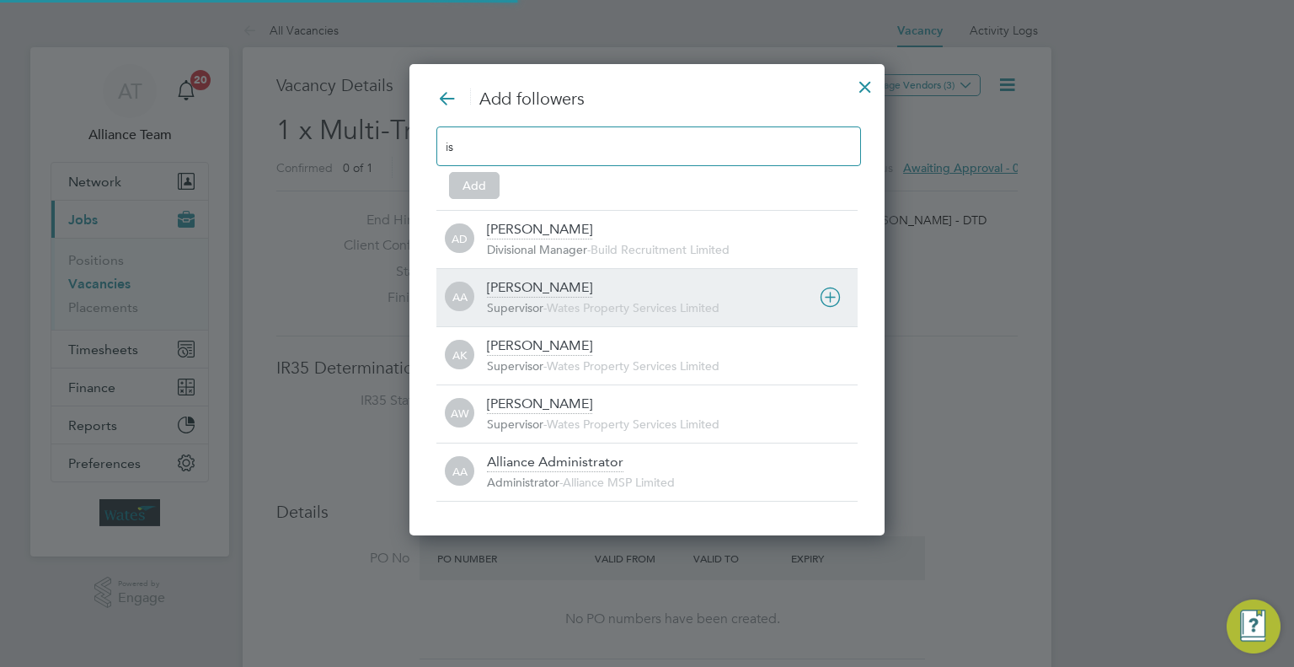
type input "i"
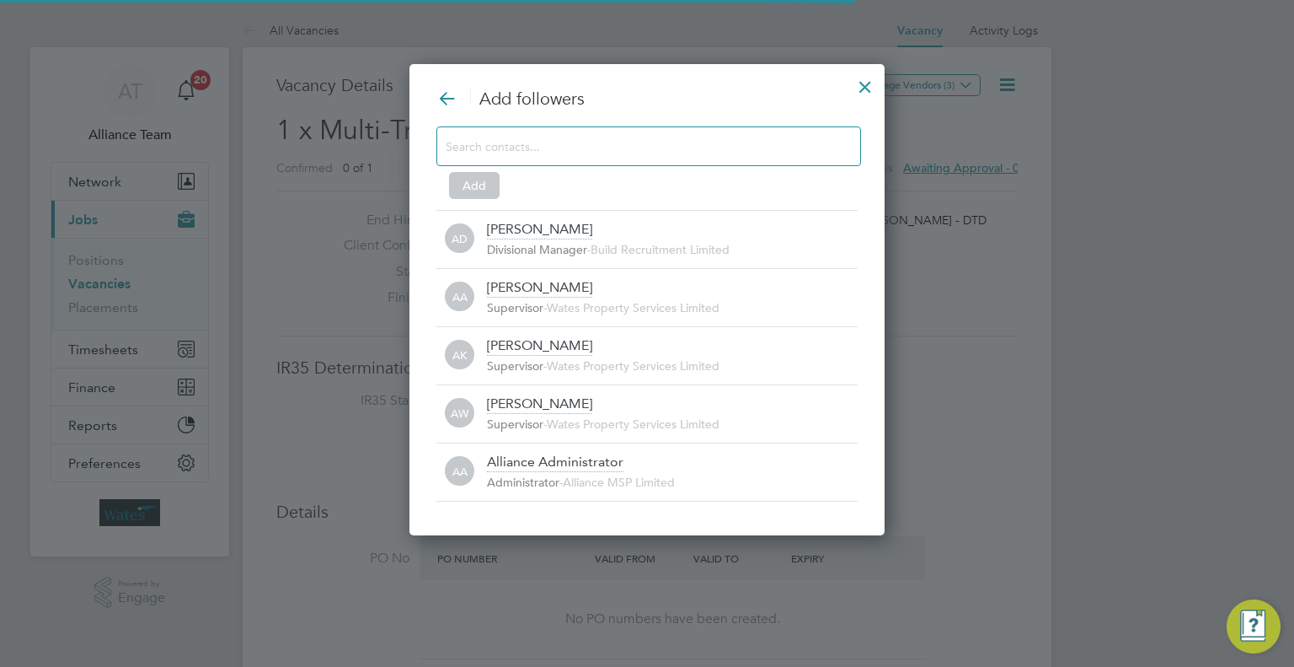
click at [866, 75] on div at bounding box center [865, 82] width 30 height 30
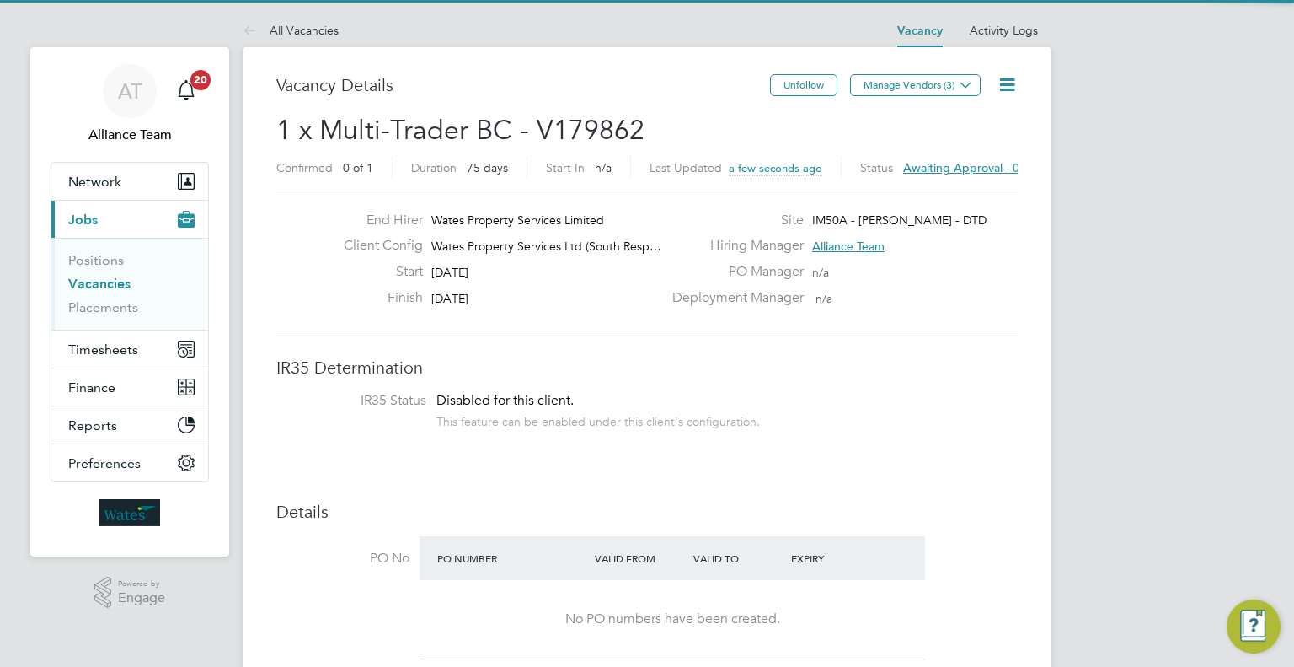
click at [1005, 83] on icon at bounding box center [1007, 84] width 21 height 21
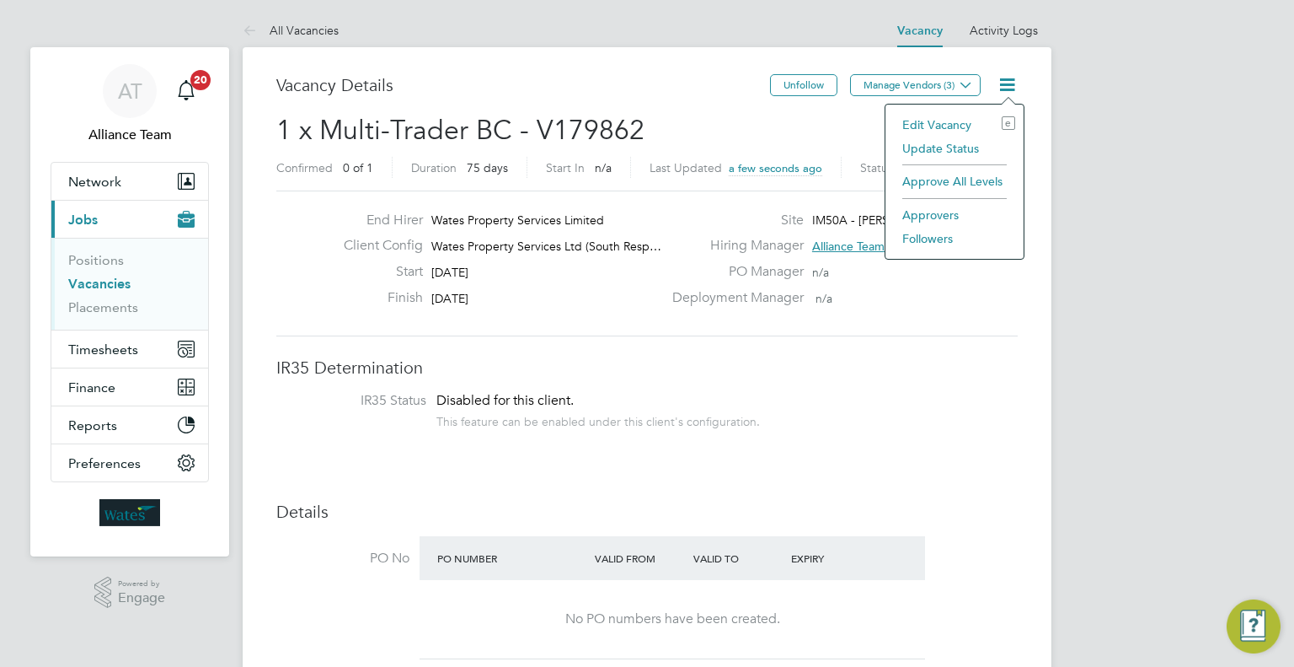
click at [931, 238] on li "Followers" at bounding box center [954, 239] width 121 height 24
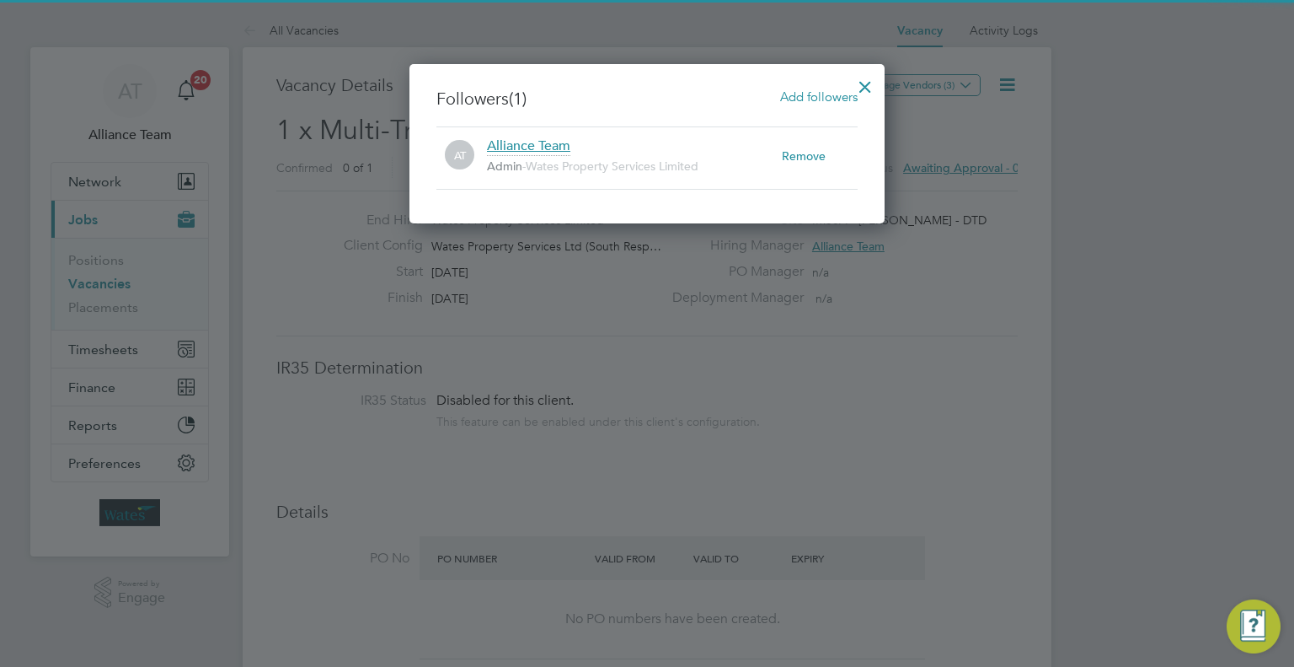
click at [829, 92] on span "Add followers" at bounding box center [819, 96] width 78 height 16
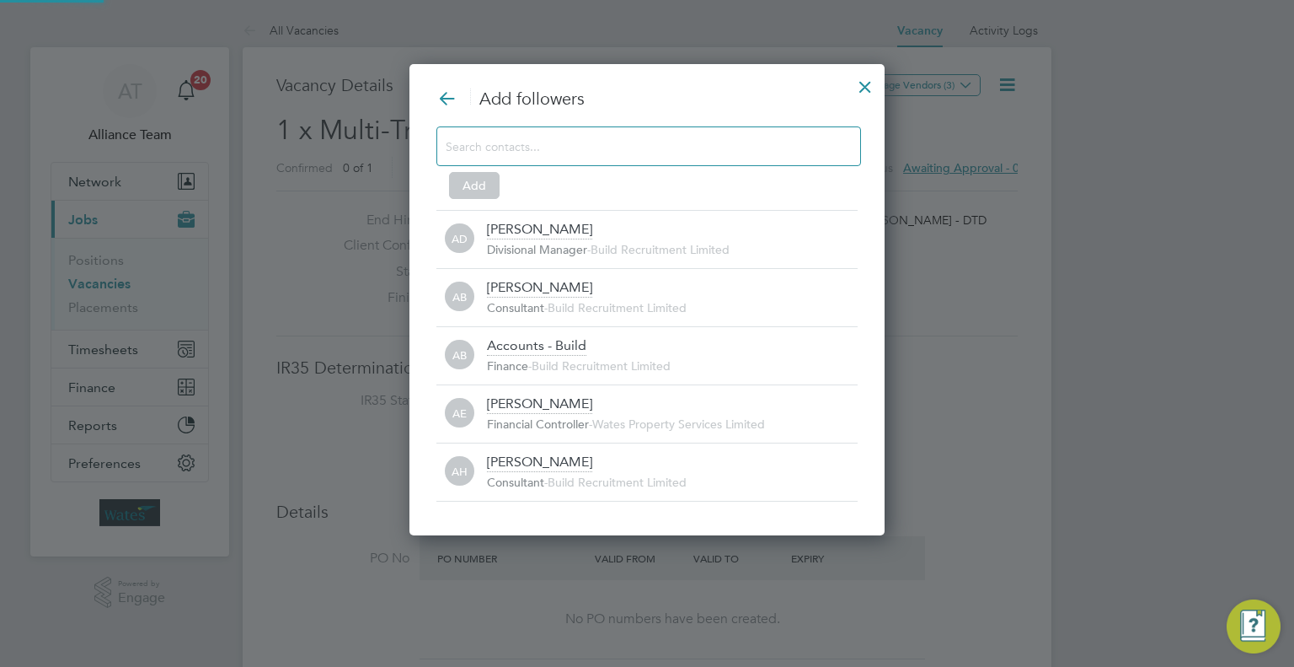
click at [562, 161] on div at bounding box center [649, 146] width 425 height 40
click at [568, 154] on input at bounding box center [635, 146] width 379 height 22
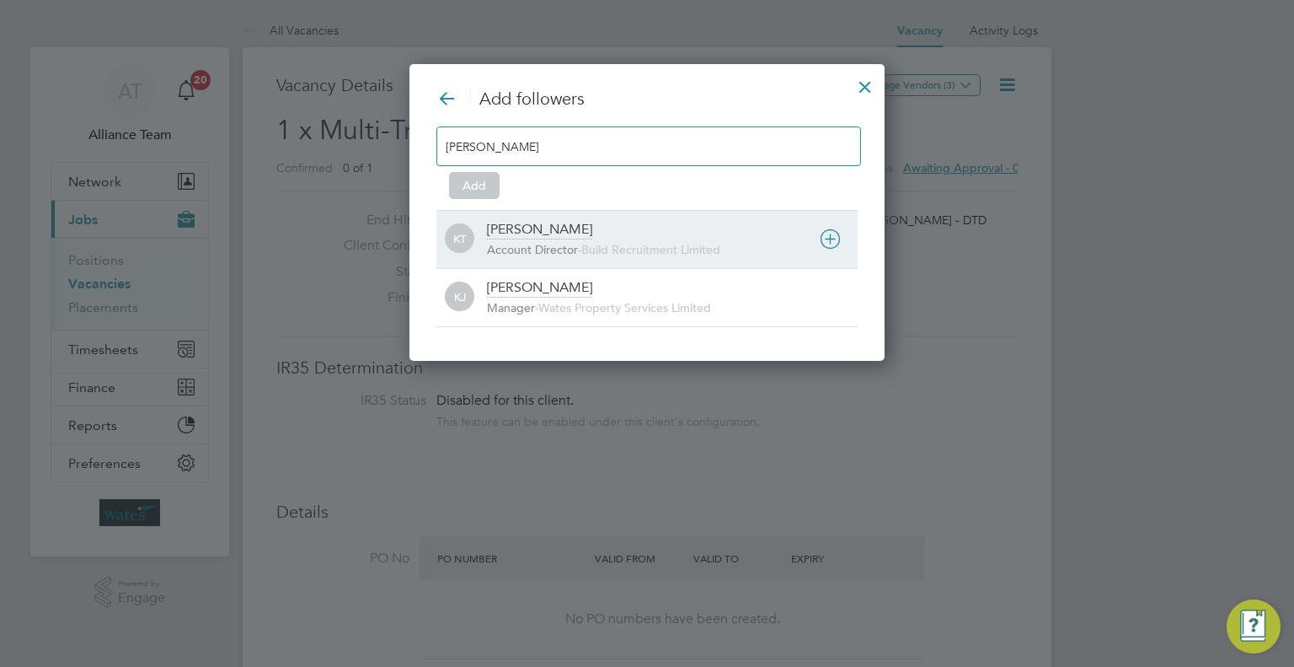
type input "kier"
click at [563, 244] on span "Account Director" at bounding box center [532, 249] width 91 height 15
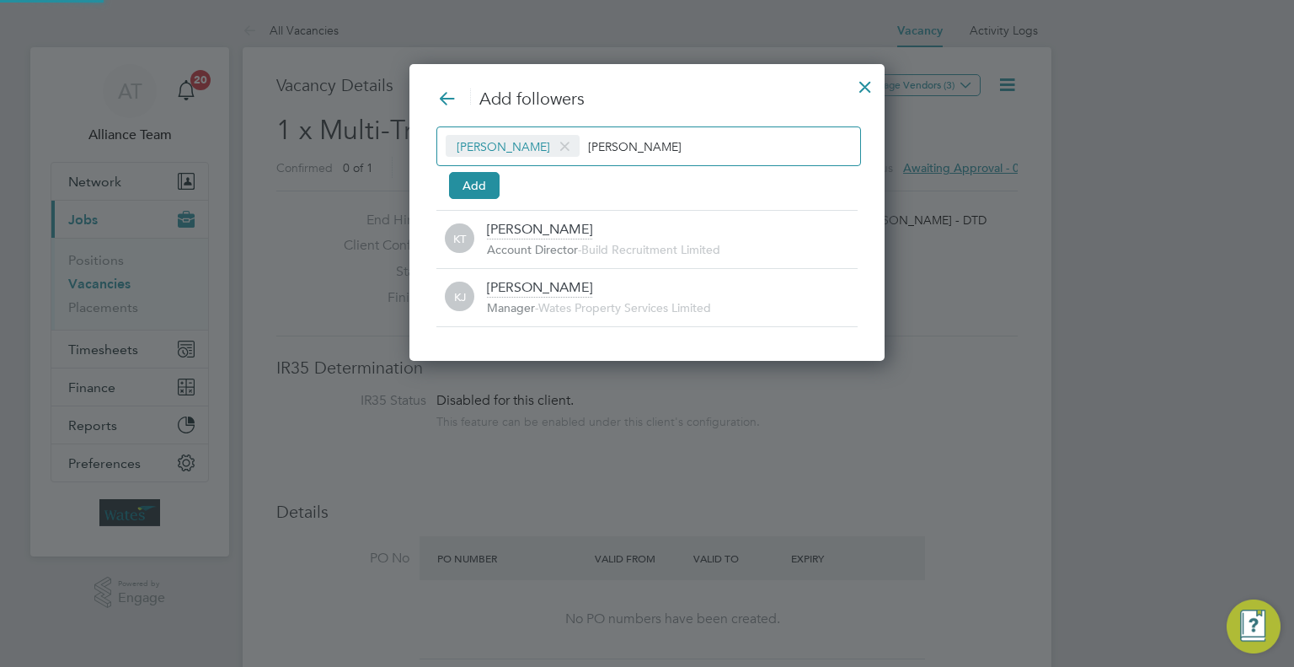
click at [623, 151] on input "kier" at bounding box center [640, 146] width 105 height 22
type input "k"
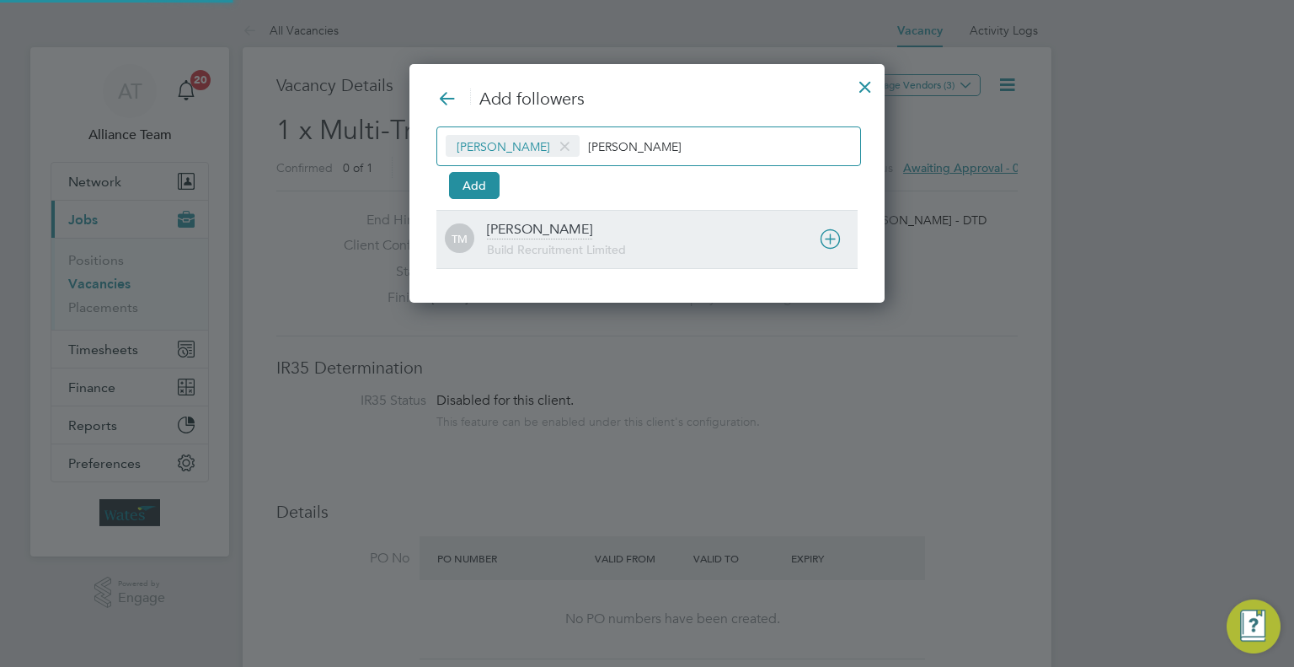
type input "tom mo"
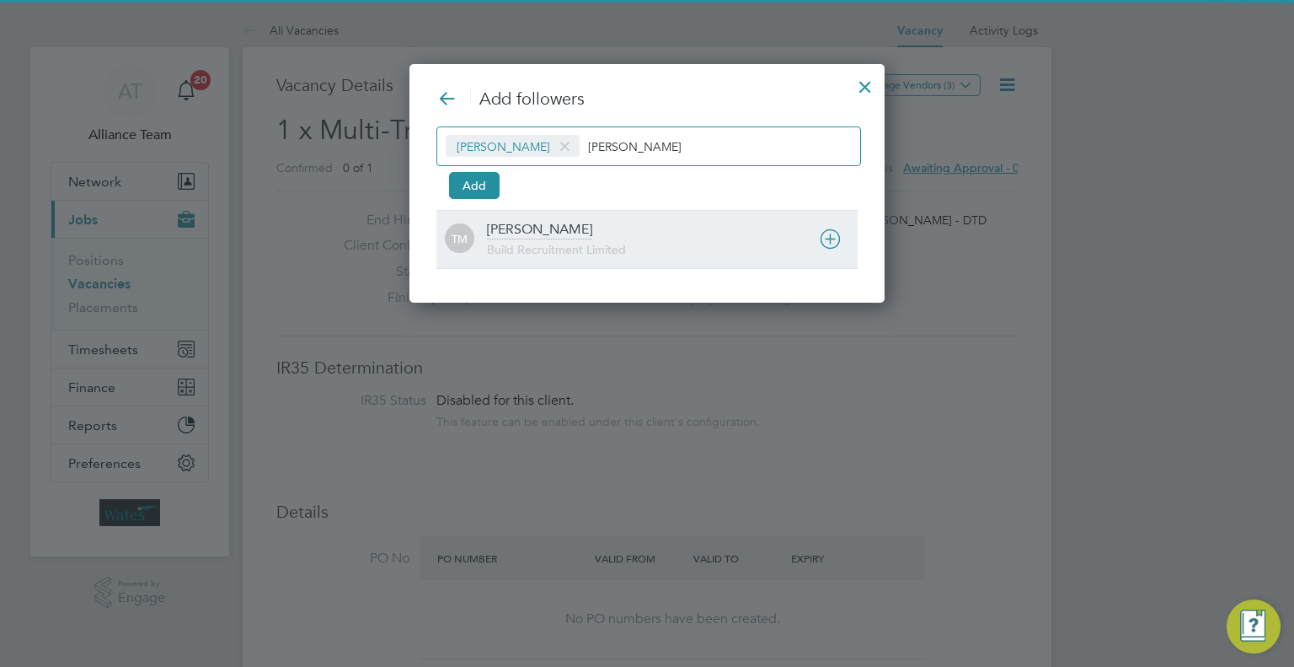
click at [564, 221] on div "Tom Morgan Build Recruitment Limited" at bounding box center [672, 239] width 371 height 37
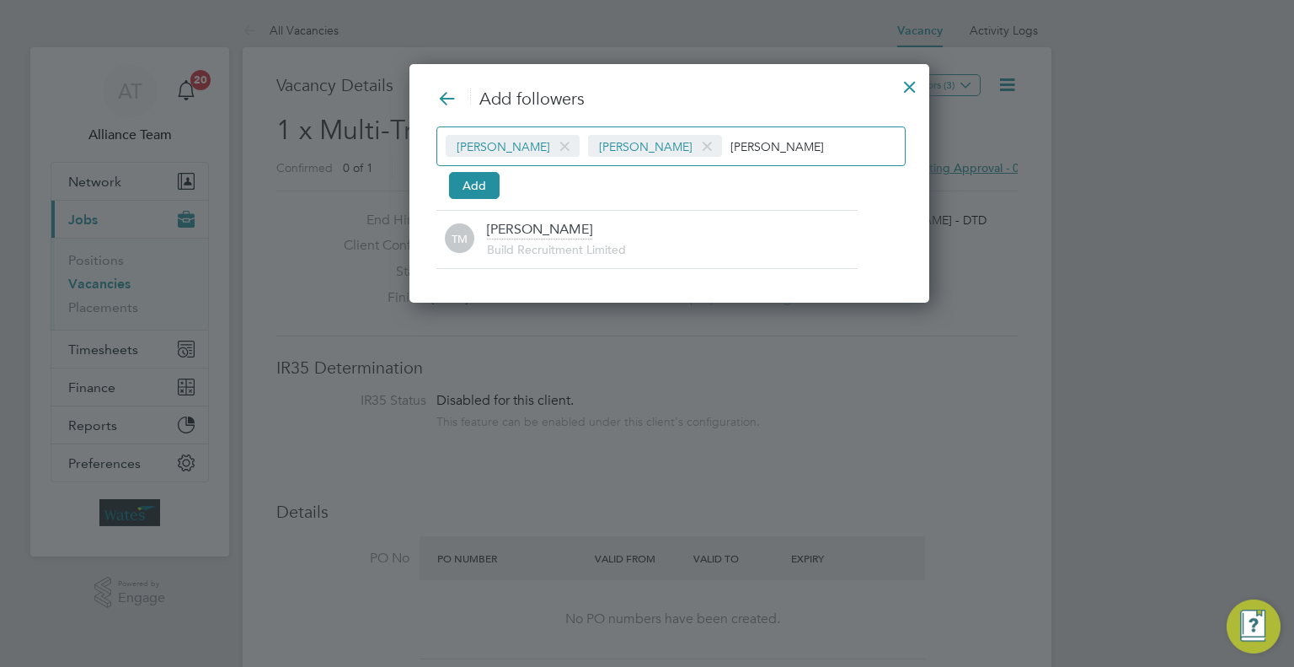
click at [735, 153] on input "tom mo" at bounding box center [784, 146] width 106 height 22
type input "t"
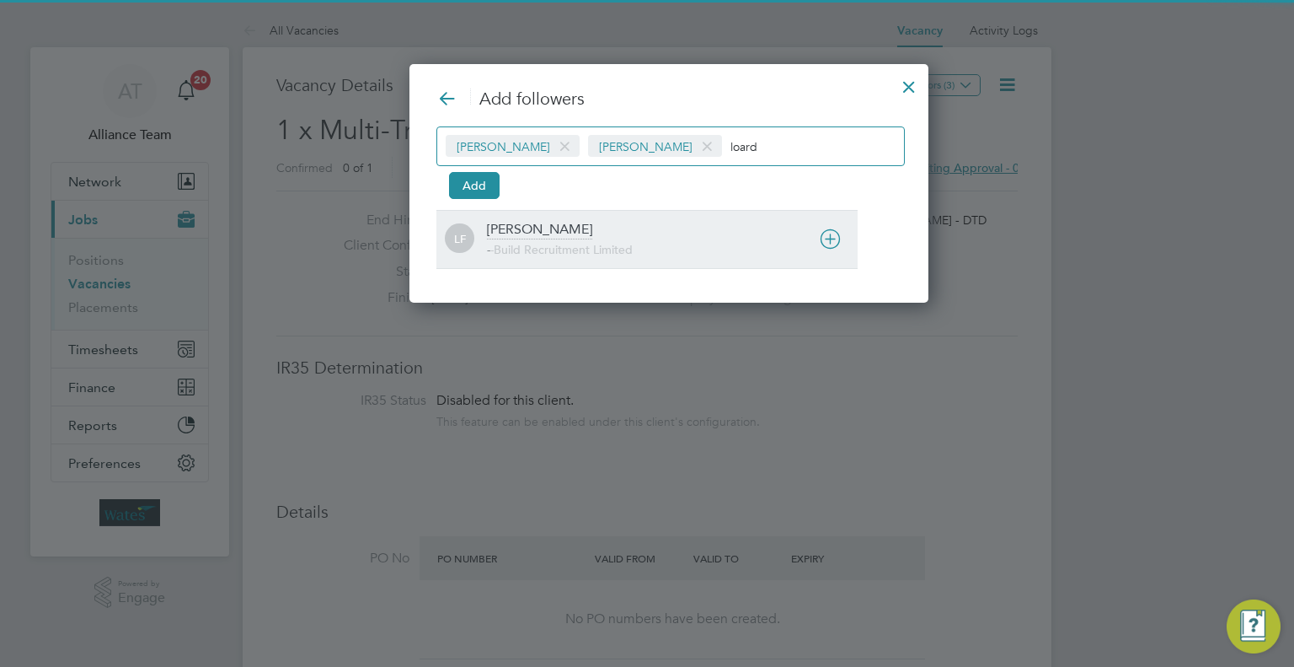
type input "loard"
click at [546, 230] on div "Loarda Fregjaj" at bounding box center [539, 230] width 105 height 19
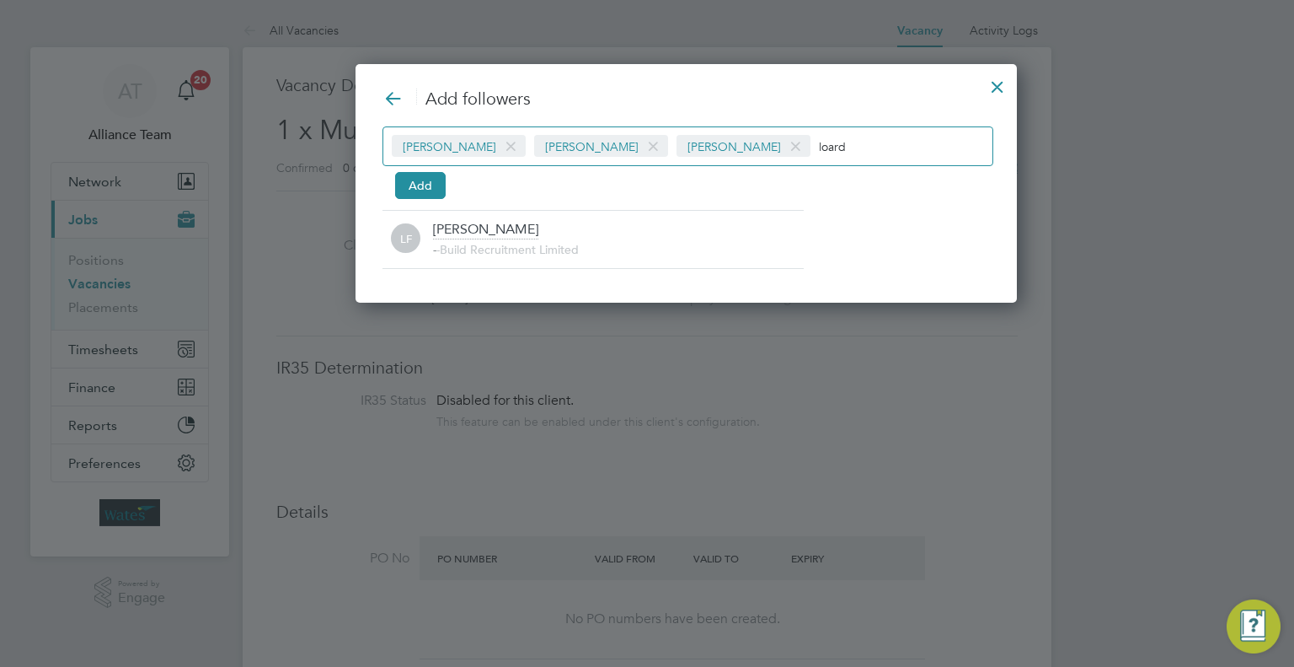
click at [894, 159] on div "Kiera Troutt Tom Morgan Loarda Fregjaj loard" at bounding box center [688, 146] width 611 height 40
type input "l"
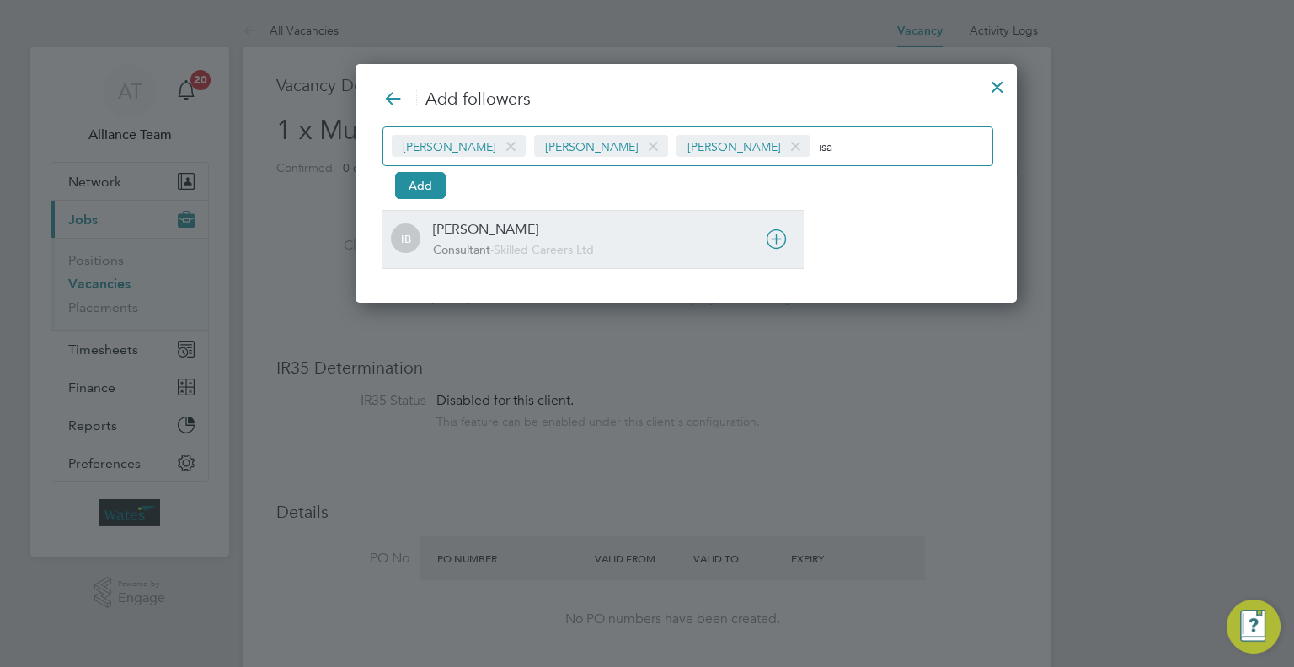
type input "isa"
click at [507, 232] on div "Isabelle Blackhall" at bounding box center [485, 230] width 105 height 19
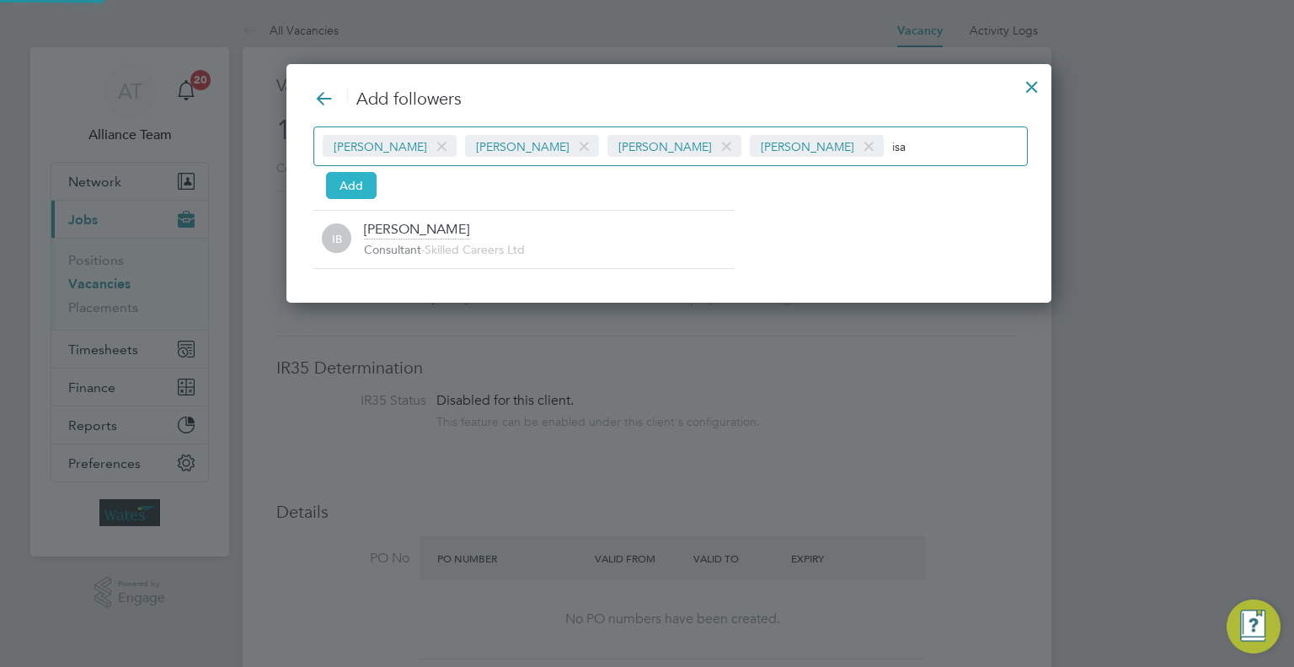
click at [372, 186] on button "Add" at bounding box center [351, 185] width 51 height 27
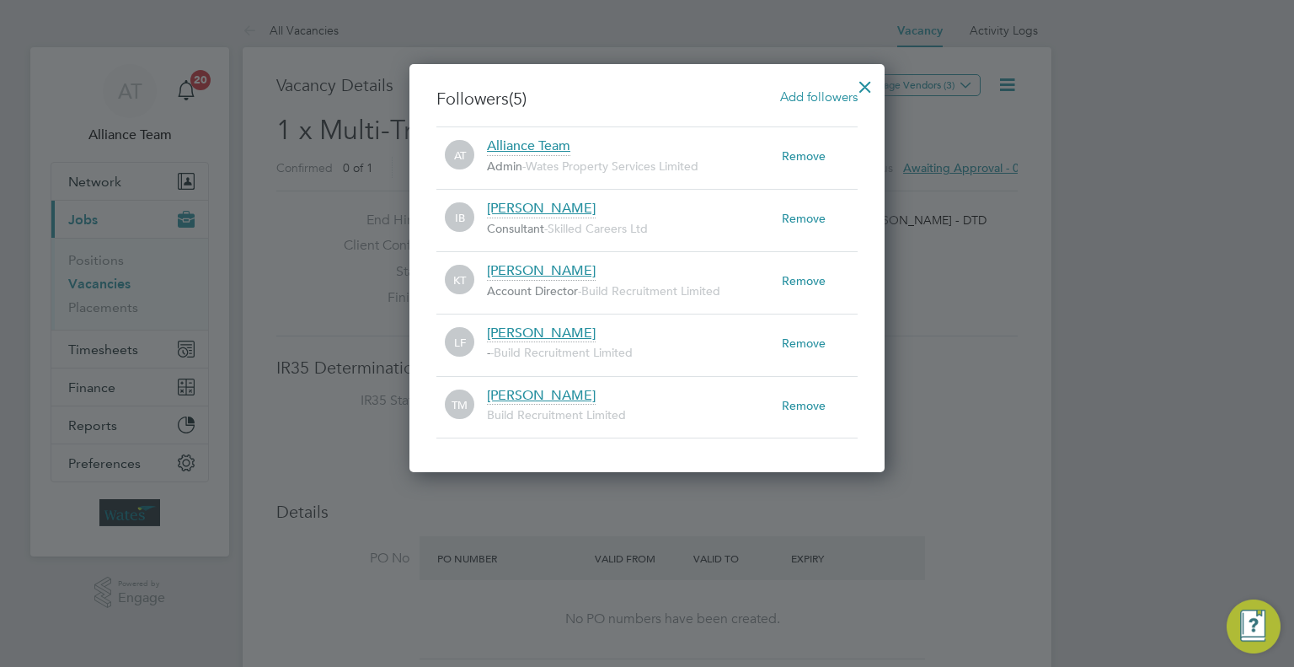
click at [867, 88] on div at bounding box center [865, 82] width 30 height 30
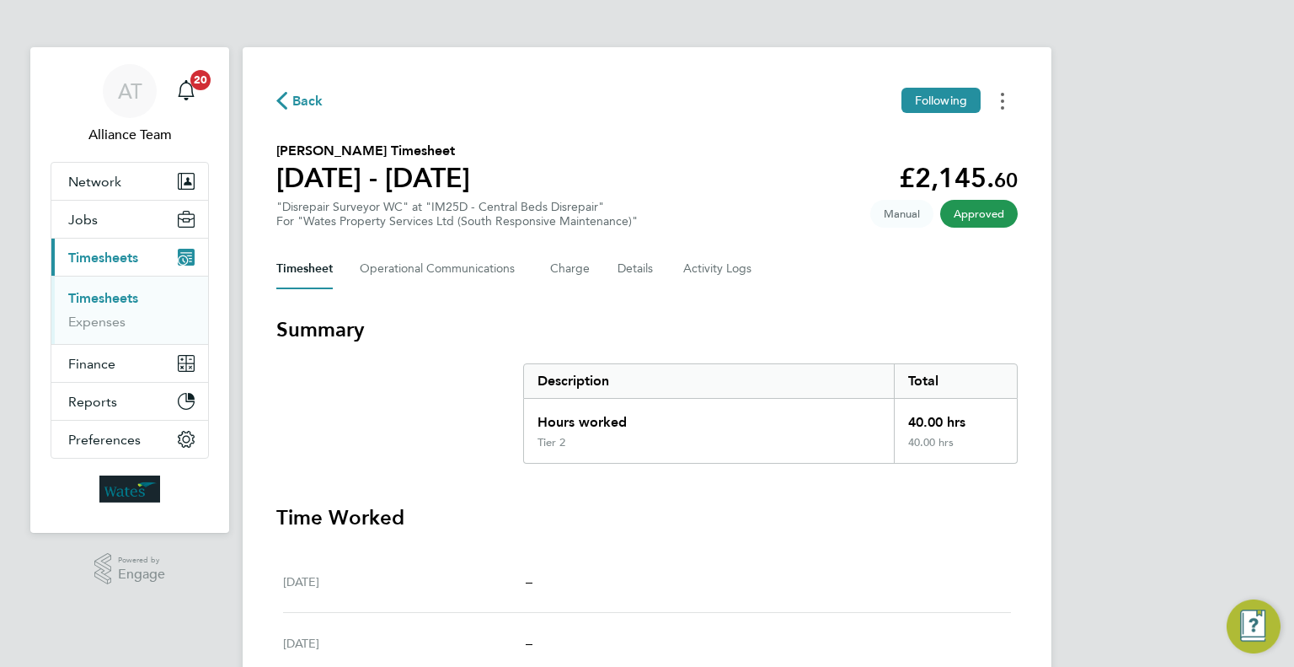
click at [1002, 101] on circle "Timesheets Menu" at bounding box center [1002, 100] width 3 height 3
click at [938, 141] on link "Download timesheet" at bounding box center [917, 138] width 202 height 34
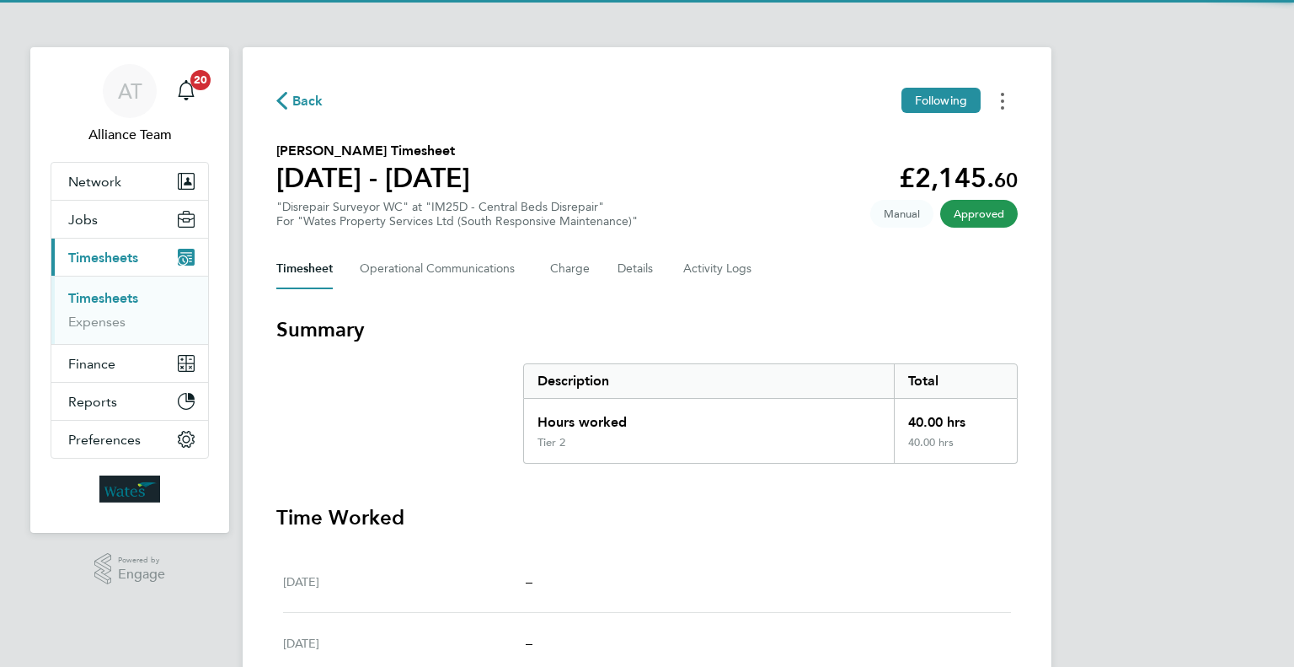
click at [1004, 100] on icon "Timesheets Menu" at bounding box center [1002, 101] width 3 height 17
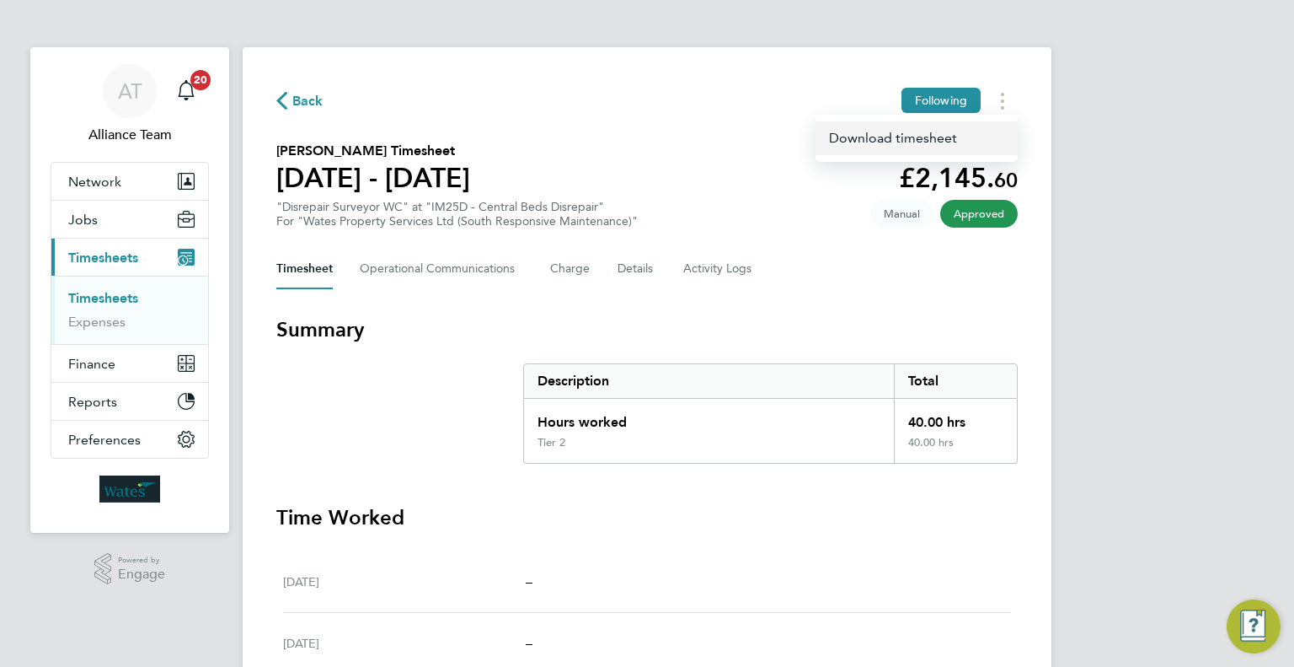
click at [935, 144] on link "Download timesheet" at bounding box center [917, 138] width 202 height 34
drag, startPoint x: 1076, startPoint y: 34, endPoint x: 1069, endPoint y: 3, distance: 31.3
click at [1075, 35] on div "AT Alliance Team Notifications 20 Applications: Network Team Members Businesses…" at bounding box center [647, 615] width 1294 height 1231
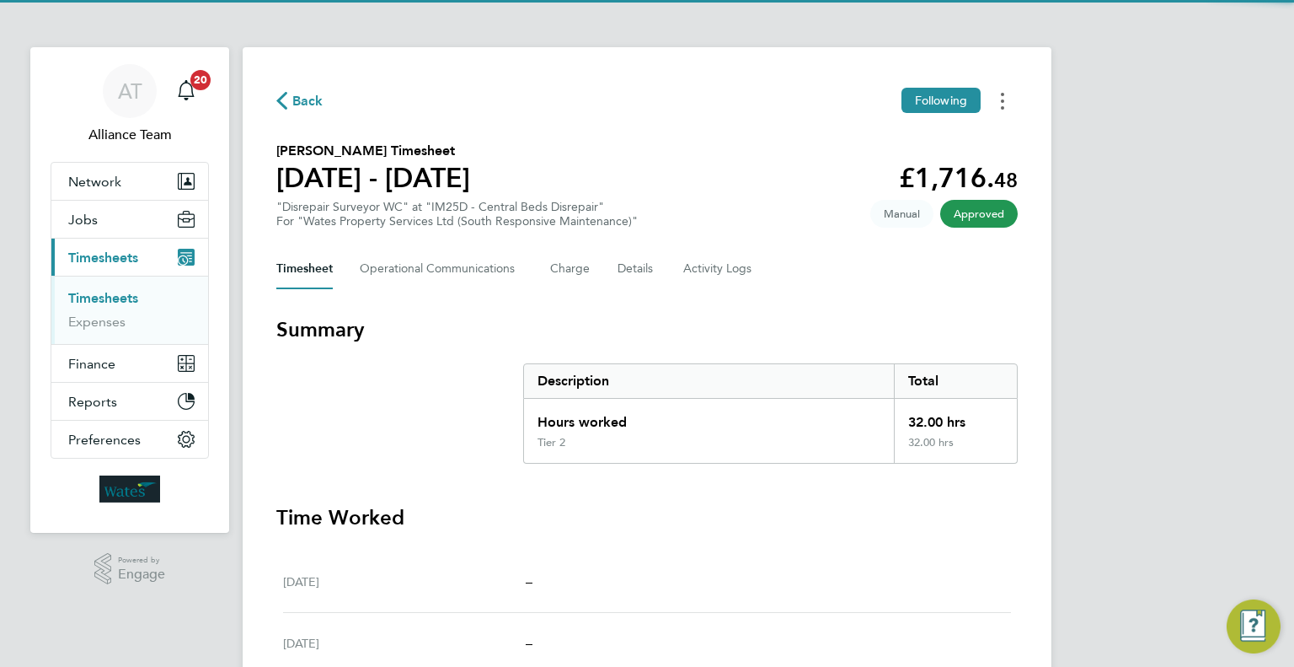
click at [1001, 101] on icon "Timesheets Menu" at bounding box center [1002, 101] width 3 height 17
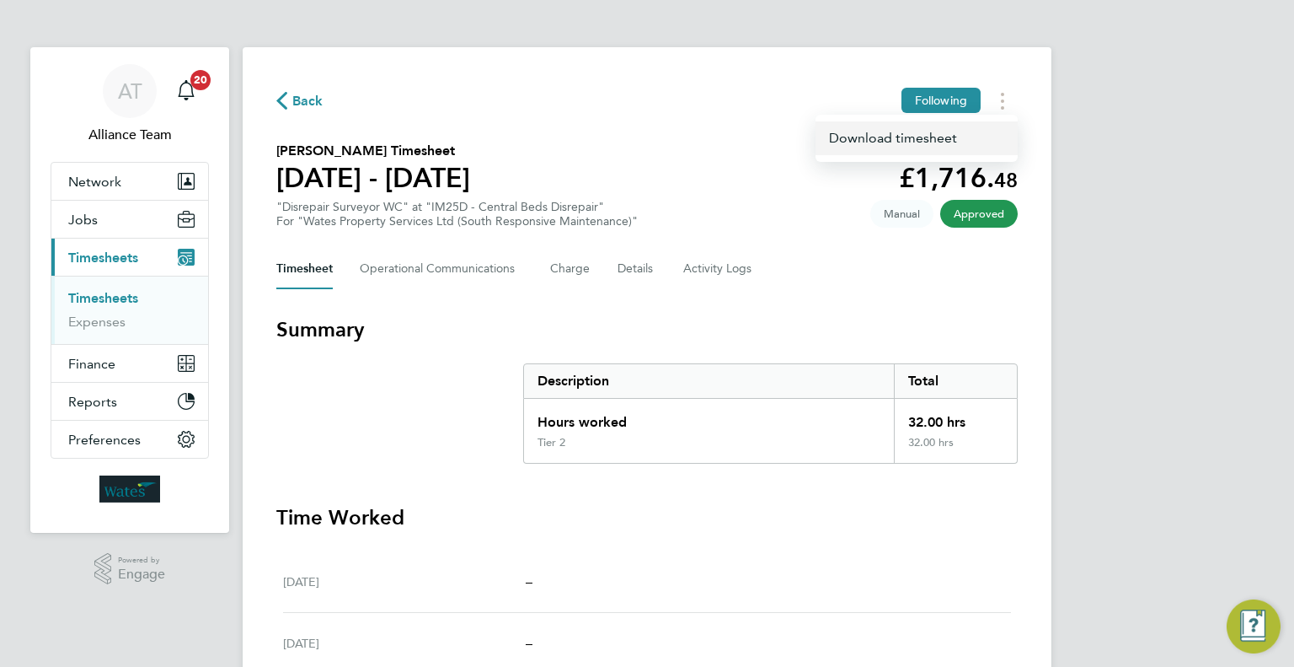
click at [971, 154] on link "Download timesheet" at bounding box center [917, 138] width 202 height 34
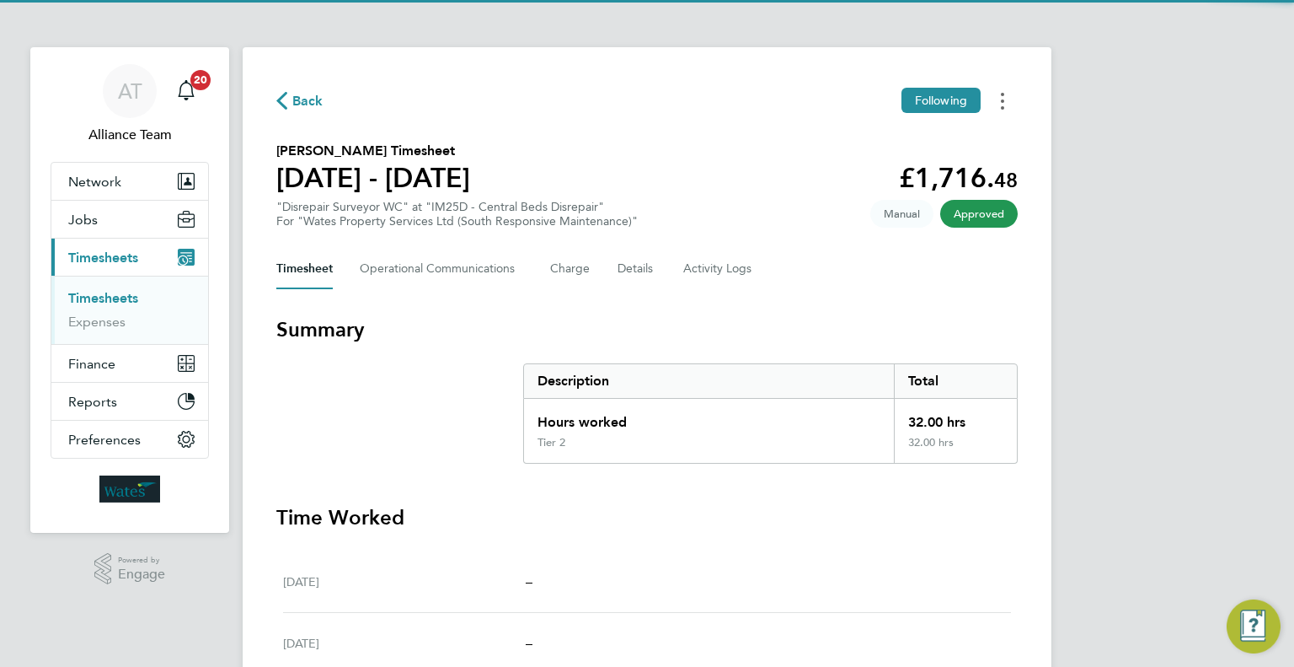
click at [1007, 100] on button "Timesheets Menu" at bounding box center [1003, 101] width 30 height 26
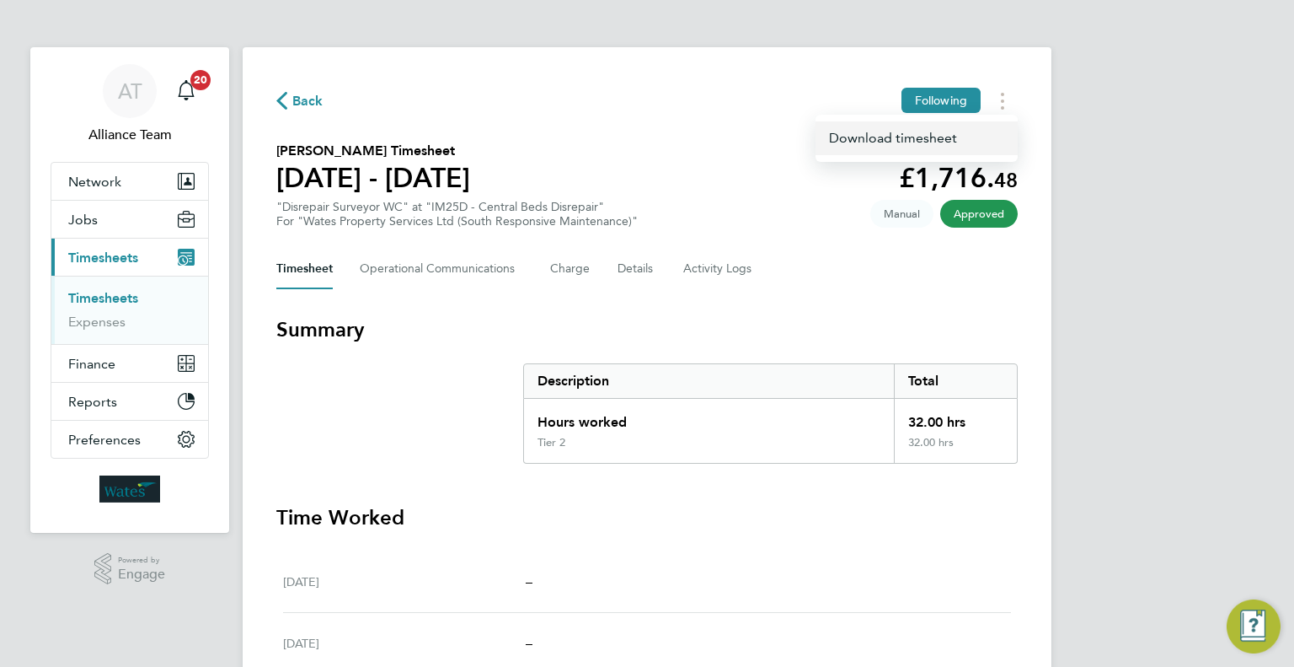
drag, startPoint x: 930, startPoint y: 142, endPoint x: 941, endPoint y: 147, distance: 12.1
click at [930, 142] on link "Download timesheet" at bounding box center [917, 138] width 202 height 34
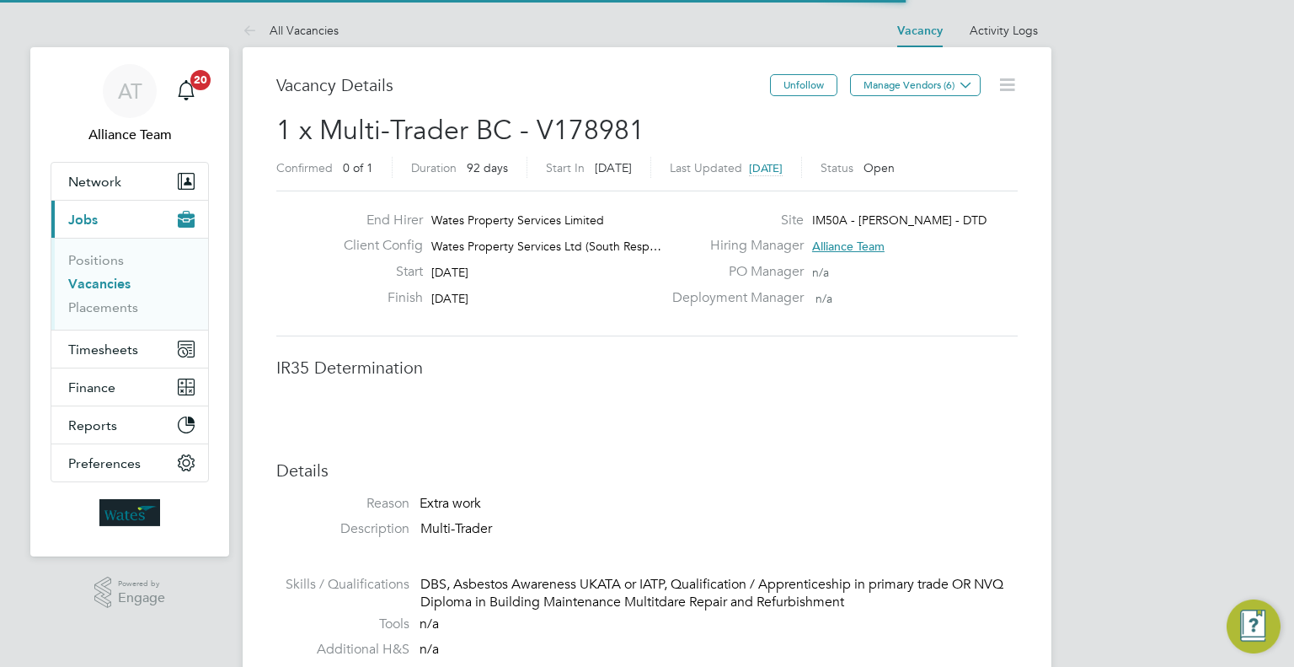
scroll to position [29, 263]
